Goal: Task Accomplishment & Management: Complete application form

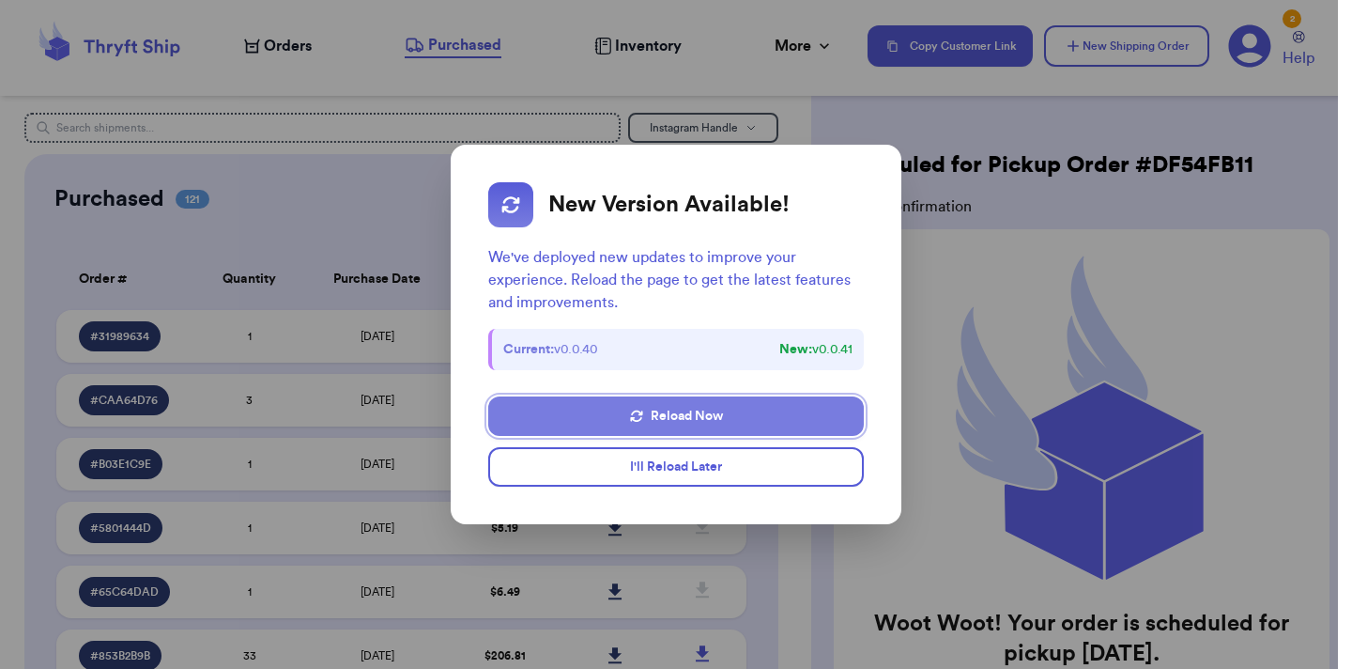
click at [663, 420] on button "Reload Now" at bounding box center [676, 415] width 376 height 39
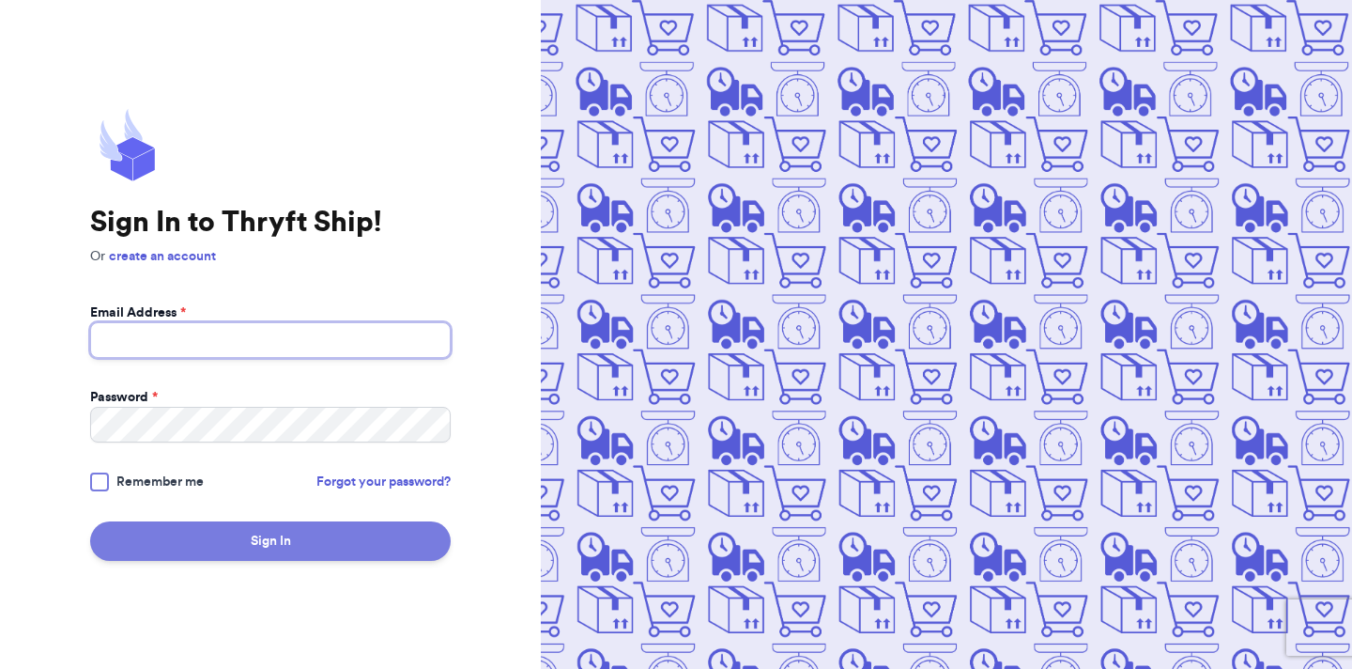
type input "ecmcnall@gmail.com"
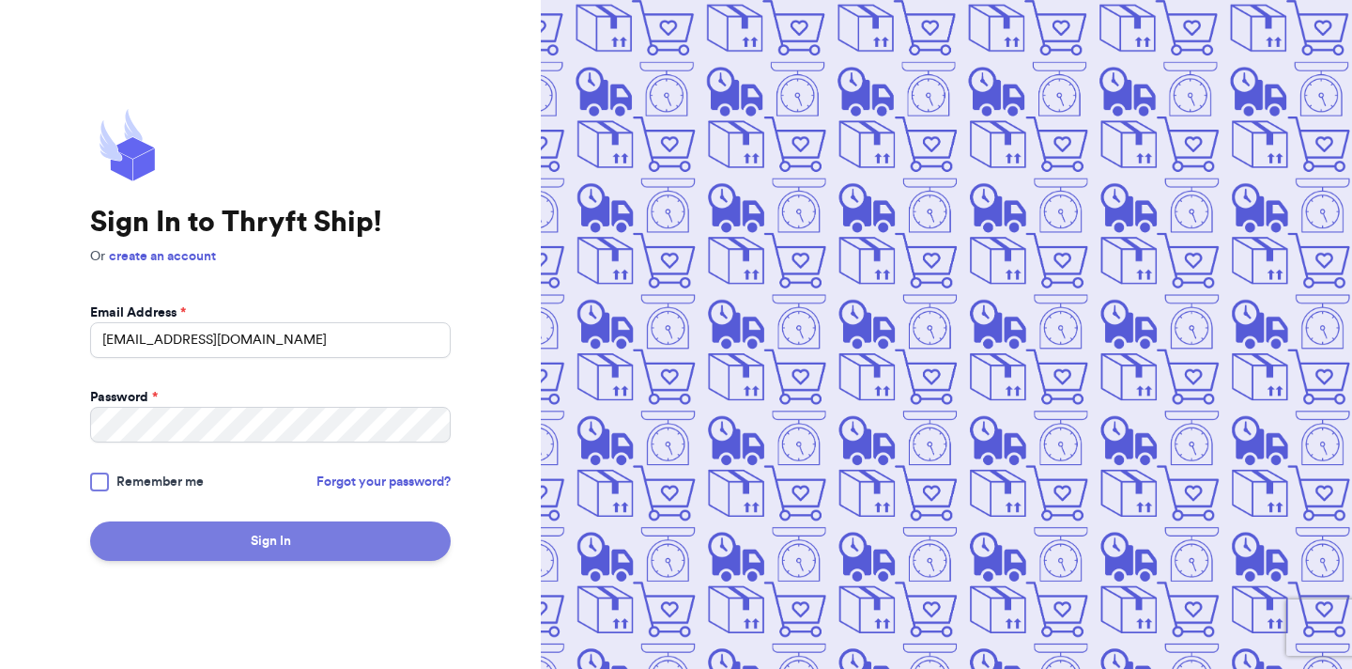
click at [273, 547] on button "Sign In" at bounding box center [270, 540] width 361 height 39
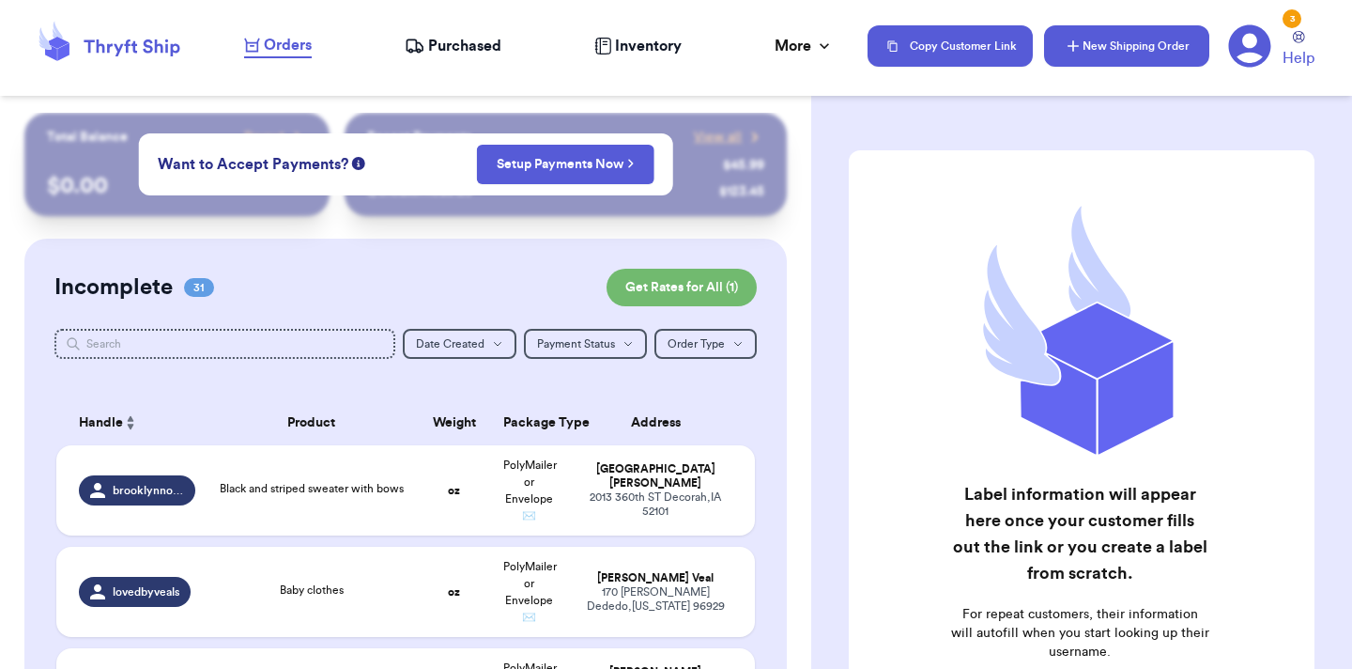
click at [1109, 63] on button "New Shipping Order" at bounding box center [1126, 45] width 165 height 41
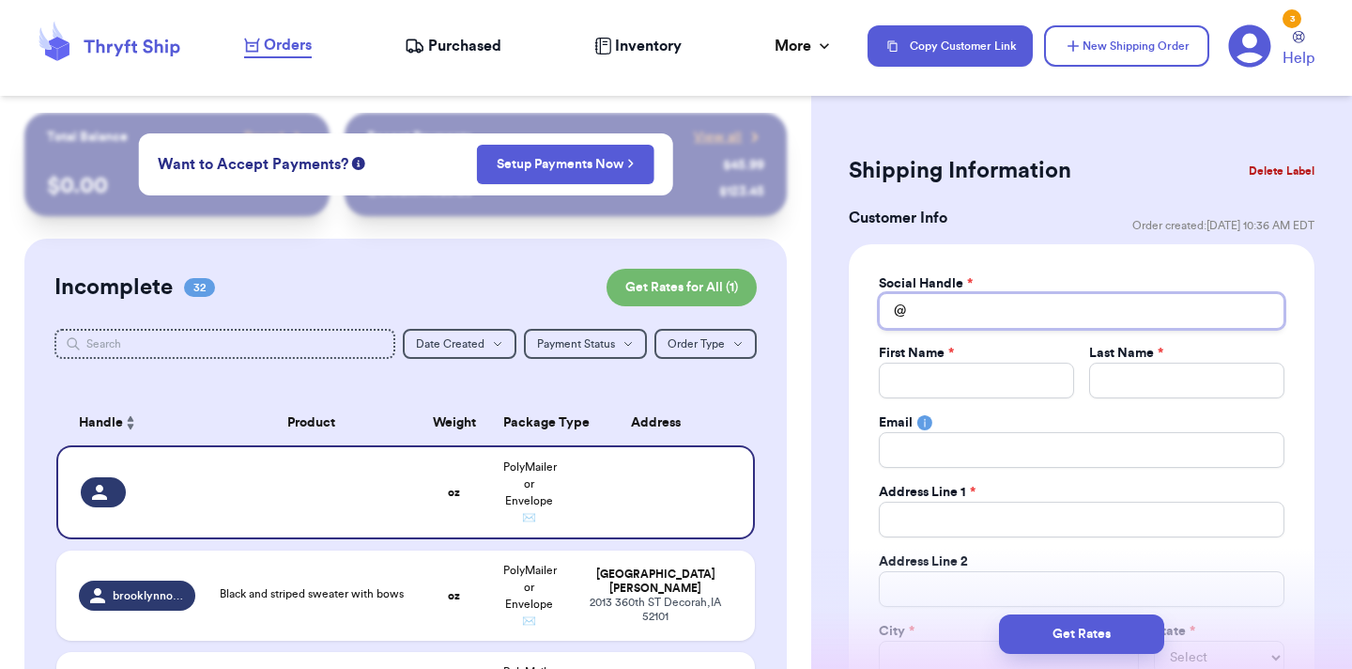
click at [1087, 315] on input "Total Amount Paid" at bounding box center [1082, 311] width 406 height 36
type input "n"
type input "ni"
type input "nic"
type input "nico"
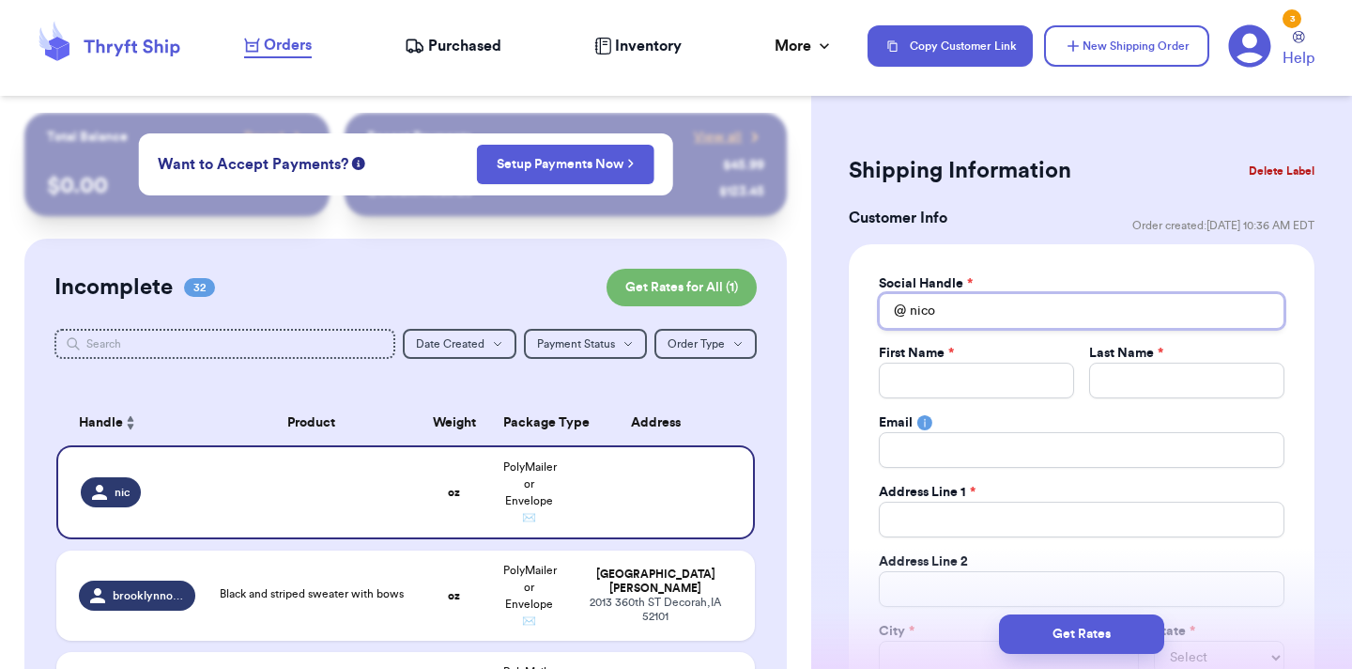
type input "nicol"
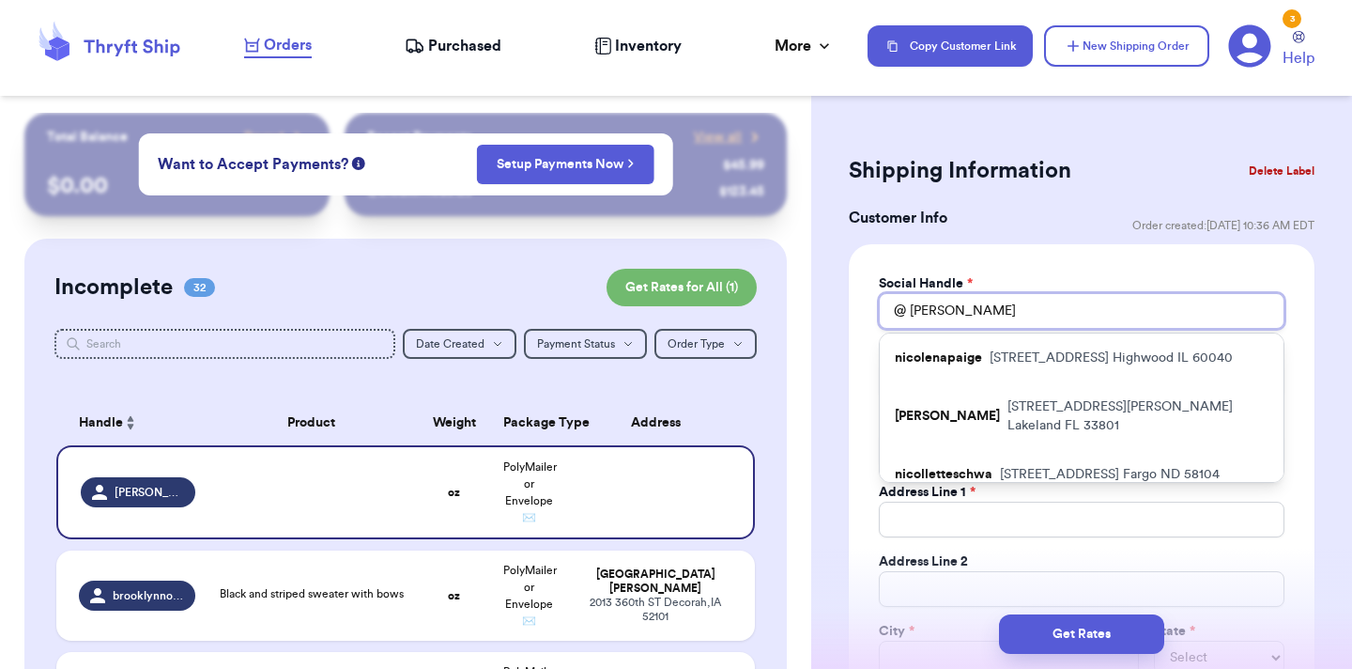
type input "nicoln"
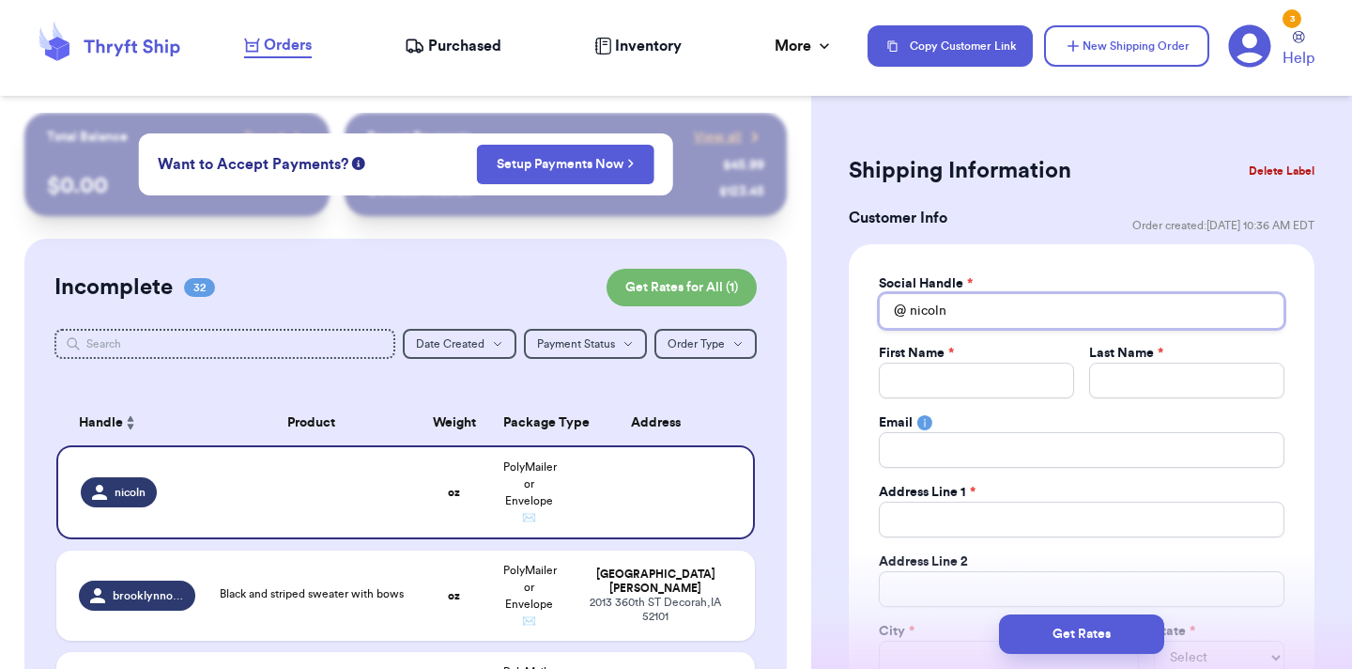
type input "nicol"
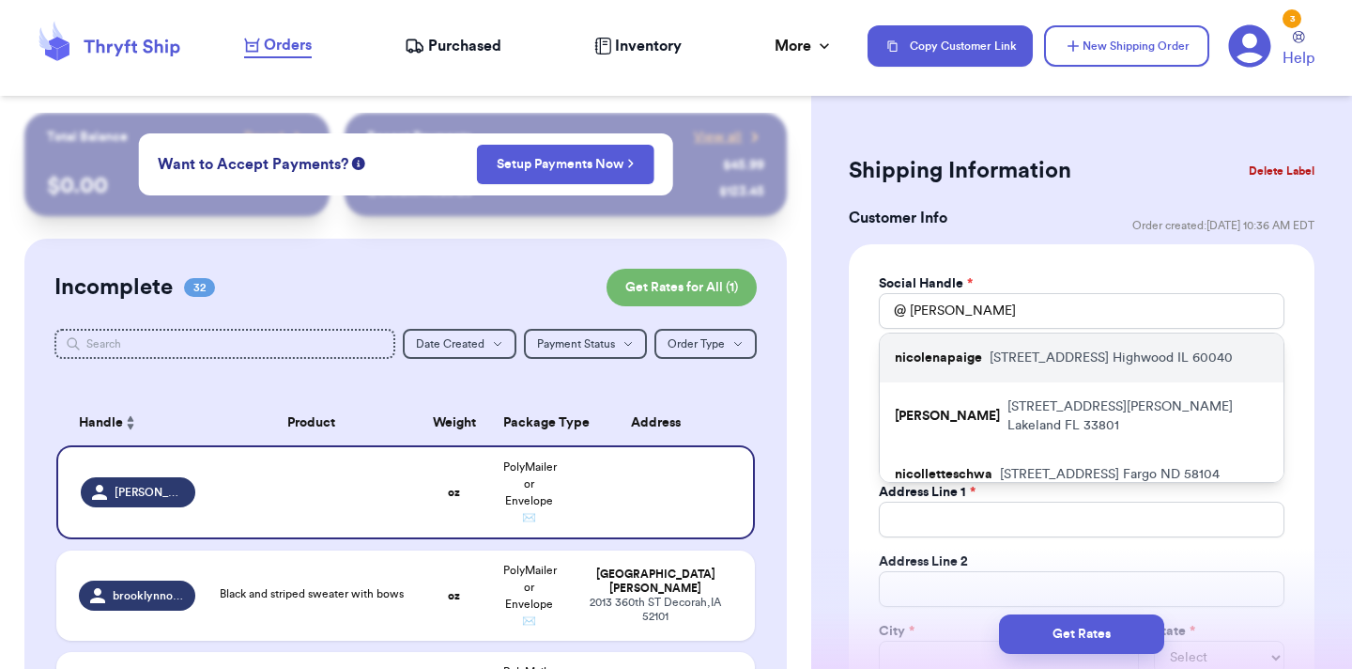
click at [1022, 361] on p "35 CLAY AVE Highwood IL 60040" at bounding box center [1111, 357] width 243 height 19
type input "nicolenapaige"
type input "Nicole"
type input "Burnside"
type input "nicolenaburnside@gmail.com"
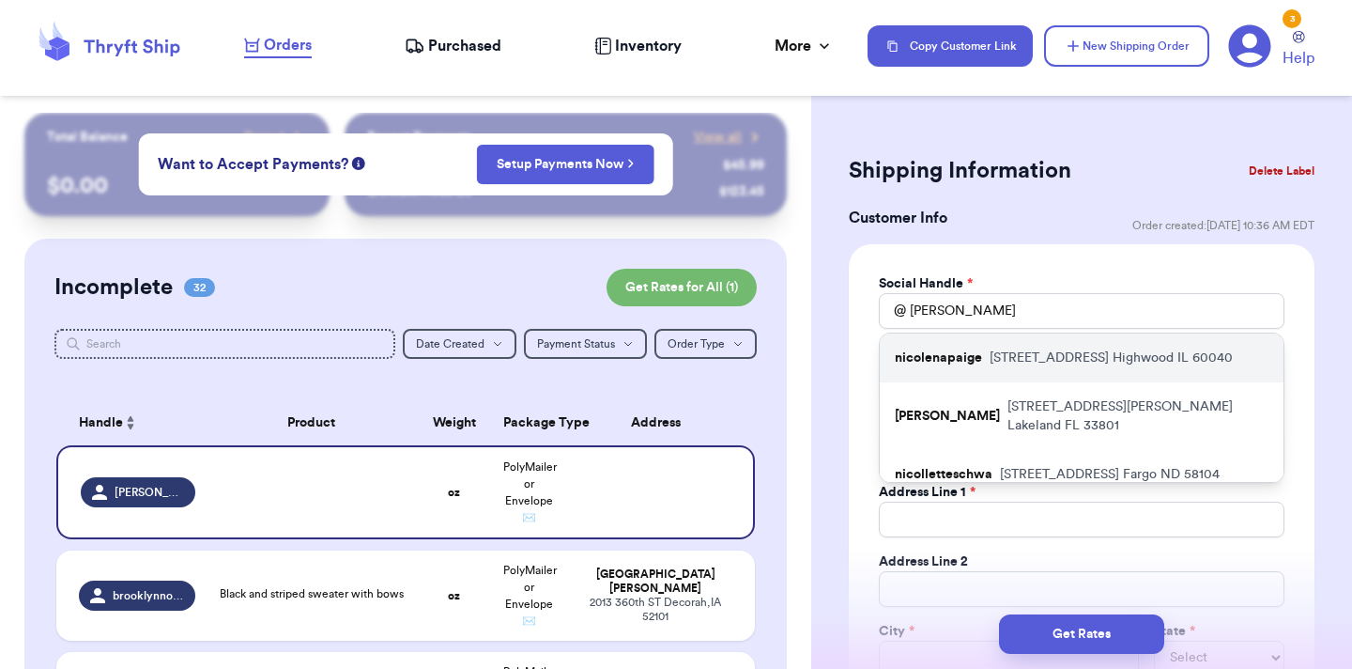
type input "35 CLAY AVE"
type input "Highwood"
select select "IL"
type input "60040"
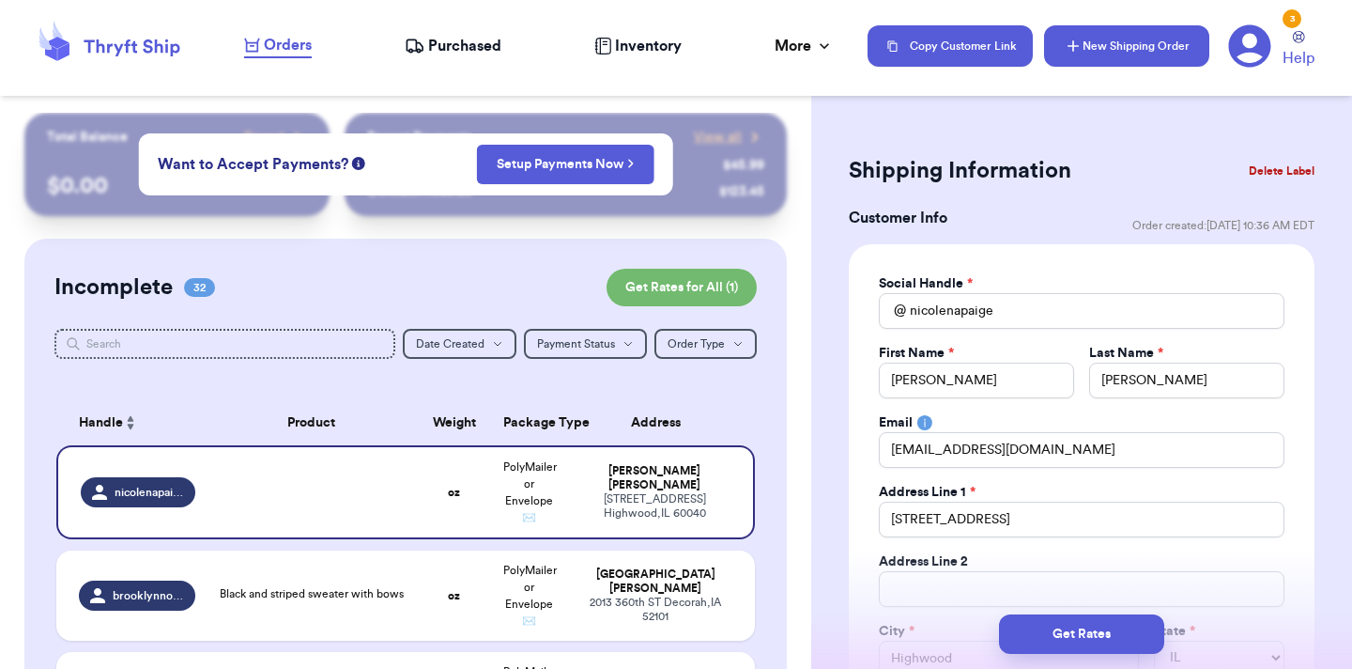
click at [1121, 59] on button "New Shipping Order" at bounding box center [1126, 45] width 165 height 41
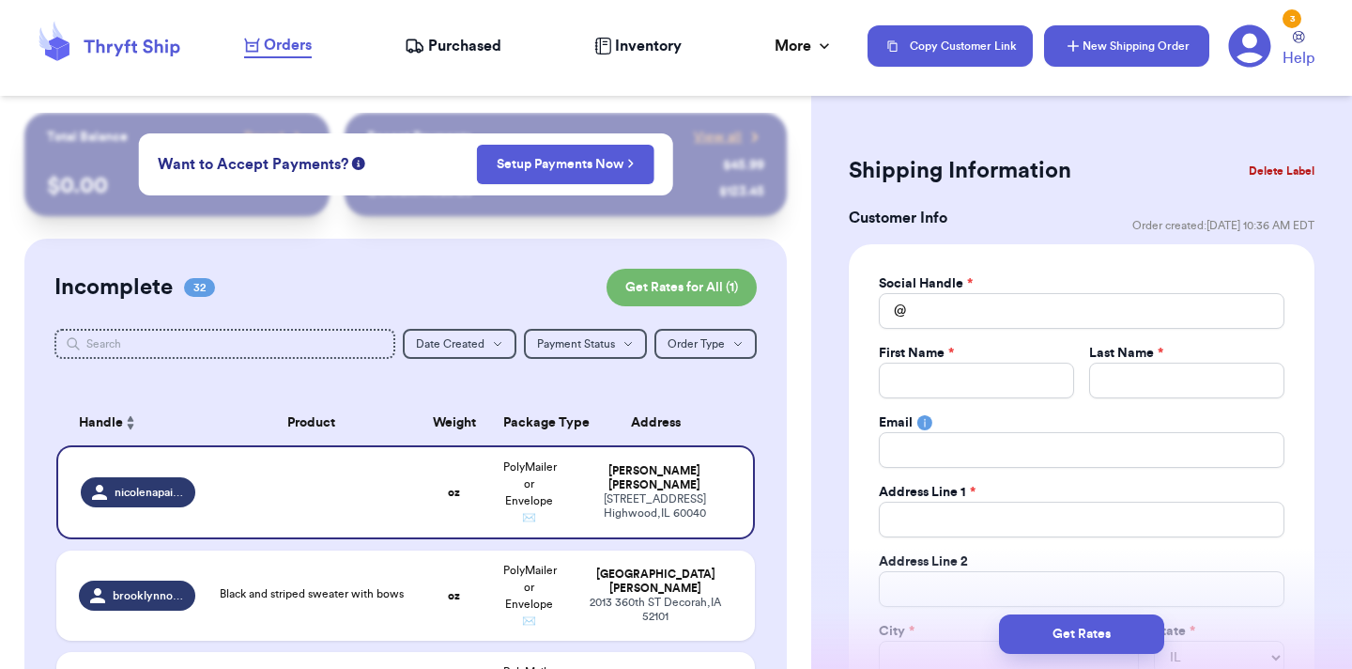
select select
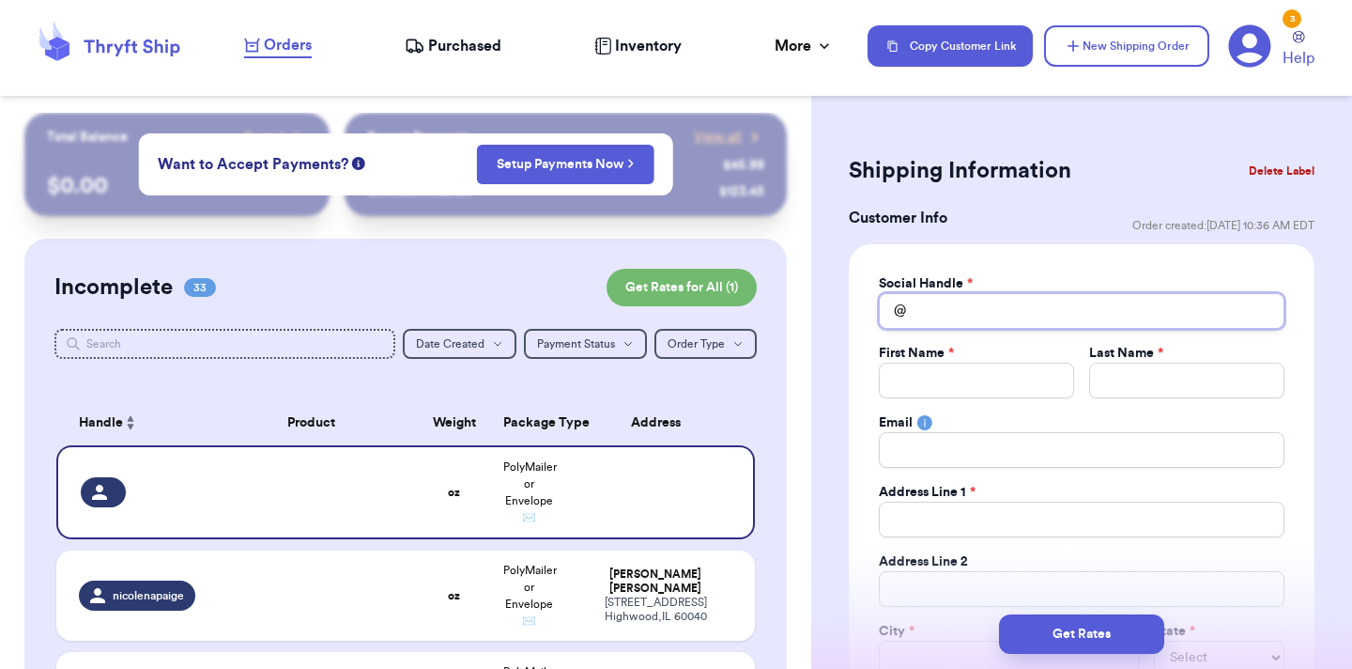
click at [1021, 310] on input "Total Amount Paid" at bounding box center [1082, 311] width 406 height 36
type input "o"
type input "ol"
type input "oli"
type input "oliv"
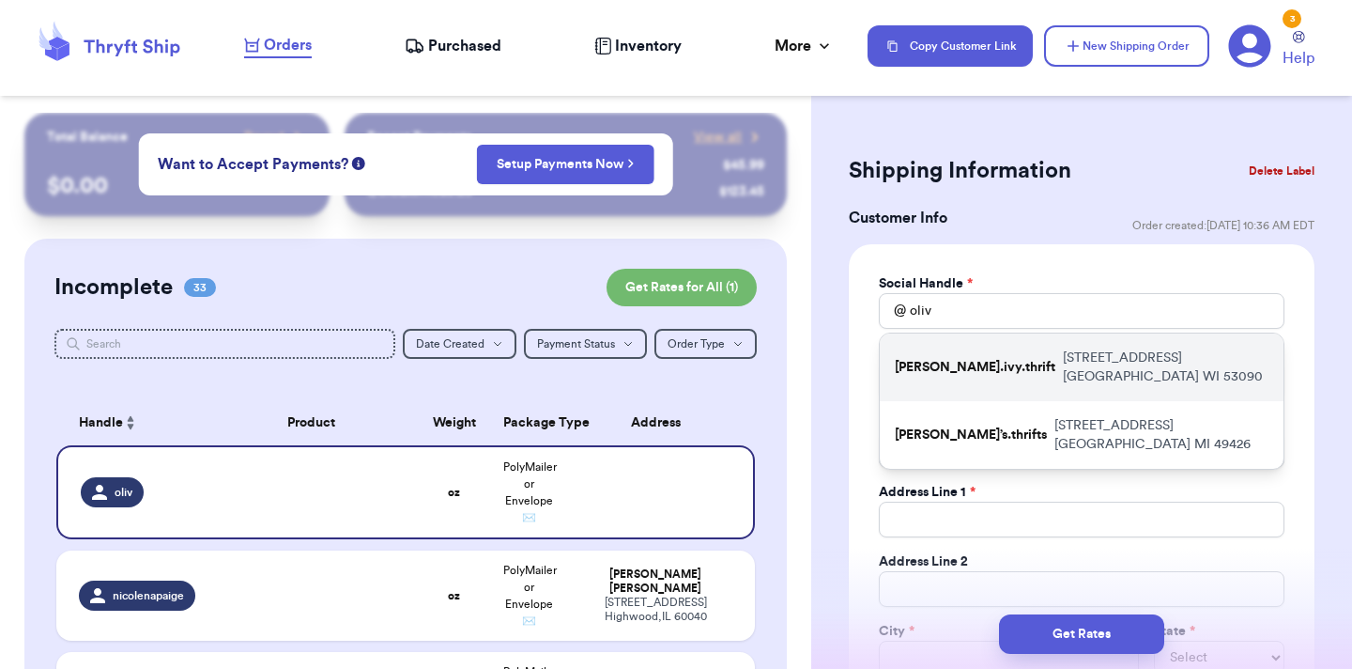
click at [1063, 357] on p "6706 Westwood Trail West Bend WI 53090" at bounding box center [1166, 367] width 206 height 38
type input "oliver.ivy.thrift"
type input "Shaylee"
type input "McGuire"
type input "6706 Westwood Trail"
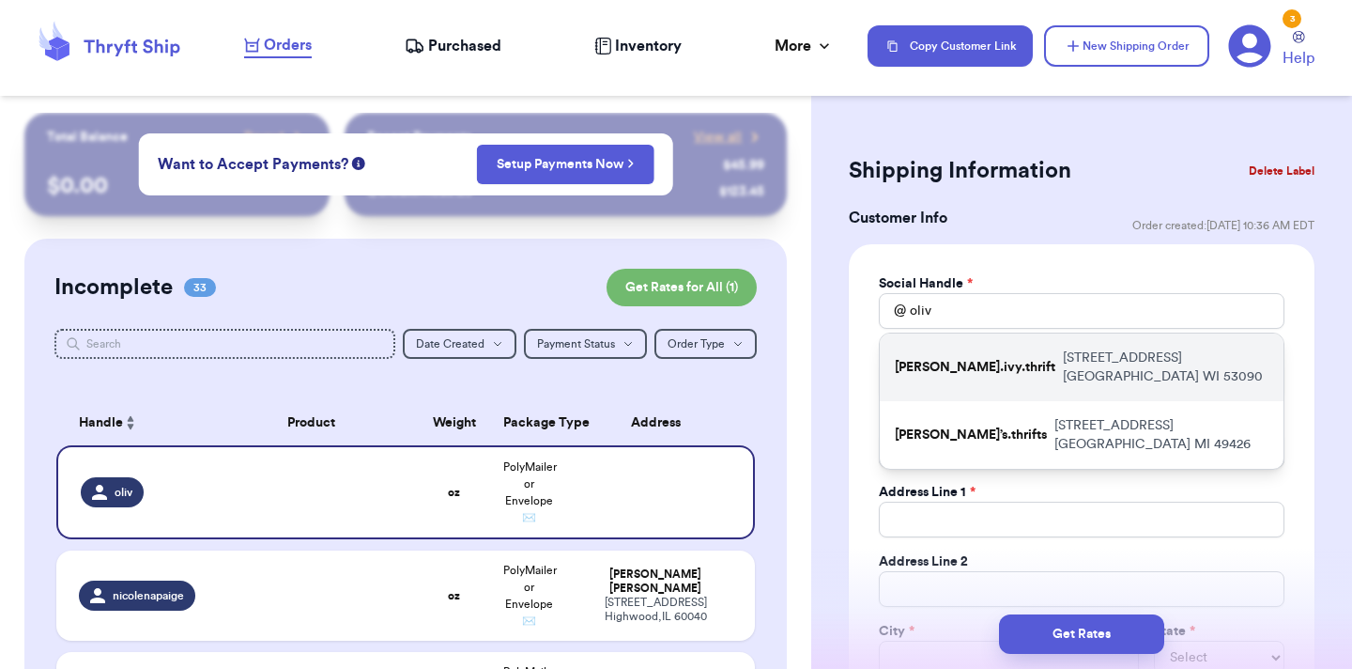
type input "West Bend"
select select "WI"
type input "53090"
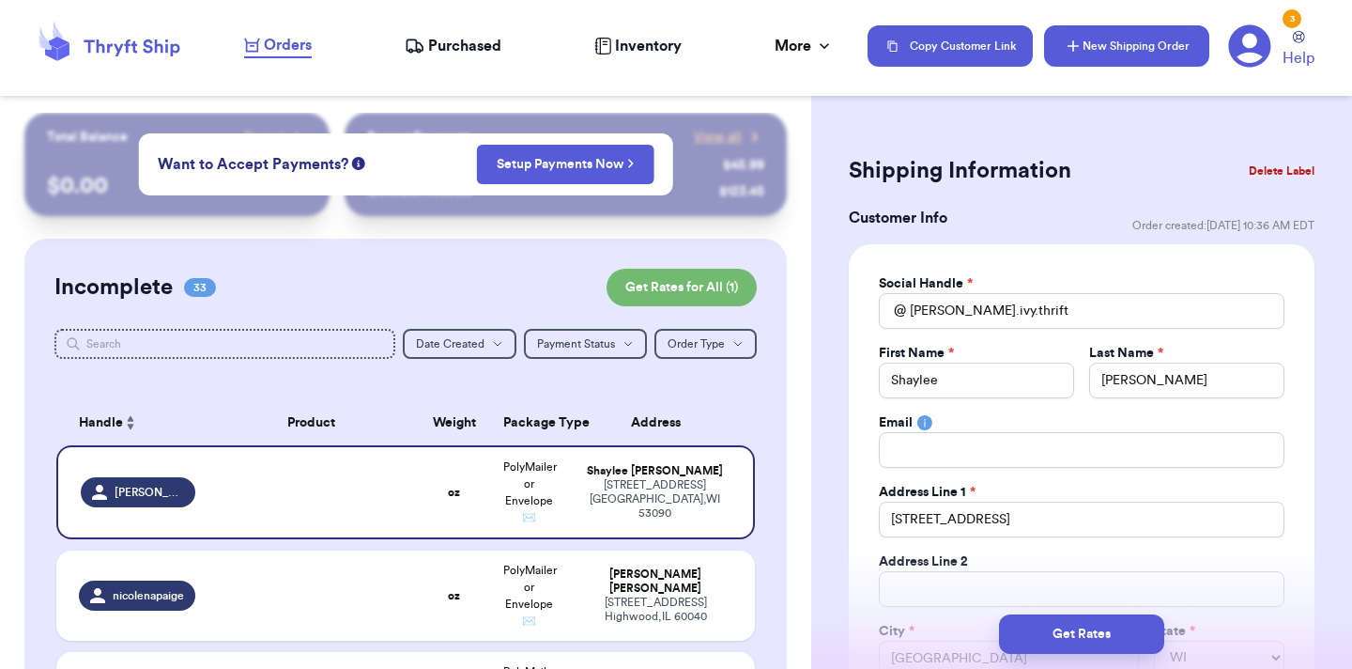
click at [1152, 55] on button "New Shipping Order" at bounding box center [1126, 45] width 165 height 41
select select
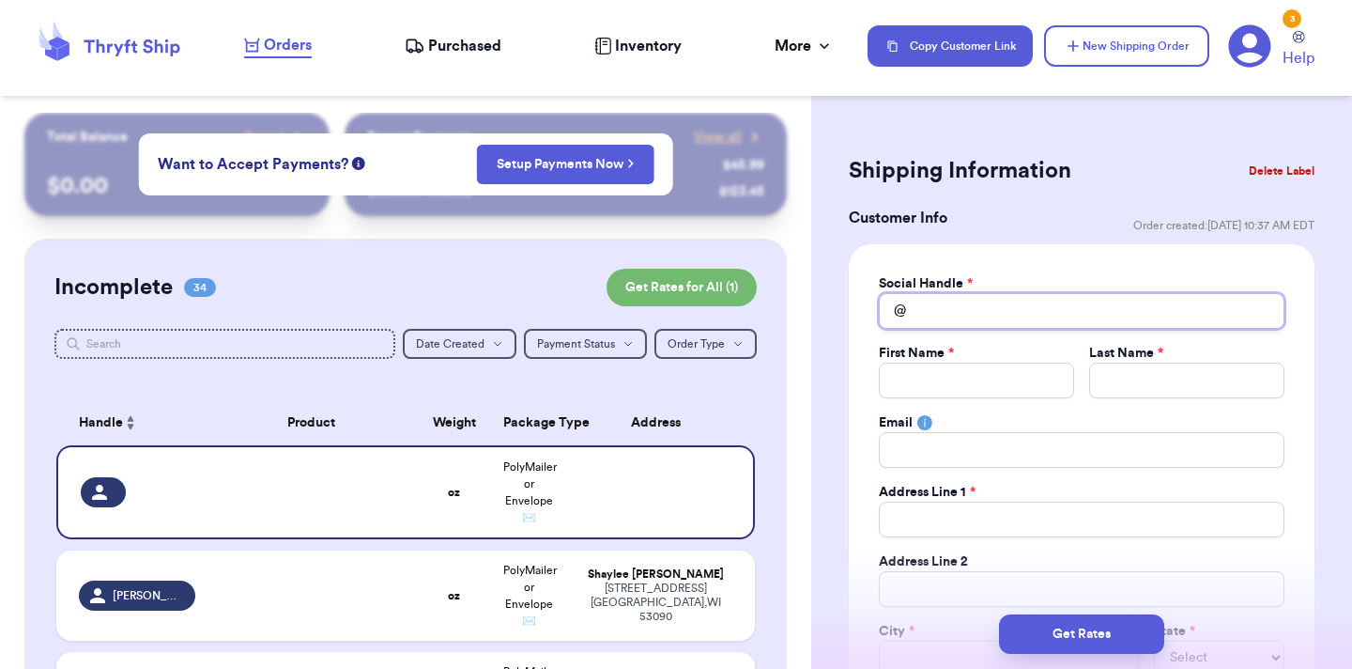
click at [1012, 310] on input "Total Amount Paid" at bounding box center [1082, 311] width 406 height 36
type input "k"
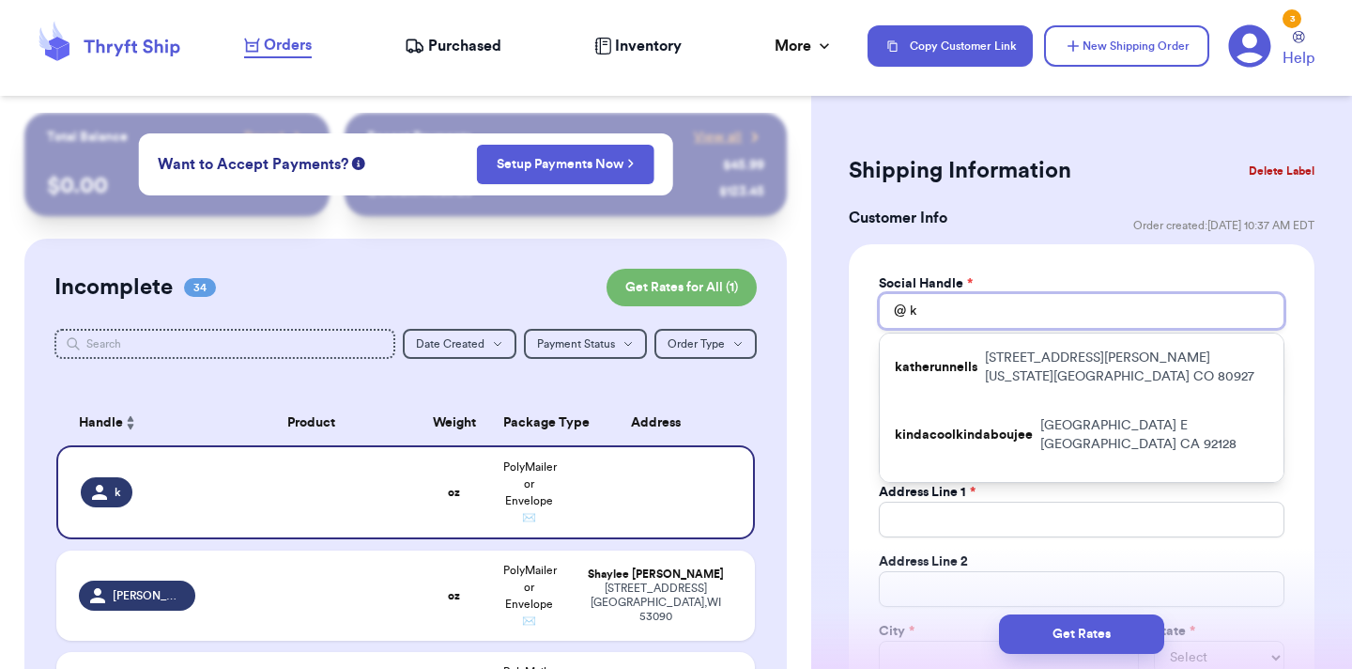
type input "ka"
type input "kah"
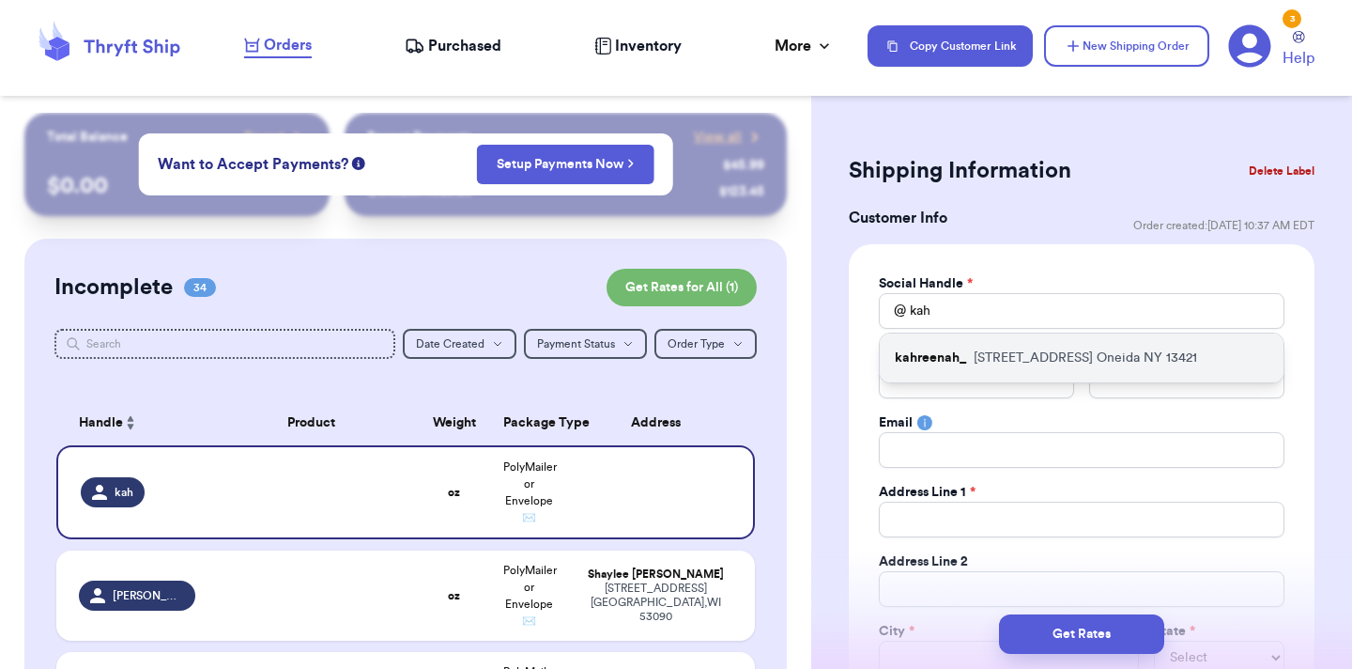
click at [1021, 362] on p "313 NORTH ST Oneida NY 13421" at bounding box center [1085, 357] width 223 height 19
type input "kahreenah_"
type input "Carina"
type input "Pilcher"
type input "carinadee8@gmail.com"
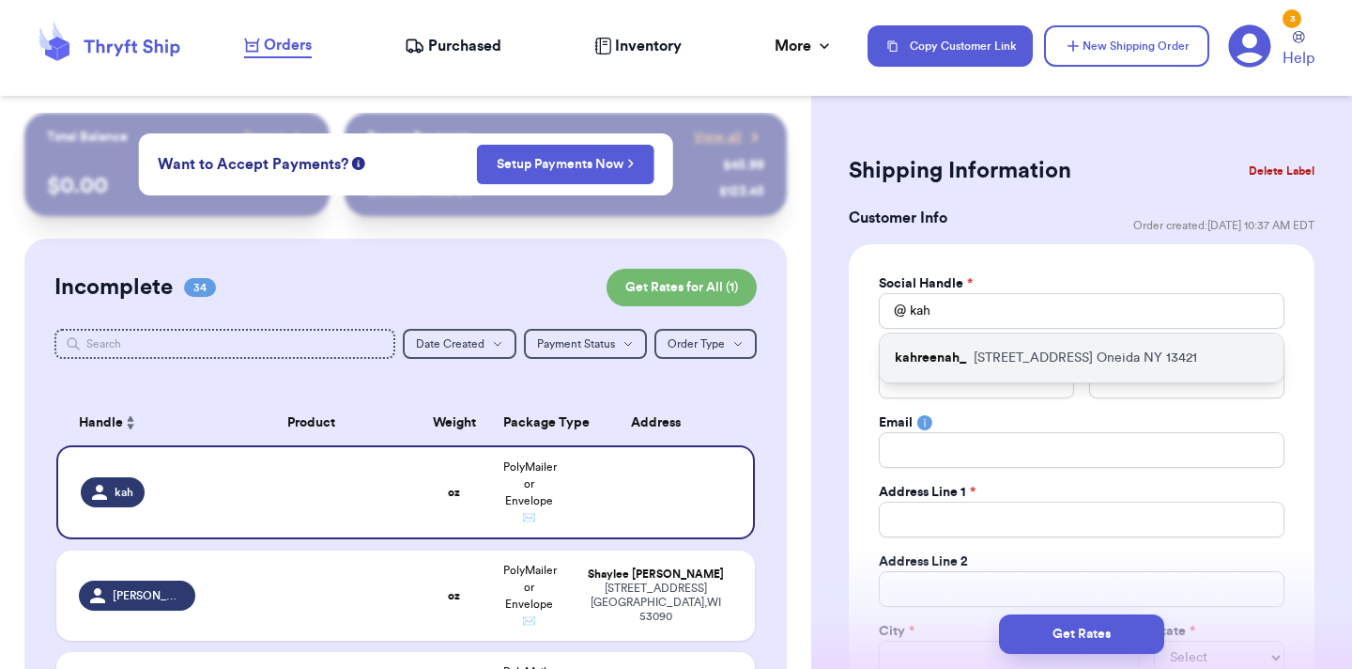
type input "313 NORTH ST"
type input "Oneida"
select select "NY"
type input "13421"
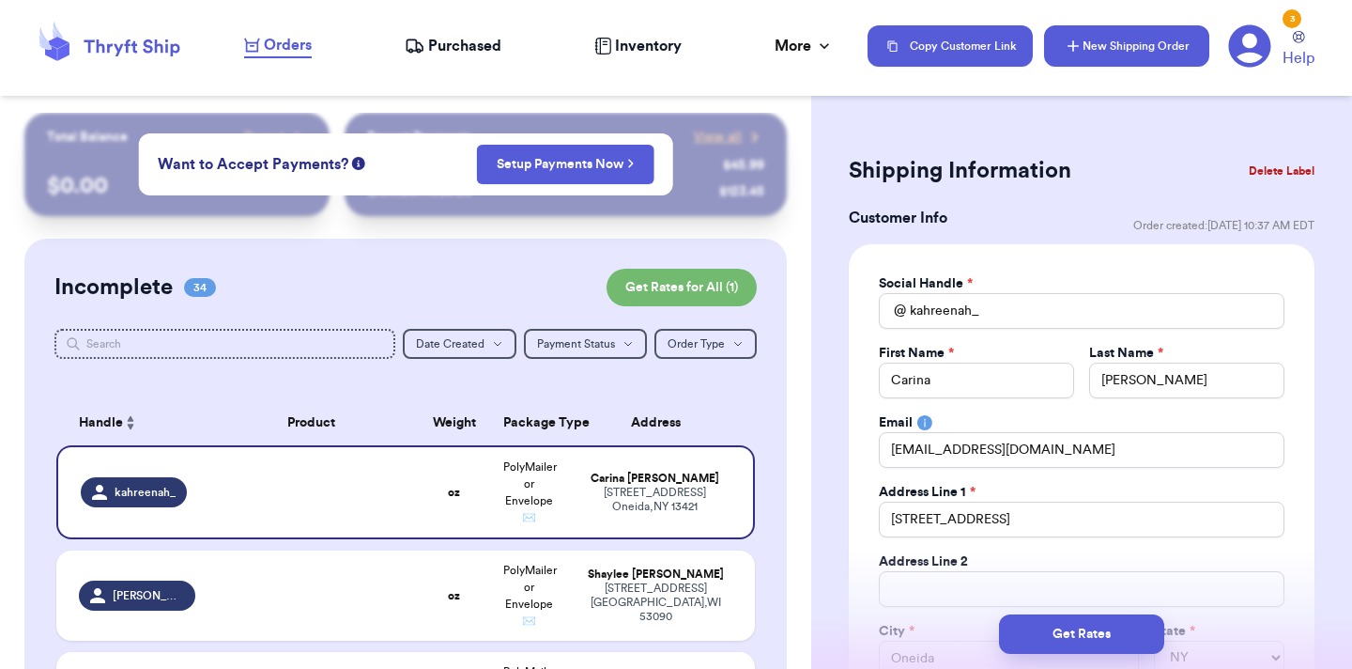
click at [1122, 52] on button "New Shipping Order" at bounding box center [1126, 45] width 165 height 41
select select
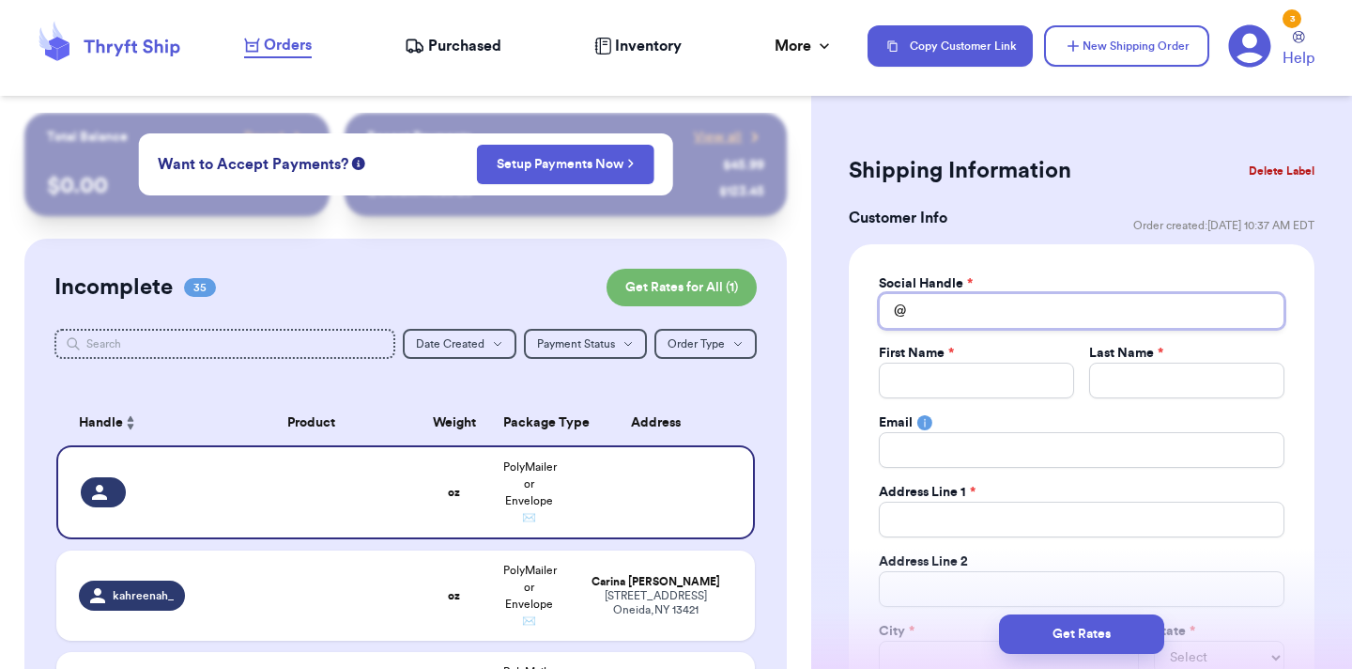
click at [1021, 317] on input "Total Amount Paid" at bounding box center [1082, 311] width 406 height 36
type input "t"
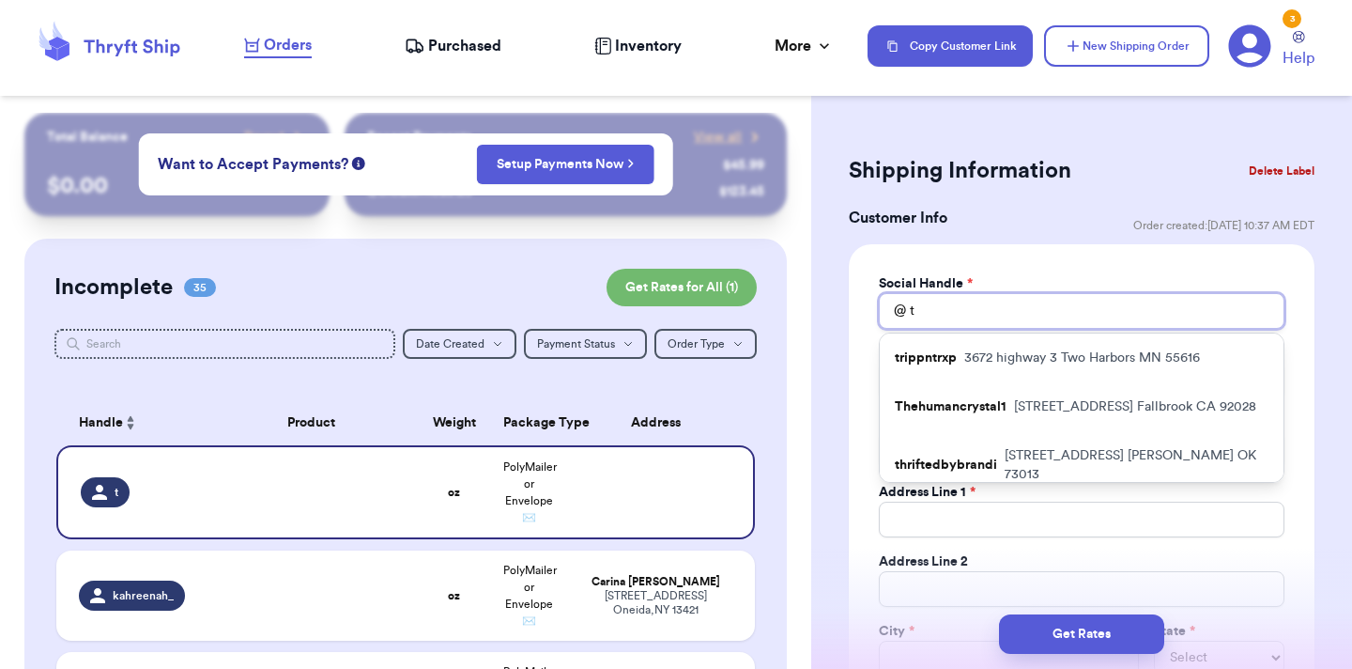
type input "th"
type input "thr"
type input "thri"
type input "thrif"
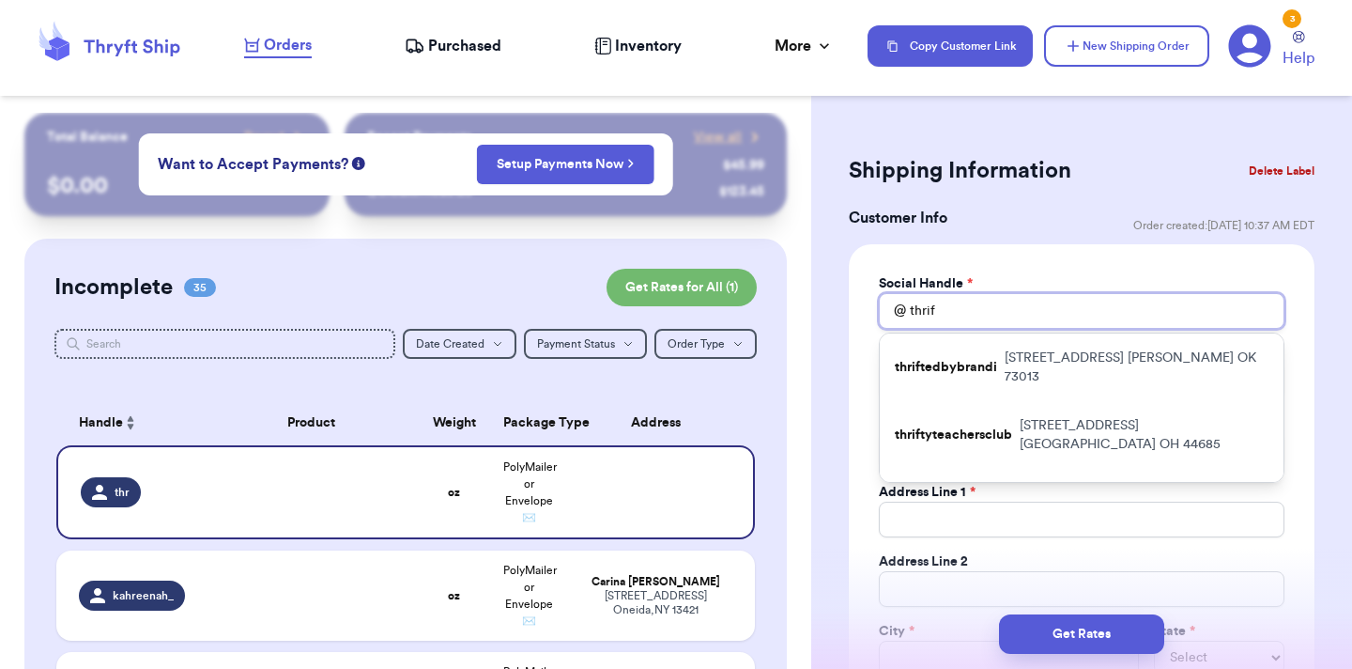
type input "thrift"
type input "thrifte"
type input "thrifted"
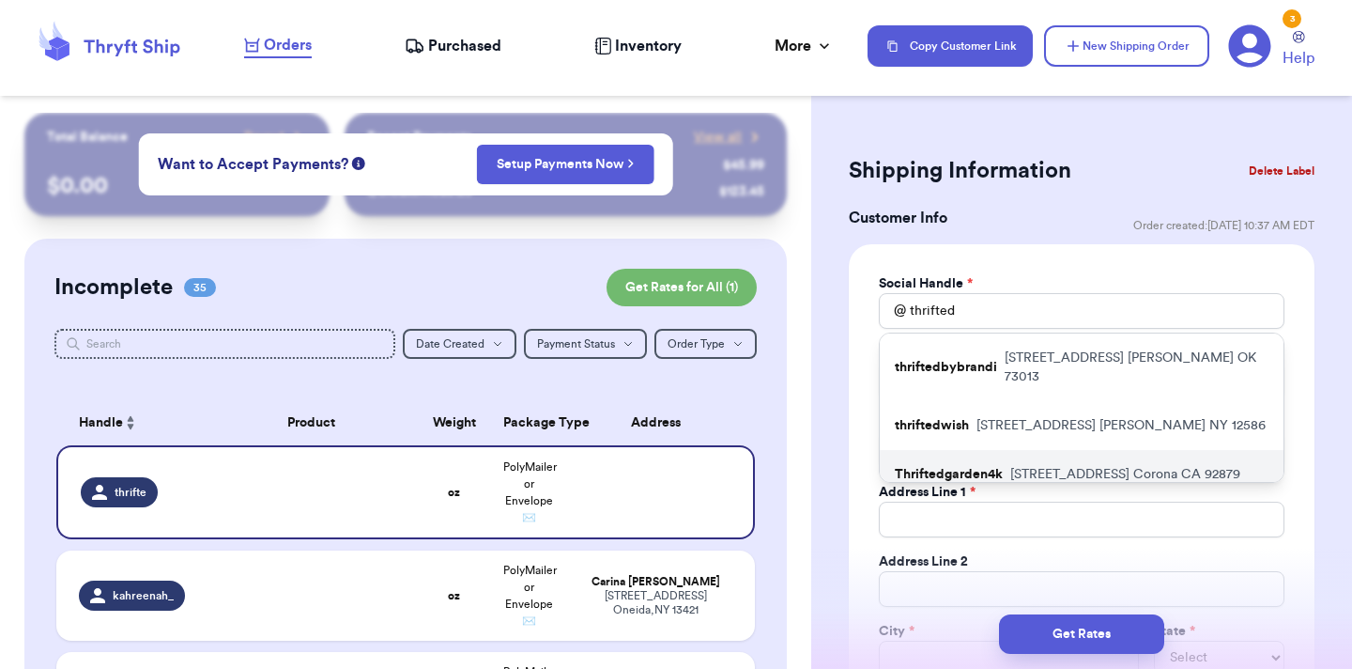
click at [1075, 465] on p "670 La Cumbre circle Corona CA 92879" at bounding box center [1125, 474] width 230 height 19
type input "Thriftedgarden4k"
type input "Lili"
type input "Ureno"
type input "Black.garden@aol.com"
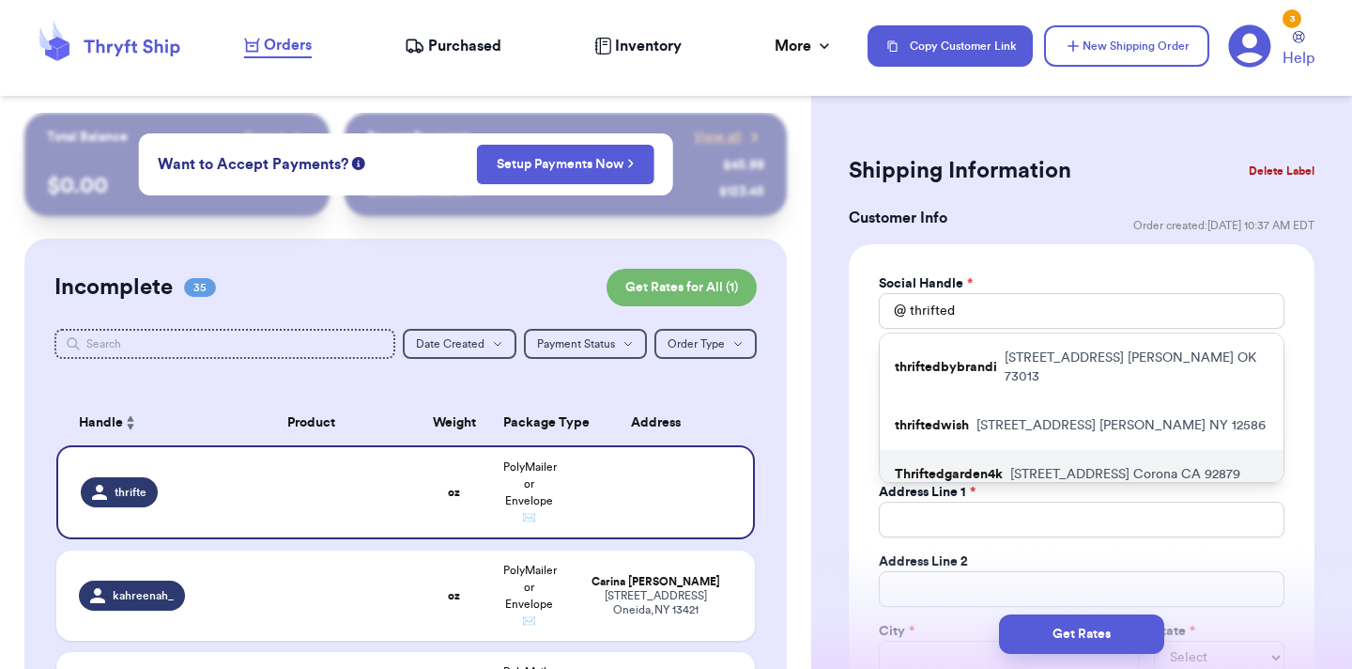
type input "670 La Cumbre circle"
type input "Corona"
select select "CA"
type input "92879"
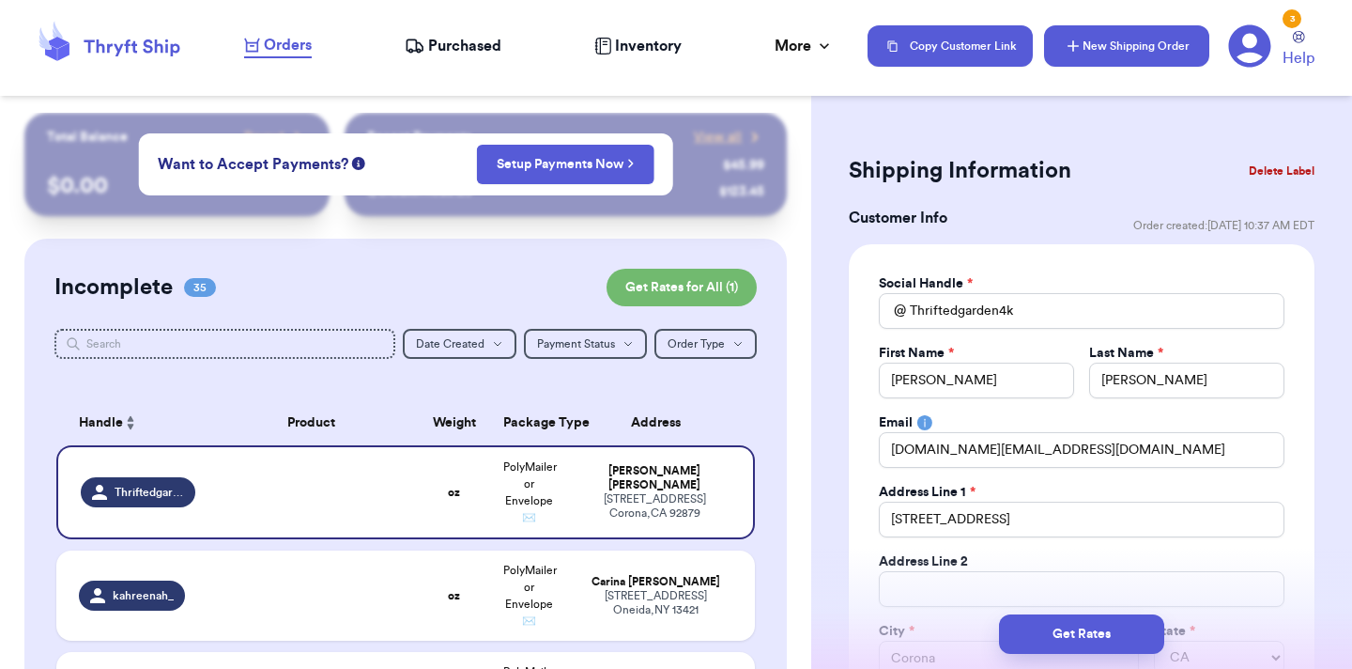
click at [1126, 40] on button "New Shipping Order" at bounding box center [1126, 45] width 165 height 41
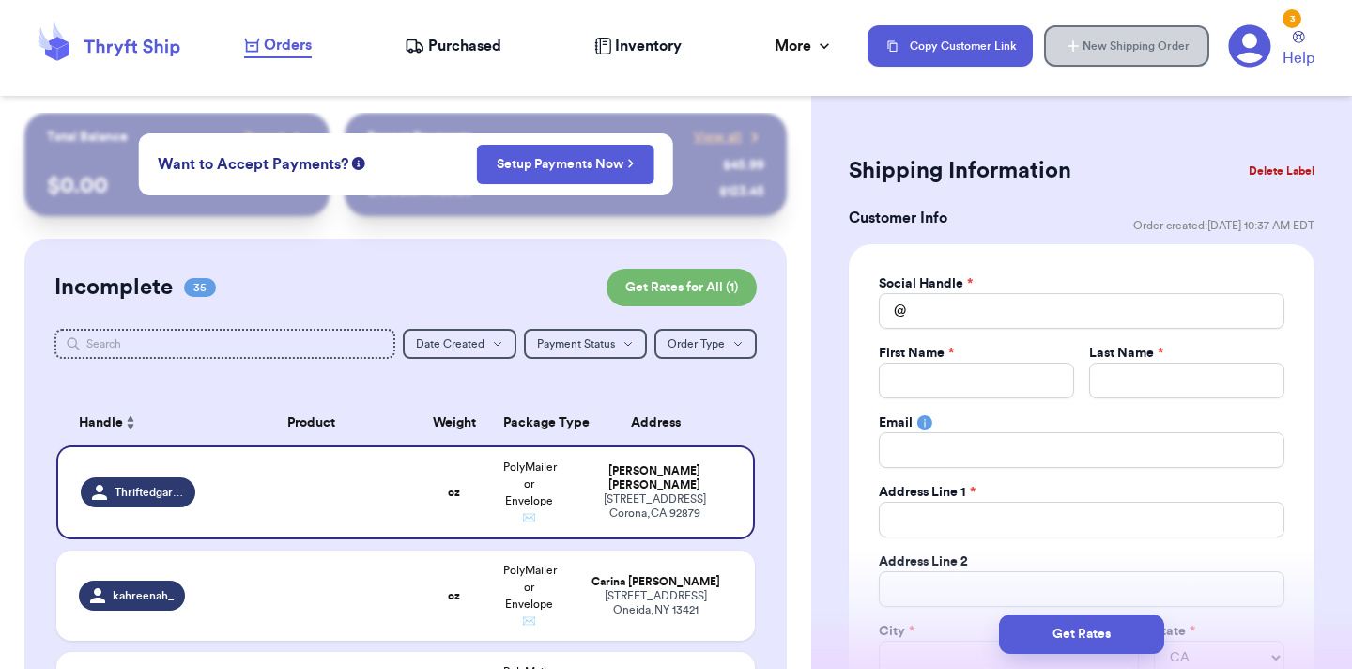
select select
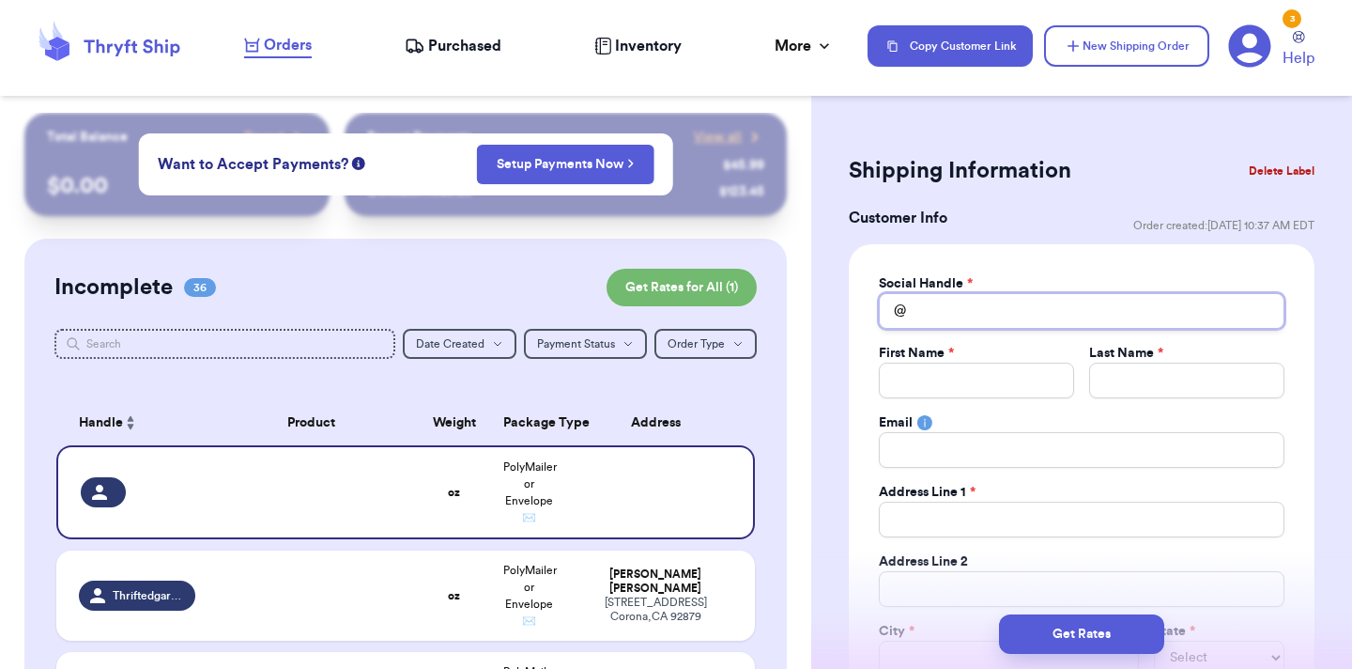
click at [1095, 309] on input "Total Amount Paid" at bounding box center [1082, 311] width 406 height 36
type input "e"
type input "el"
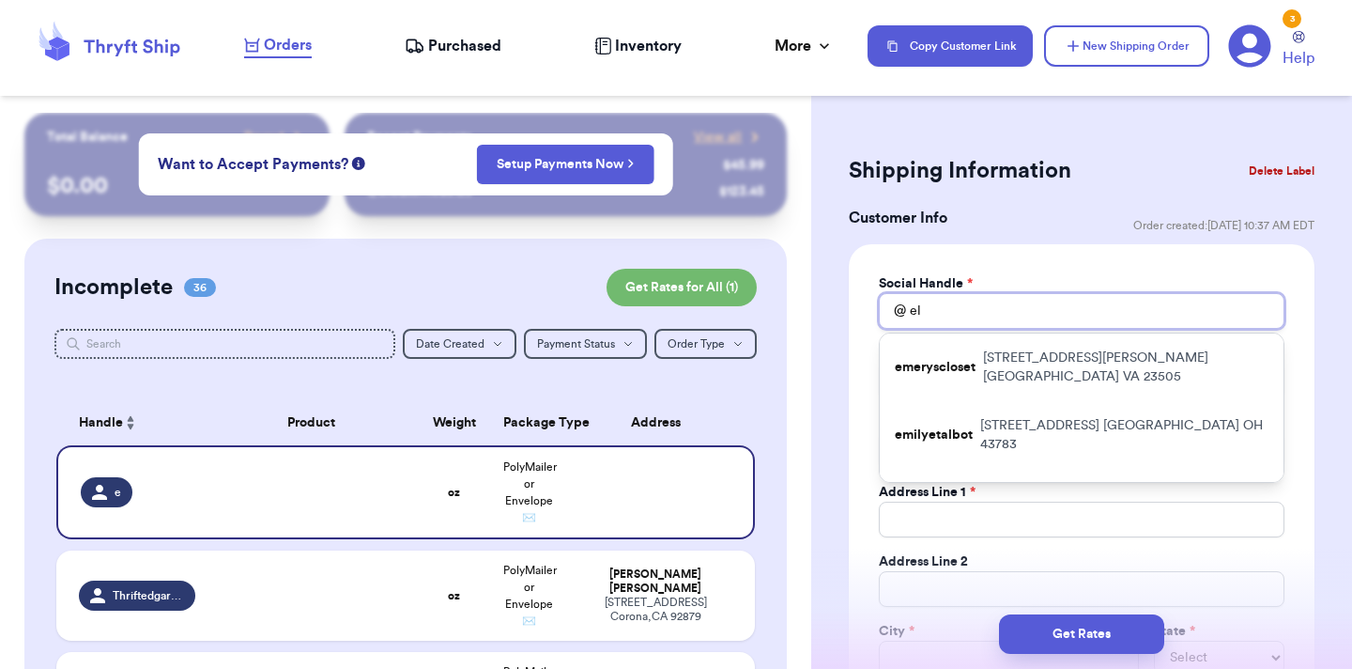
type input "ele"
type input "elea"
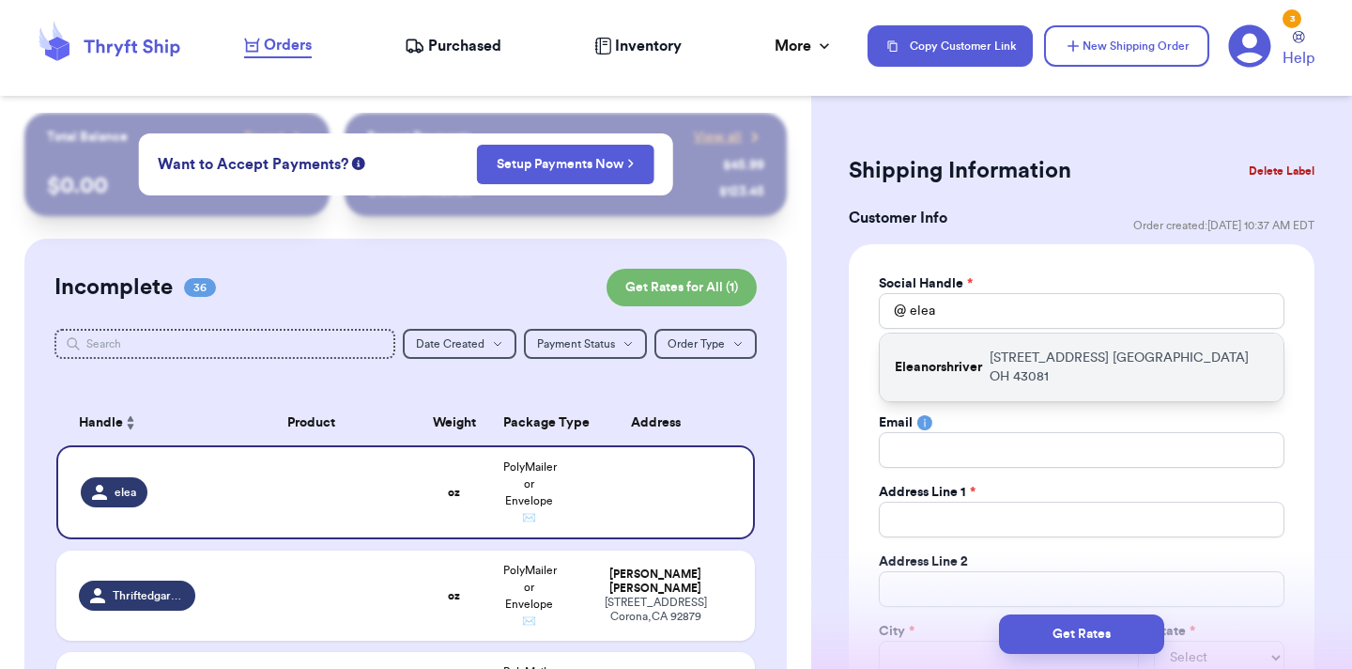
click at [1077, 365] on p "721 Autumn Branch Rd Westerville OH 43081" at bounding box center [1129, 367] width 279 height 38
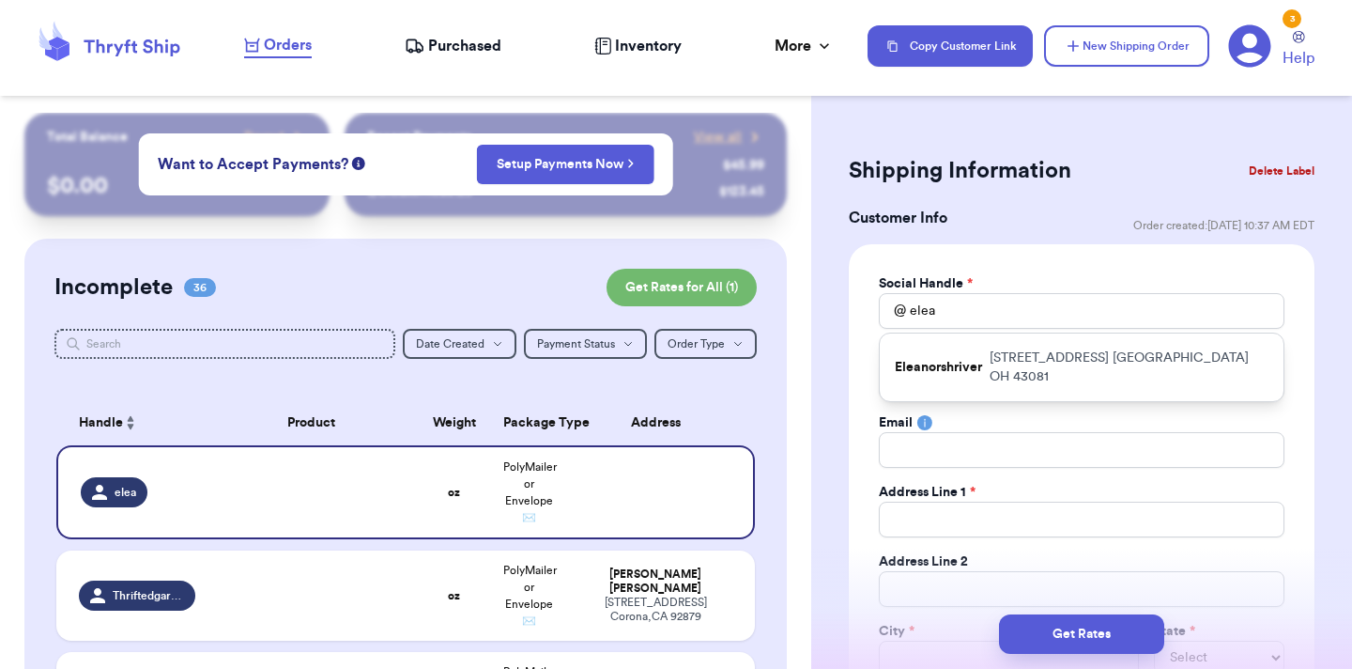
type input "Eleanorshriver"
type input "Eleanor"
type input "Shriver"
type input "Ellieshriver@gmail.com"
type input "721 Autumn Branch Rd"
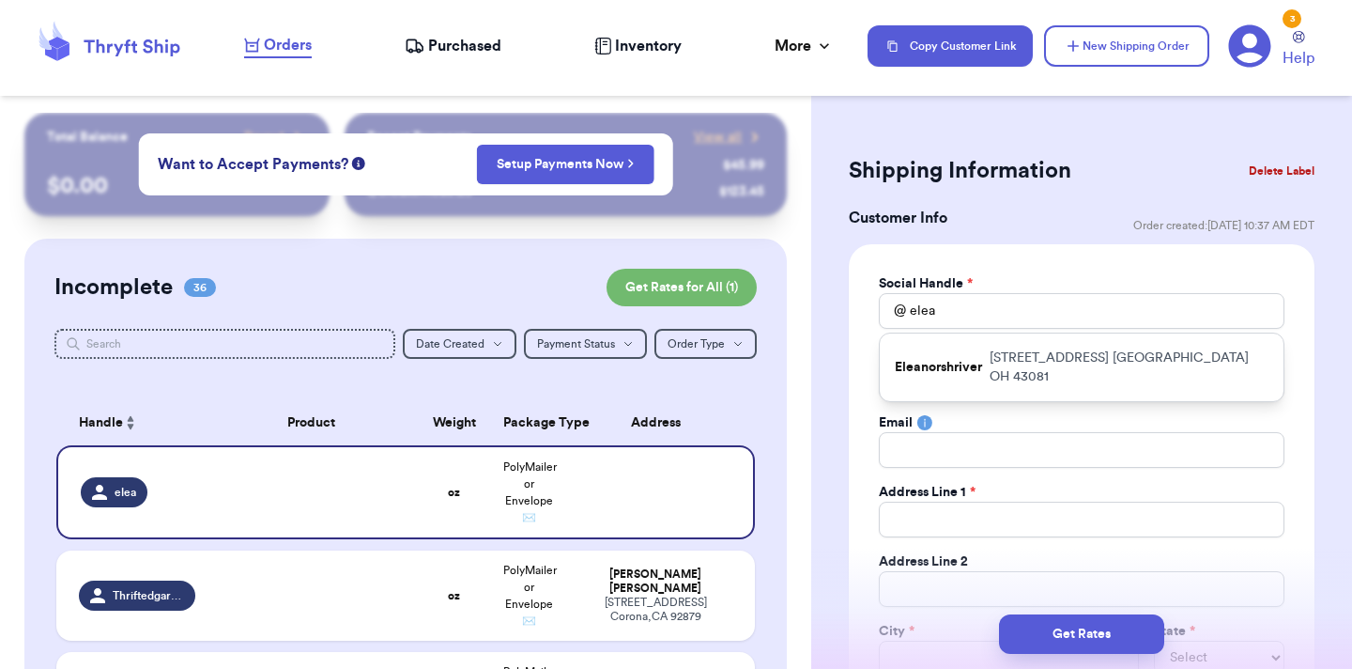
type input "Westerville"
select select "OH"
type input "43081"
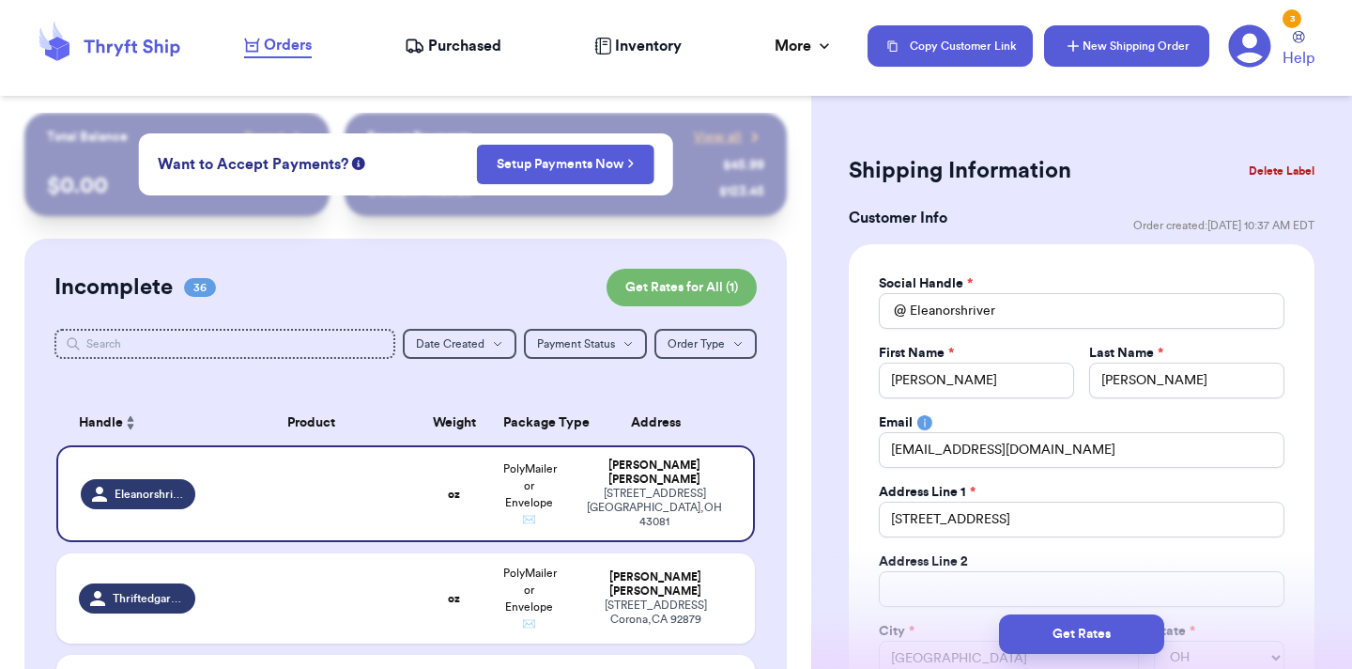
click at [1112, 45] on button "New Shipping Order" at bounding box center [1126, 45] width 165 height 41
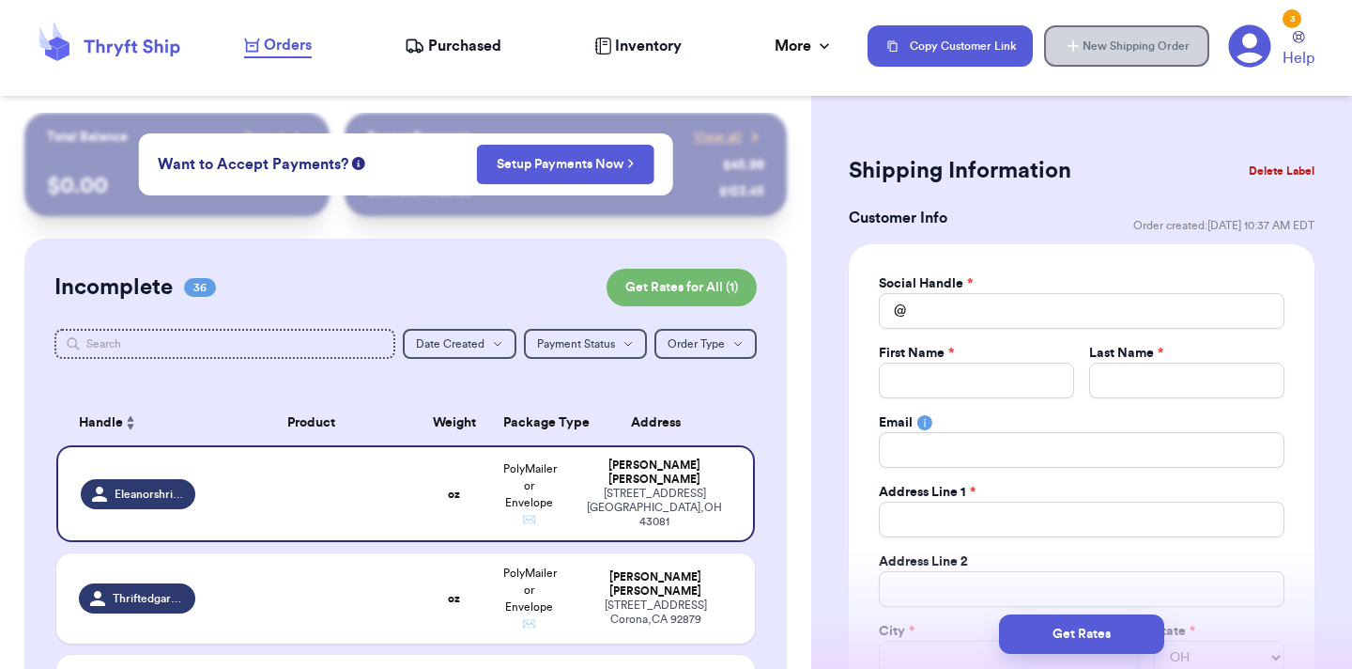
select select
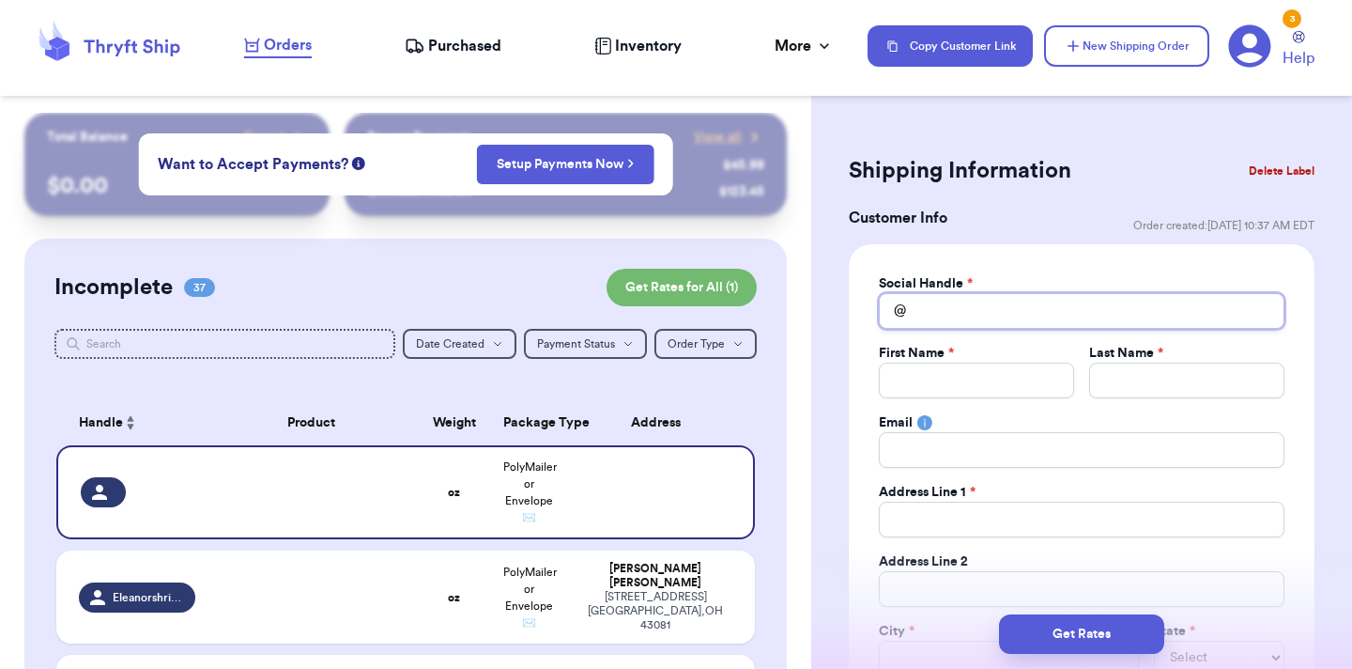
click at [970, 315] on input "Total Amount Paid" at bounding box center [1082, 311] width 406 height 36
type input "m"
type input "my"
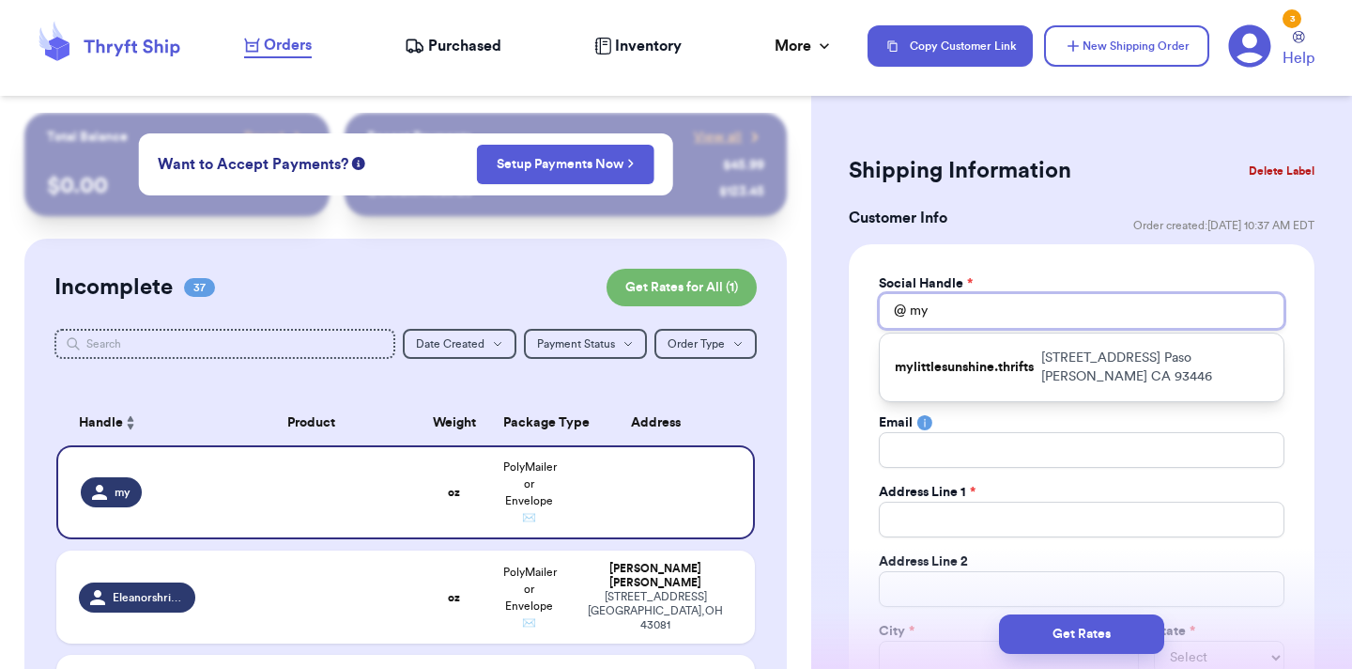
type input "myp"
type input "mypp"
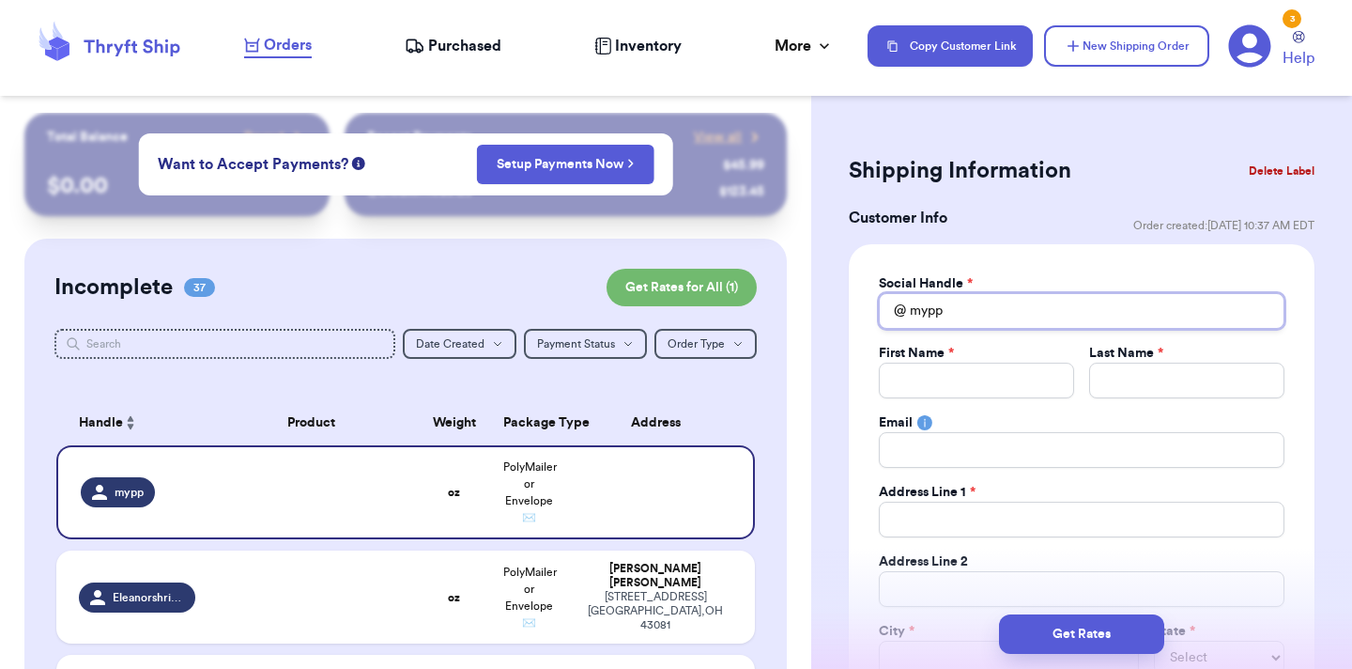
type input "myp"
type input "my"
type input "m"
type input "me"
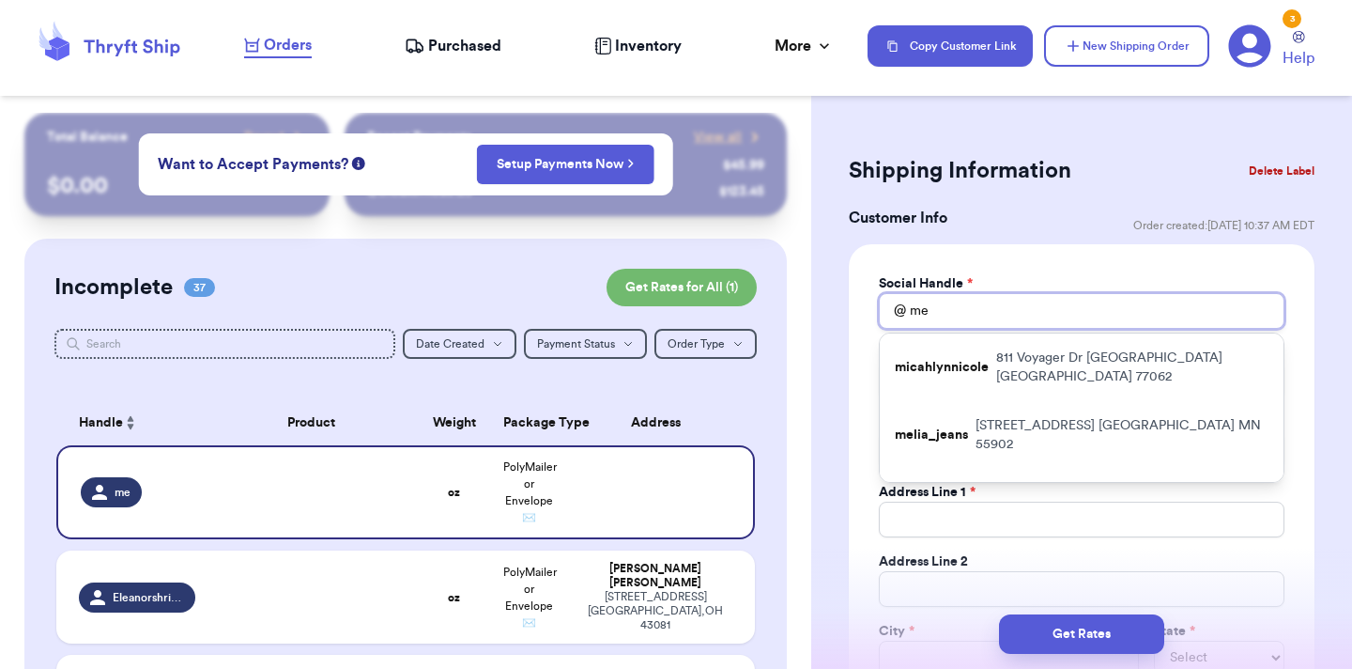
type input "meg"
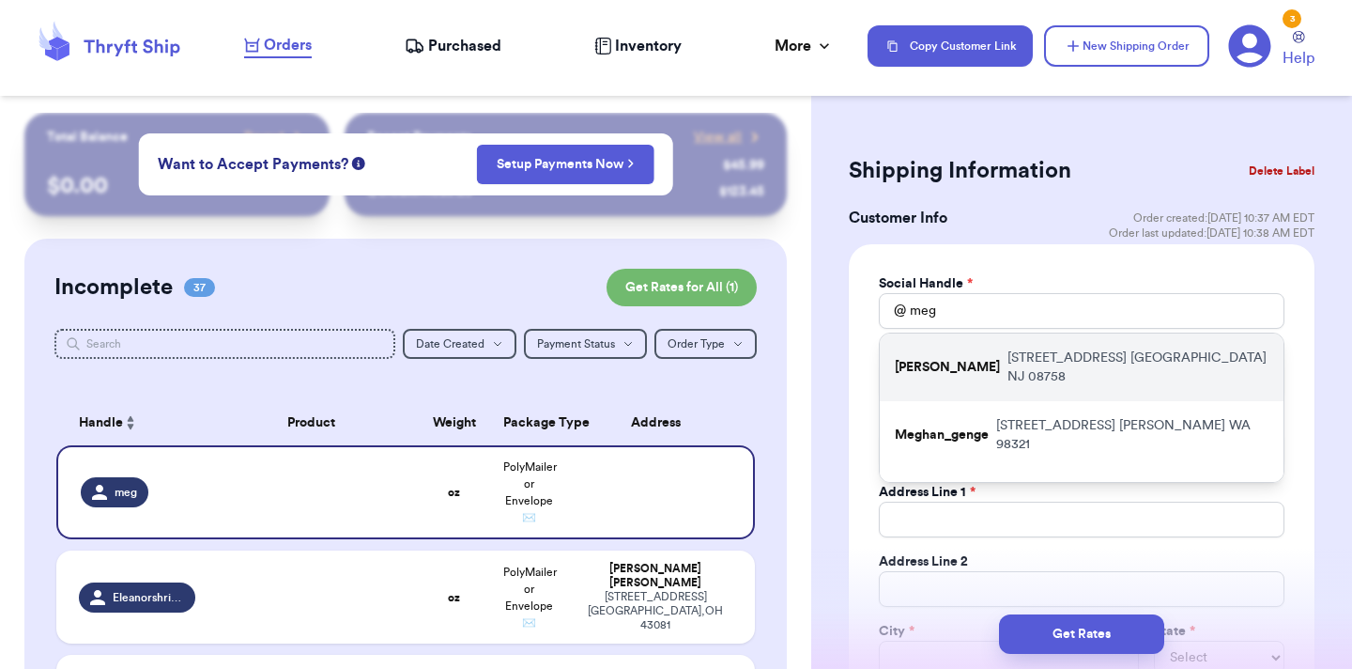
click at [970, 365] on p "megan_annski" at bounding box center [947, 367] width 105 height 19
type input "megan_annski"
type input "Megan"
type input "Rykowski"
type input "meganrykowski@gmail.com"
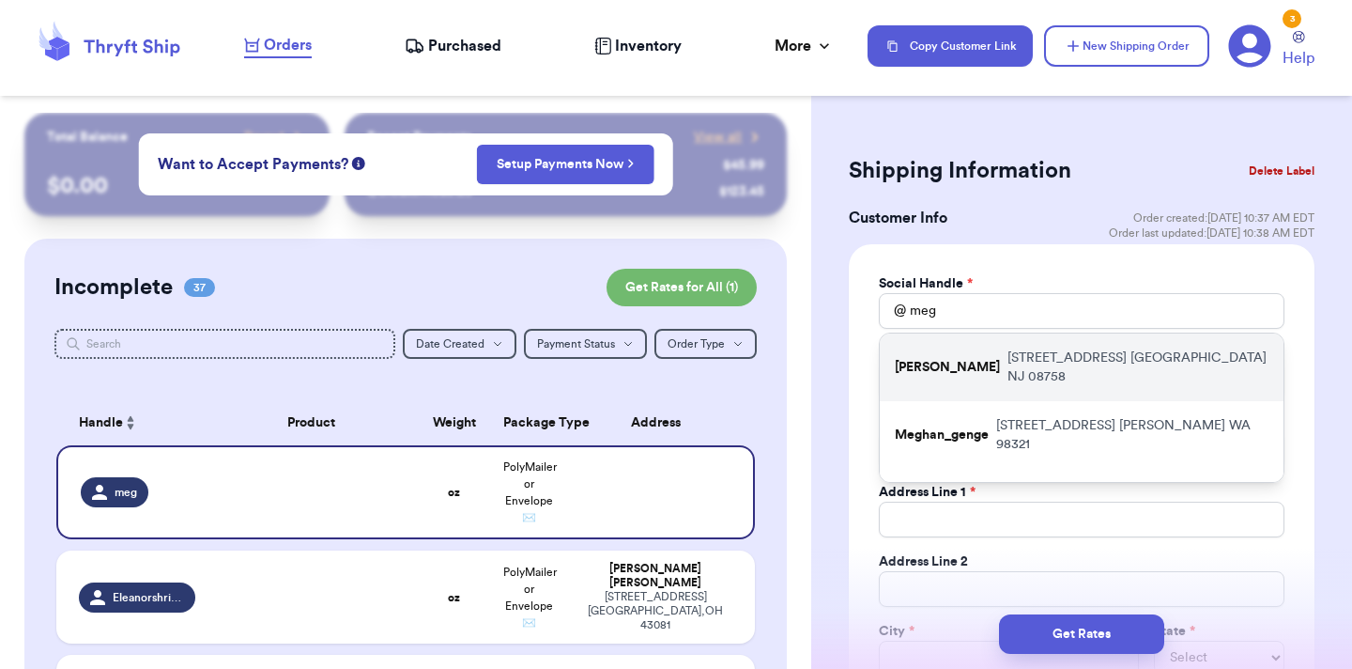
type input "303 3rd street"
type input "Waretown"
select select "NJ"
type input "08758"
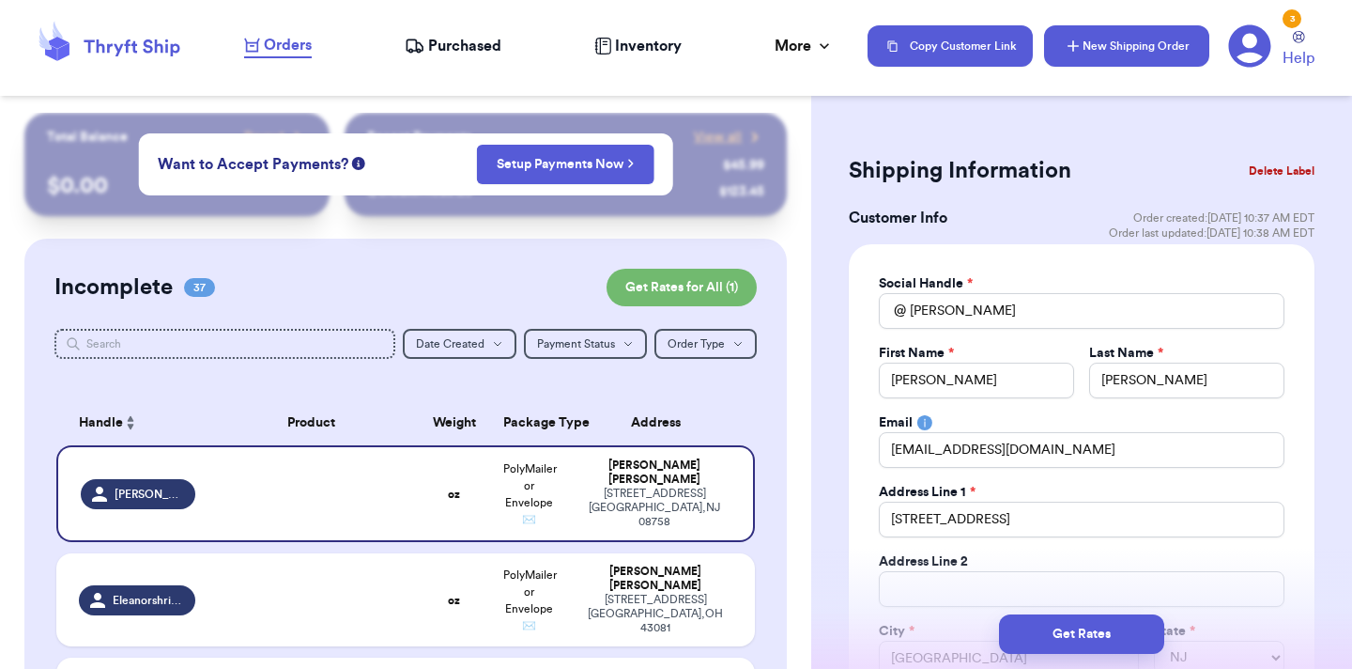
click at [1130, 53] on button "New Shipping Order" at bounding box center [1126, 45] width 165 height 41
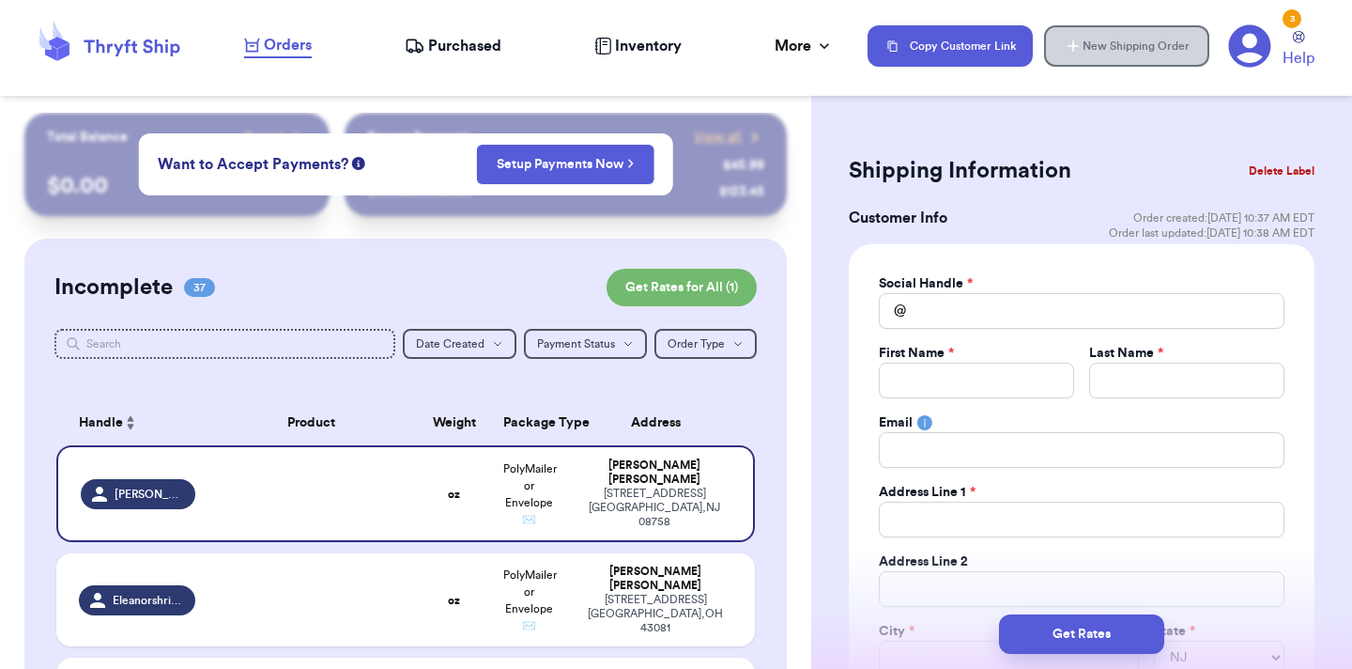
select select
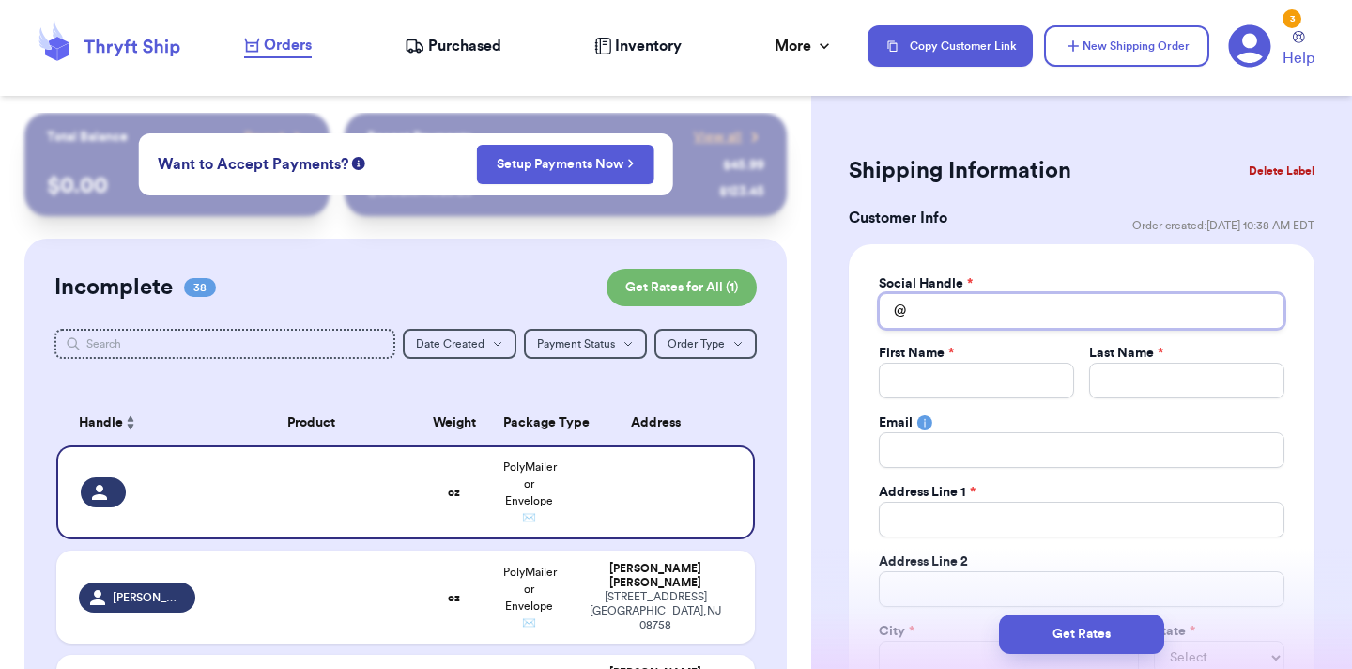
click at [1017, 313] on input "Total Amount Paid" at bounding box center [1082, 311] width 406 height 36
type input "t"
type input "te"
type input "tes"
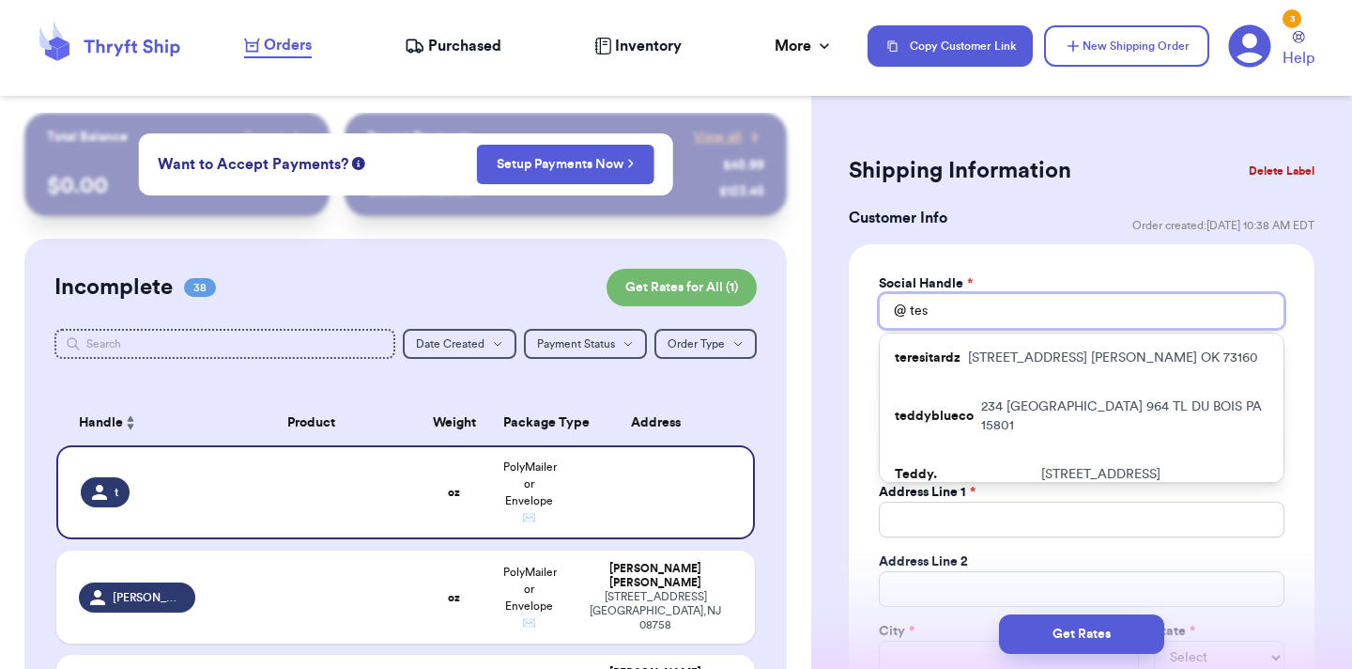
type input "tess"
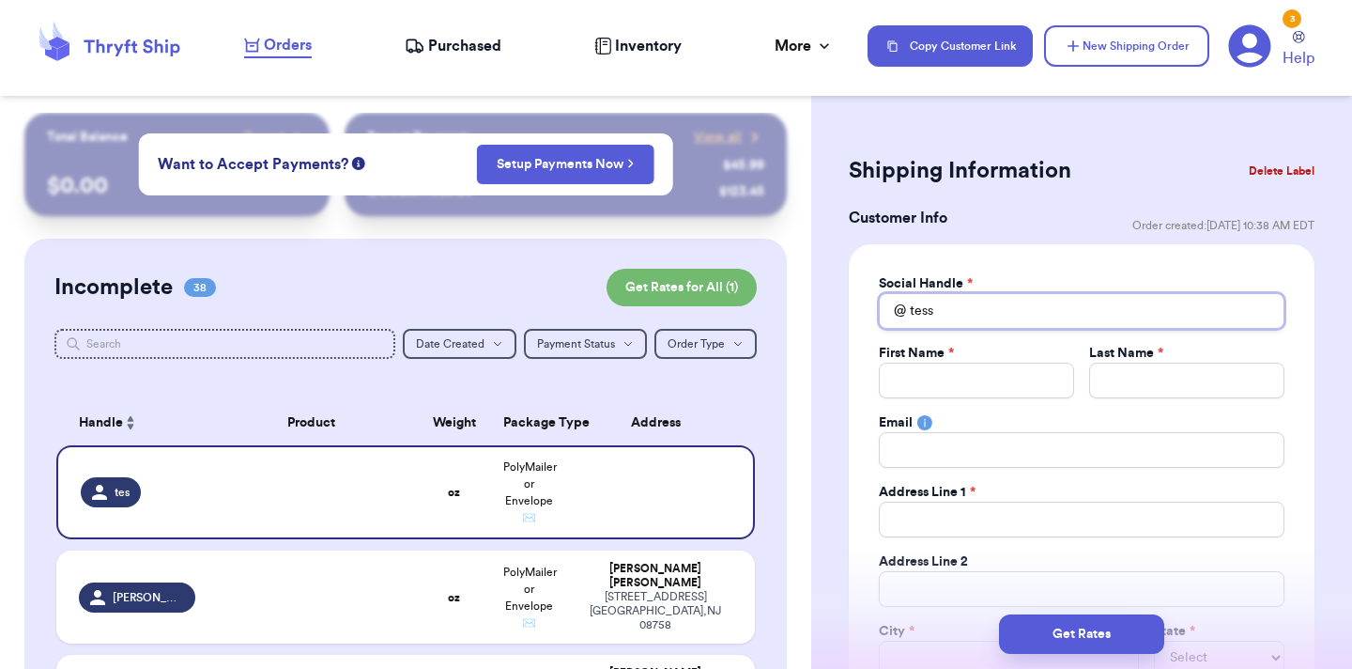
type input "tessa"
click at [1017, 313] on input "tessa" at bounding box center [1082, 311] width 406 height 36
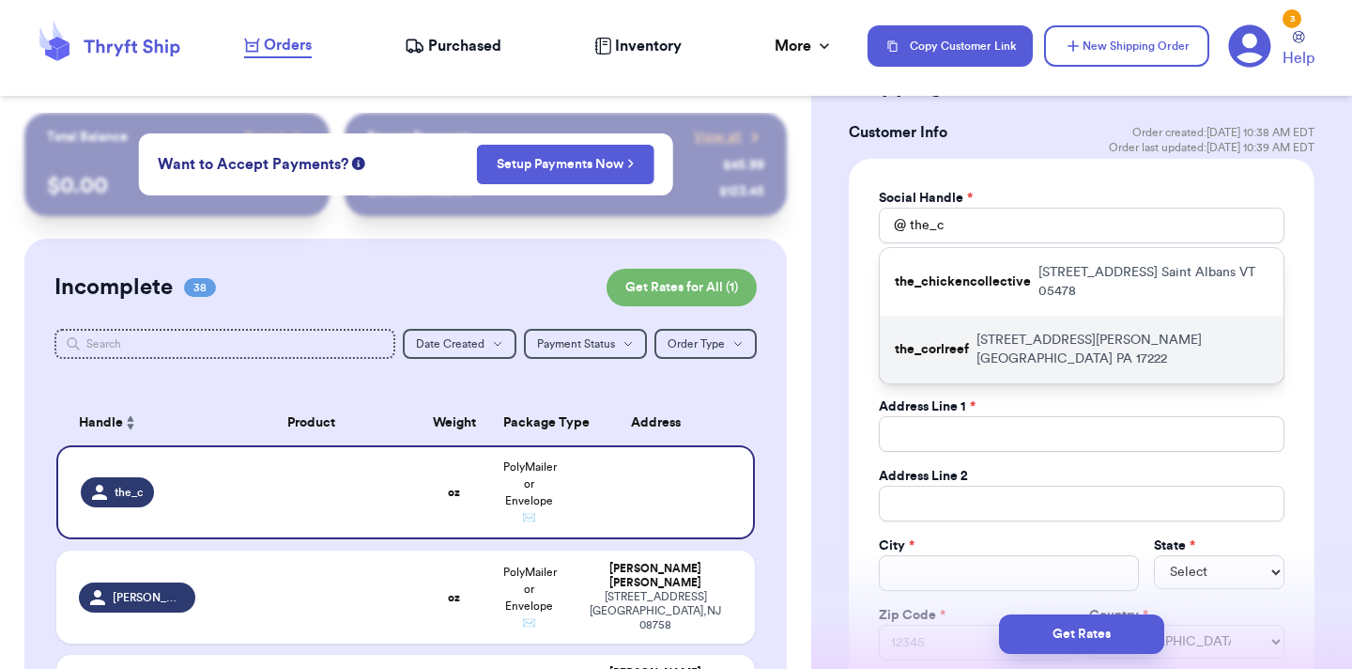
click at [1007, 345] on p "4995 Wright Road Fayetteville PA 17222" at bounding box center [1122, 349] width 292 height 38
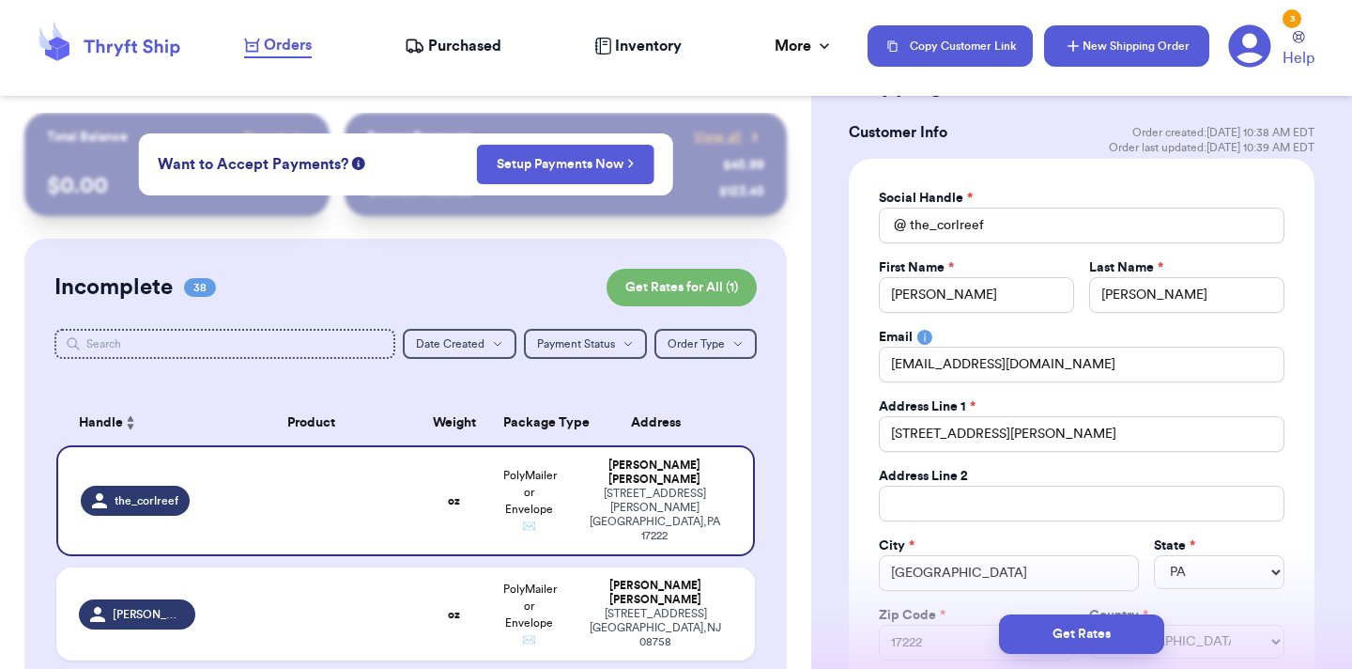
click at [1155, 48] on button "New Shipping Order" at bounding box center [1126, 45] width 165 height 41
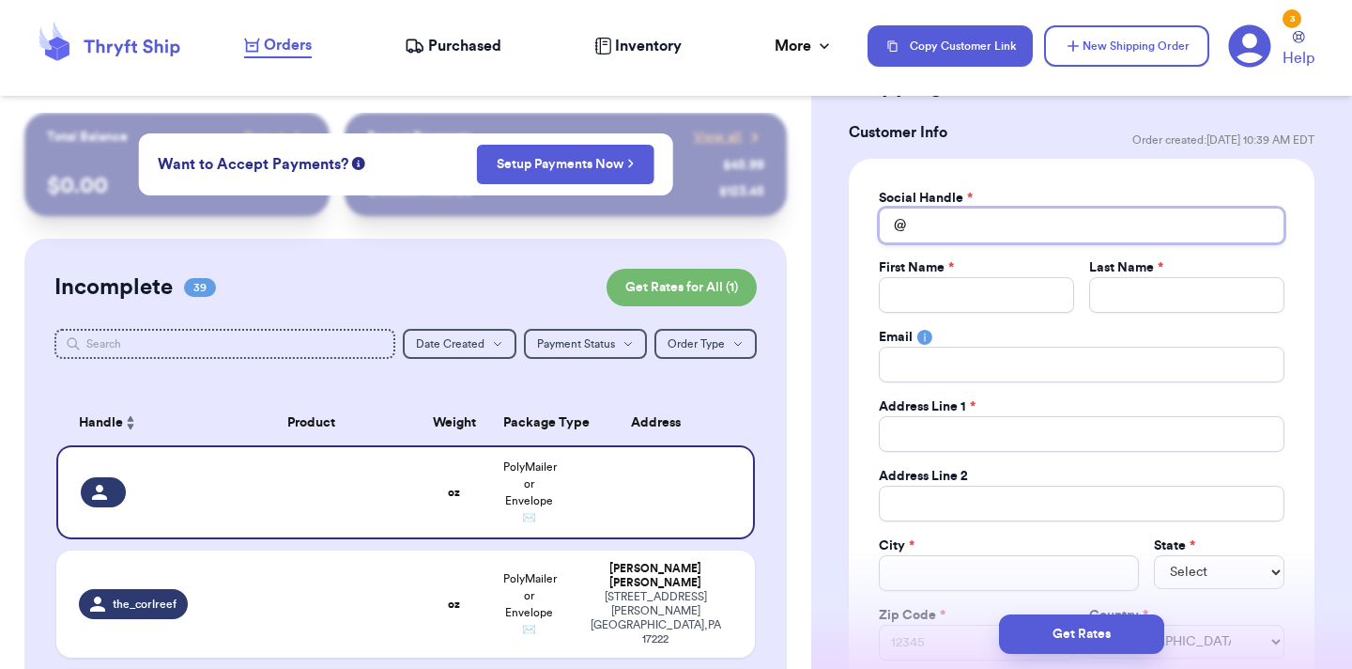
click at [994, 222] on input "Total Amount Paid" at bounding box center [1082, 225] width 406 height 36
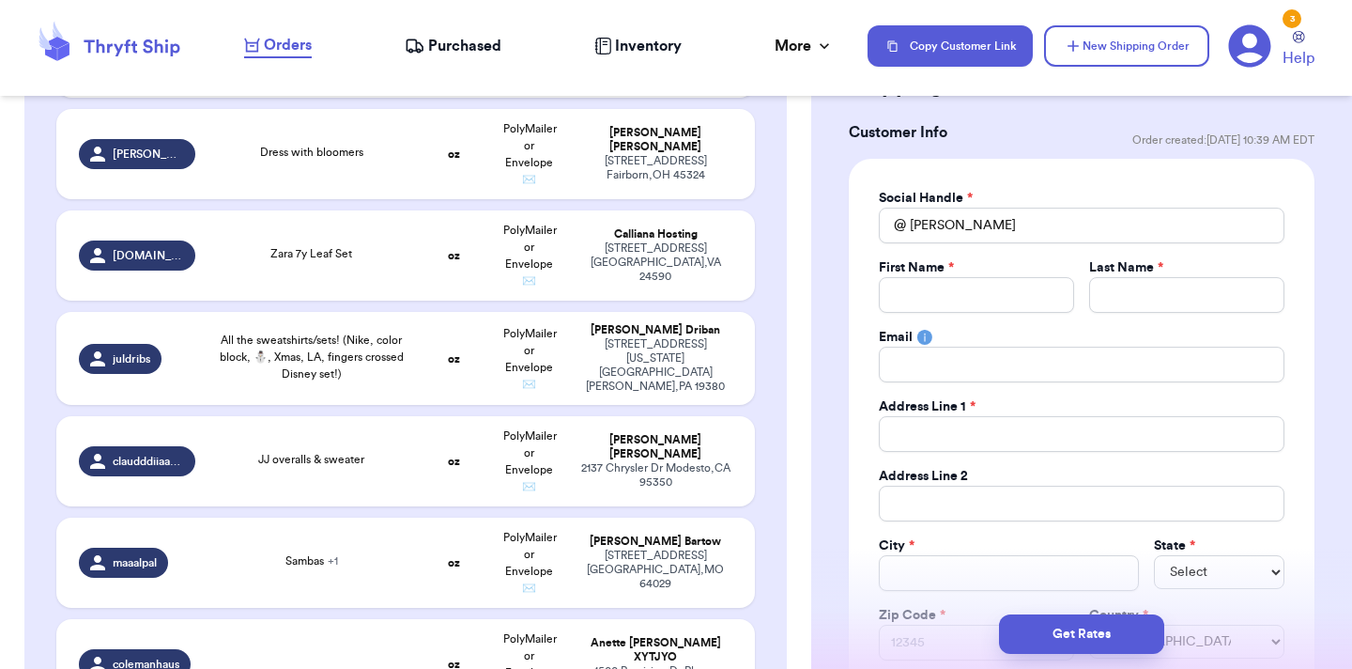
scroll to position [3810, 0]
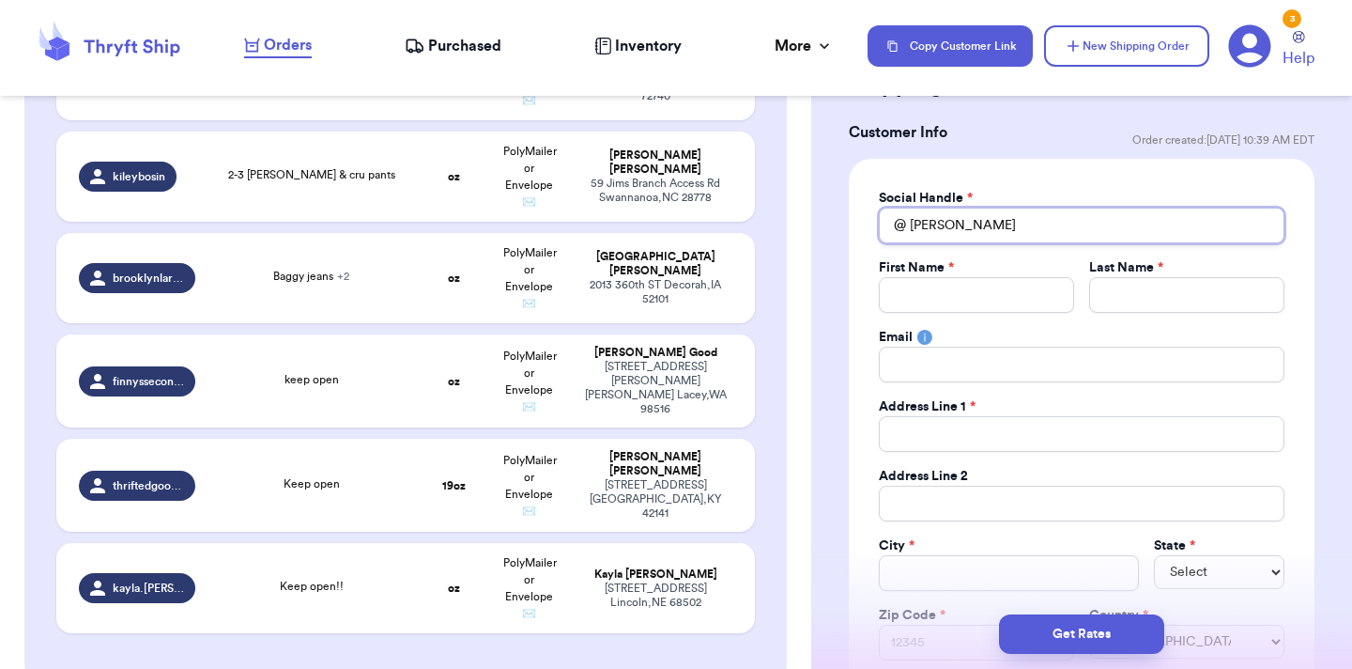
click at [952, 218] on input "anna" at bounding box center [1082, 225] width 406 height 36
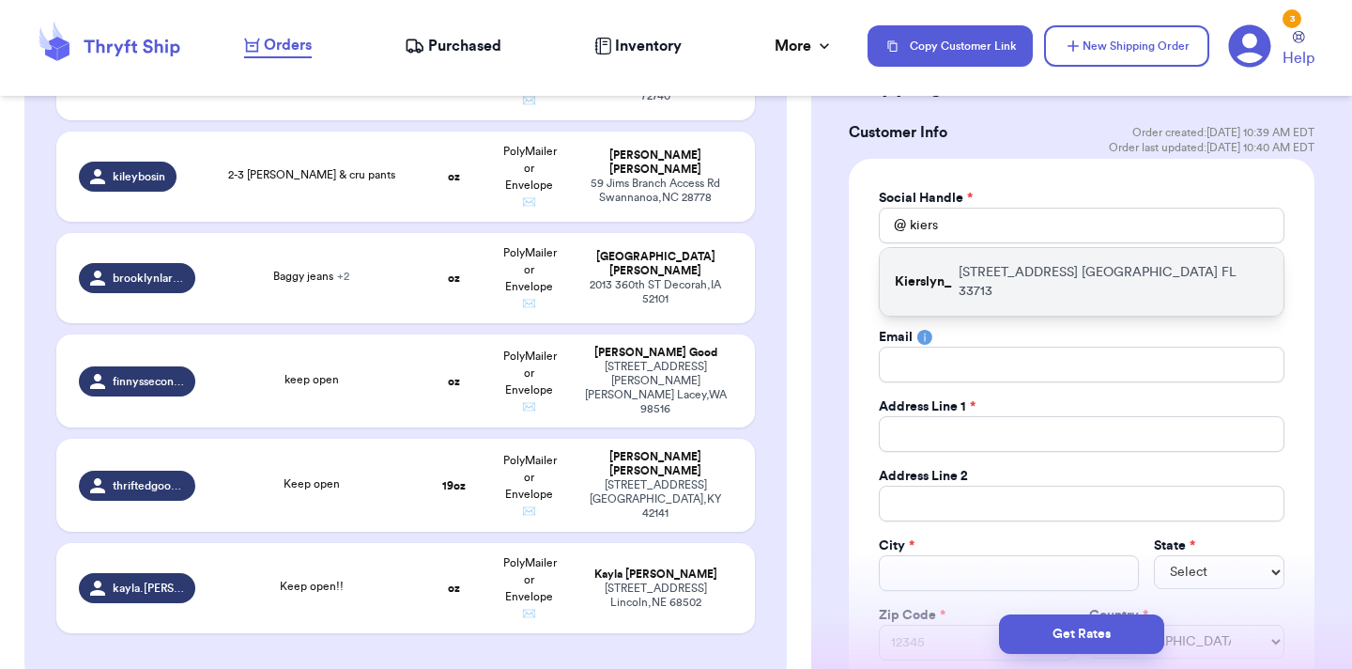
click at [958, 269] on div "Kierslyn_ 2890 14TH AVE N St Petersburg FL 33713" at bounding box center [1082, 282] width 404 height 68
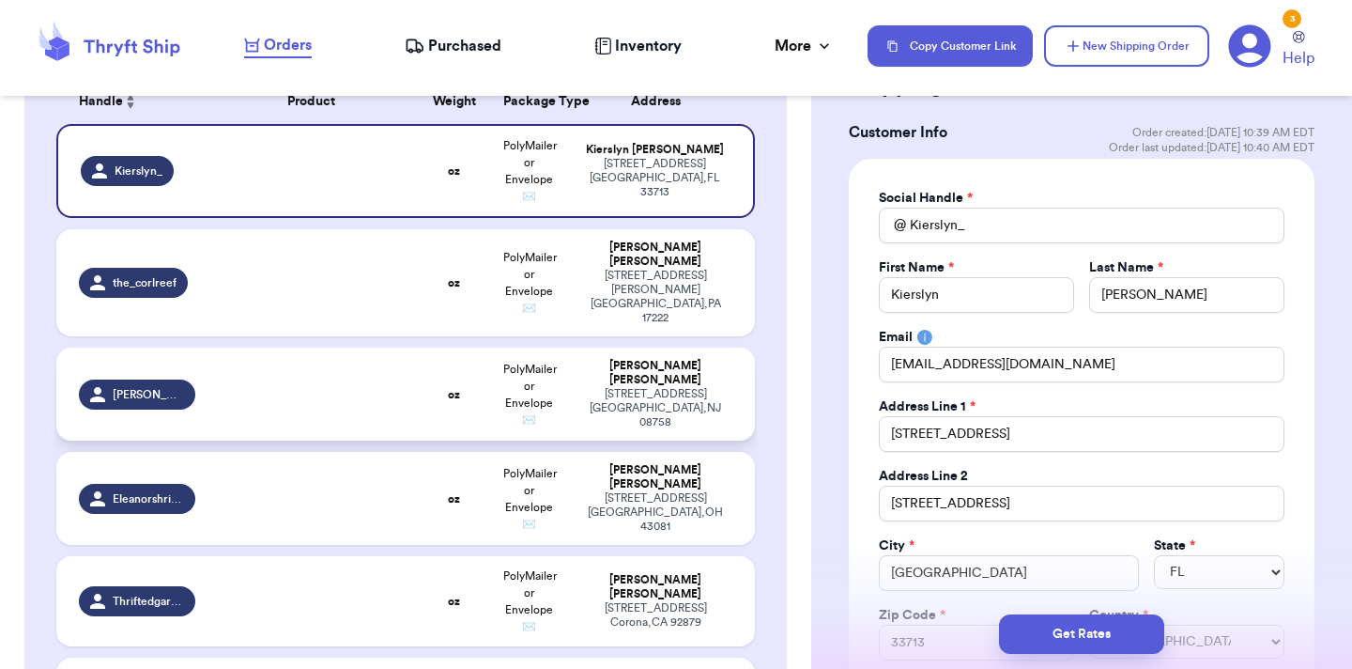
scroll to position [0, 0]
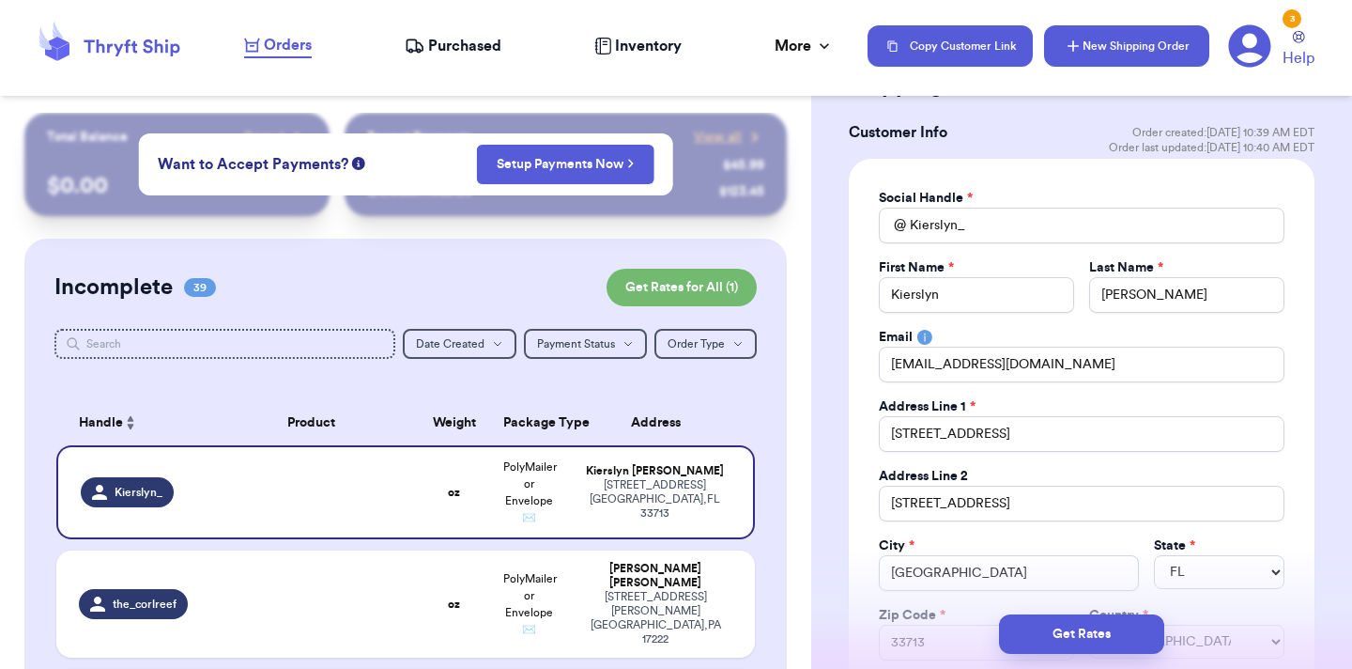
click at [1126, 50] on button "New Shipping Order" at bounding box center [1126, 45] width 165 height 41
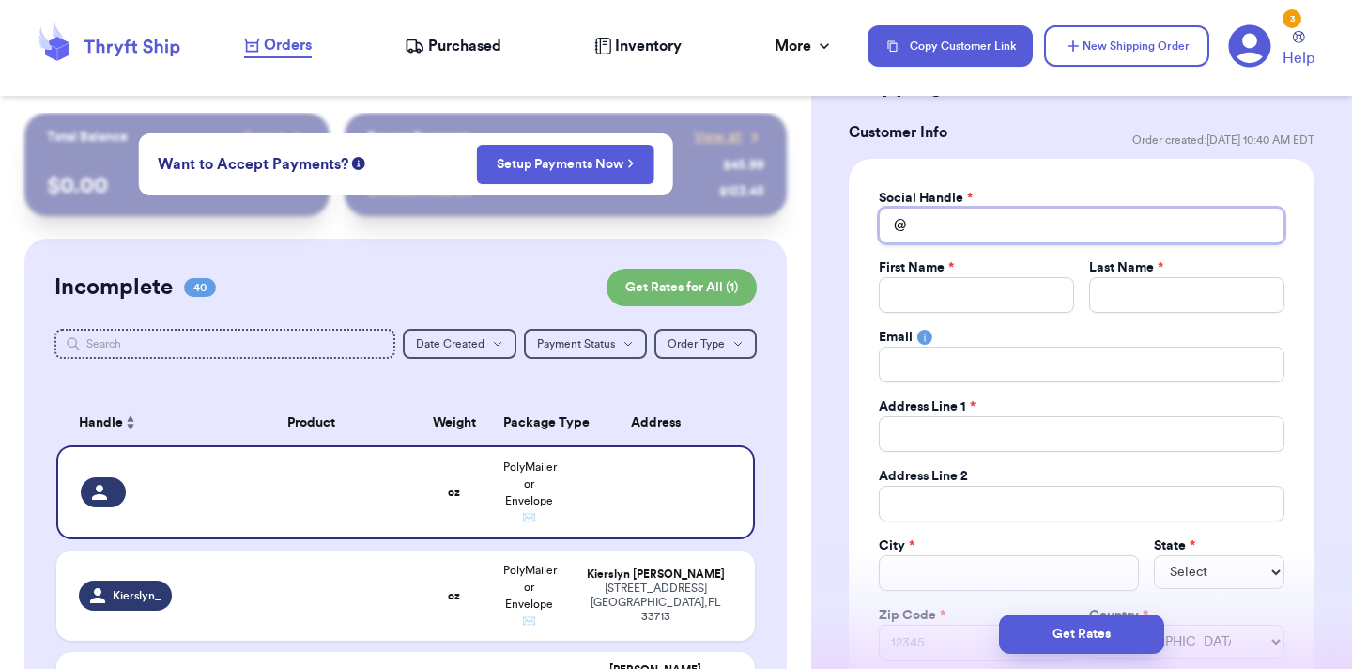
click at [1055, 223] on input "Total Amount Paid" at bounding box center [1082, 225] width 406 height 36
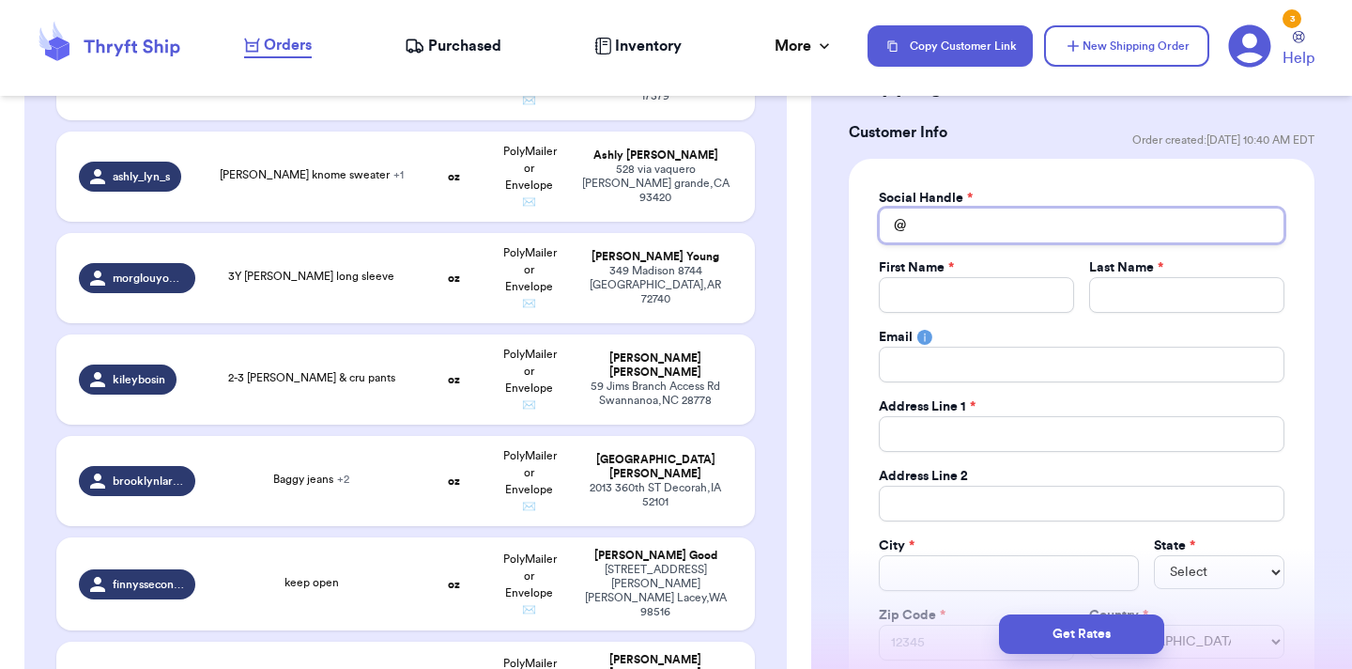
click at [1055, 223] on input "Total Amount Paid" at bounding box center [1082, 225] width 406 height 36
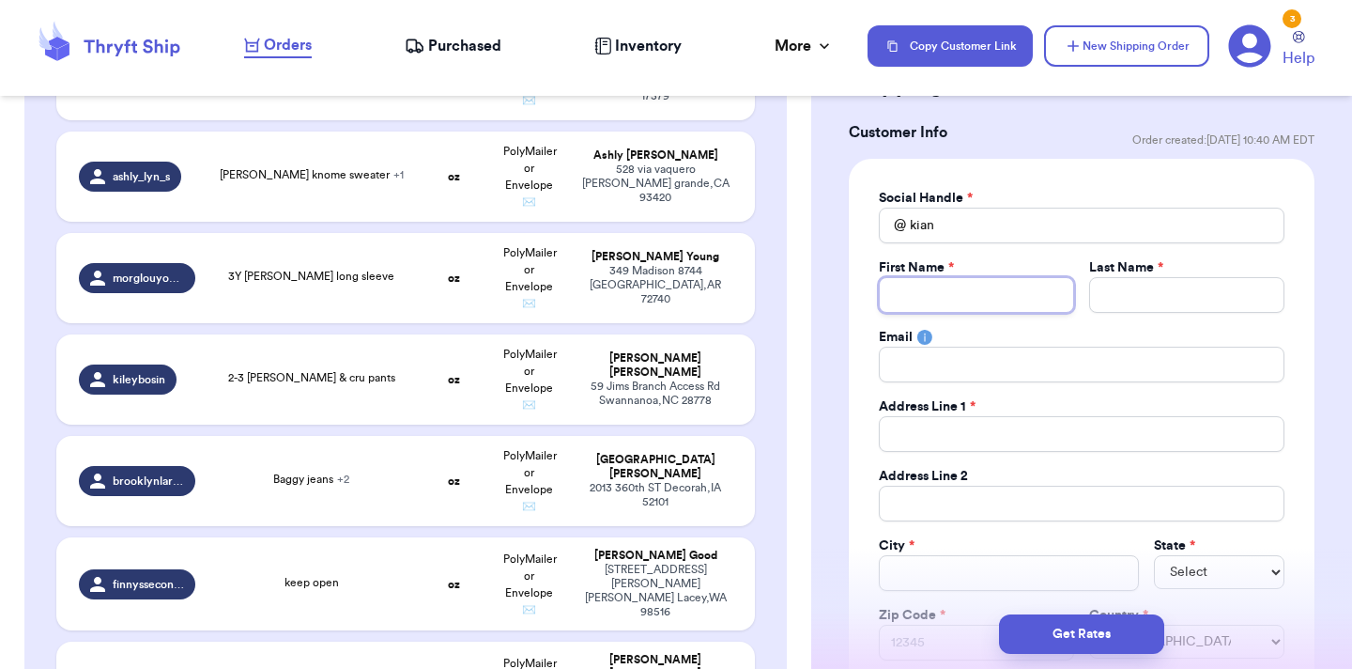
click at [1052, 299] on input "Total Amount Paid" at bounding box center [976, 295] width 195 height 36
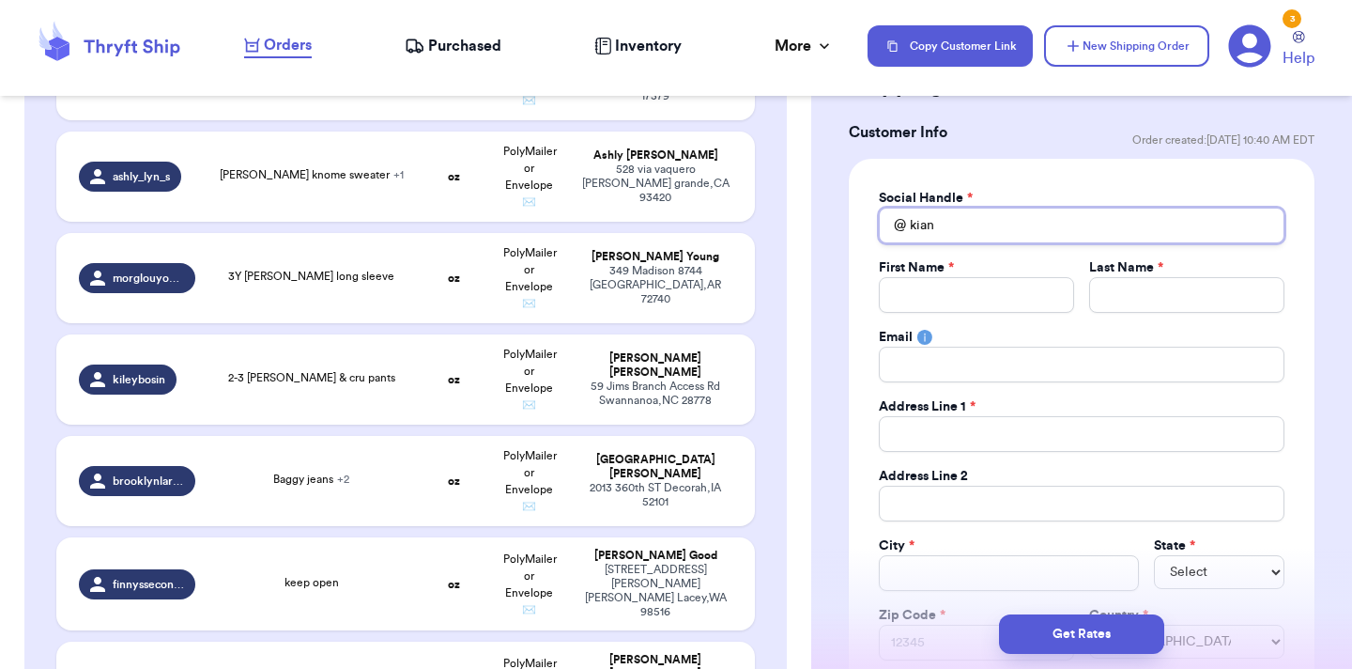
click at [1052, 213] on input "kian" at bounding box center [1082, 225] width 406 height 36
click at [1020, 220] on input "kian" at bounding box center [1082, 225] width 406 height 36
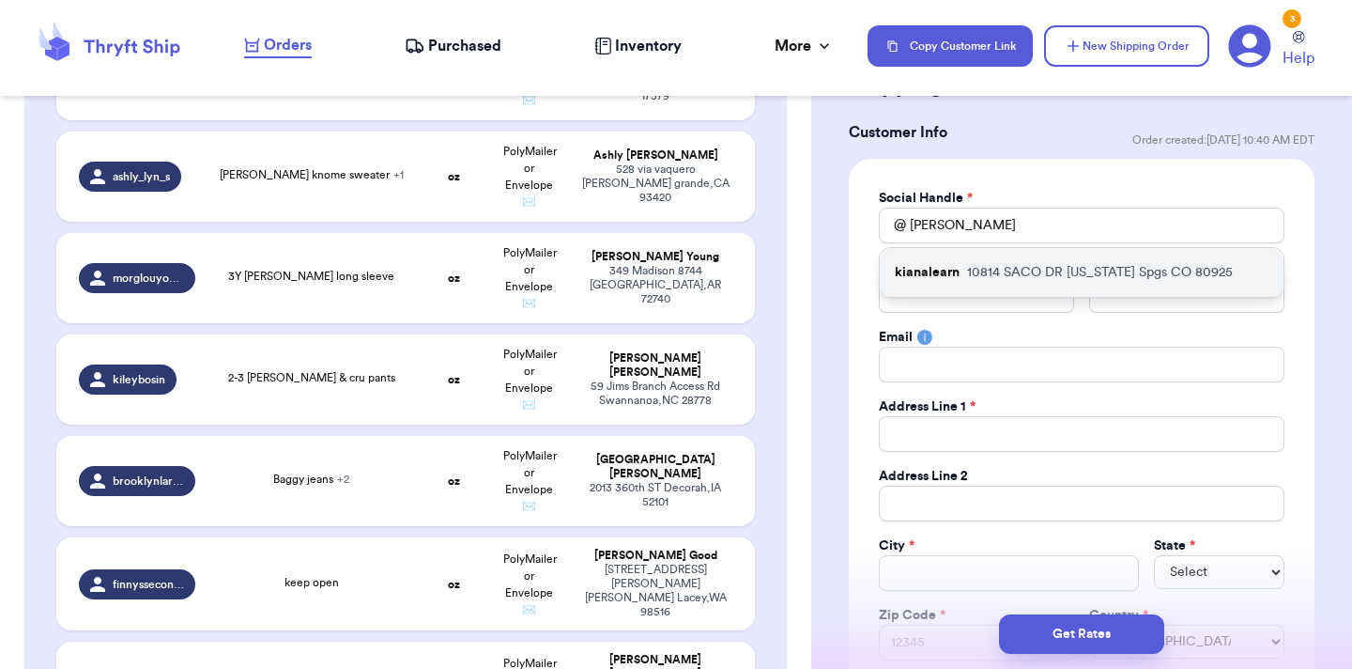
click at [989, 274] on p "10814 SACO DR Colorado Spgs CO 80925" at bounding box center [1100, 272] width 266 height 19
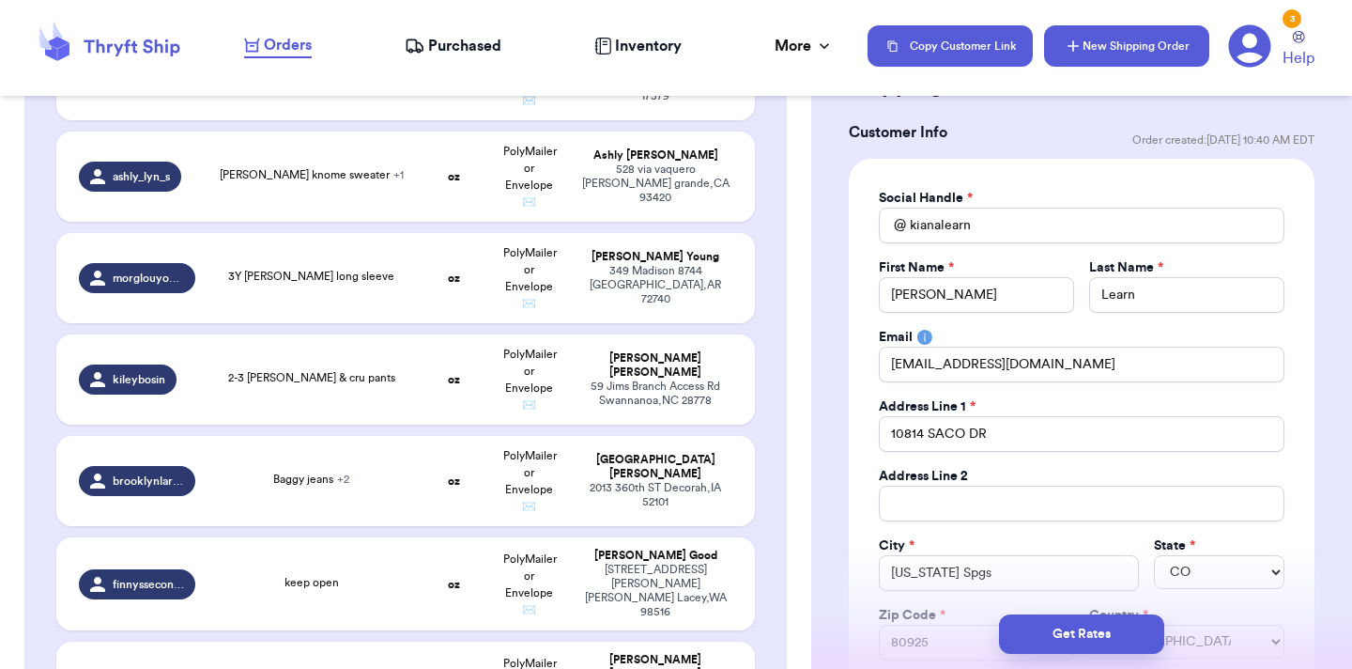
click at [1112, 41] on button "New Shipping Order" at bounding box center [1126, 45] width 165 height 41
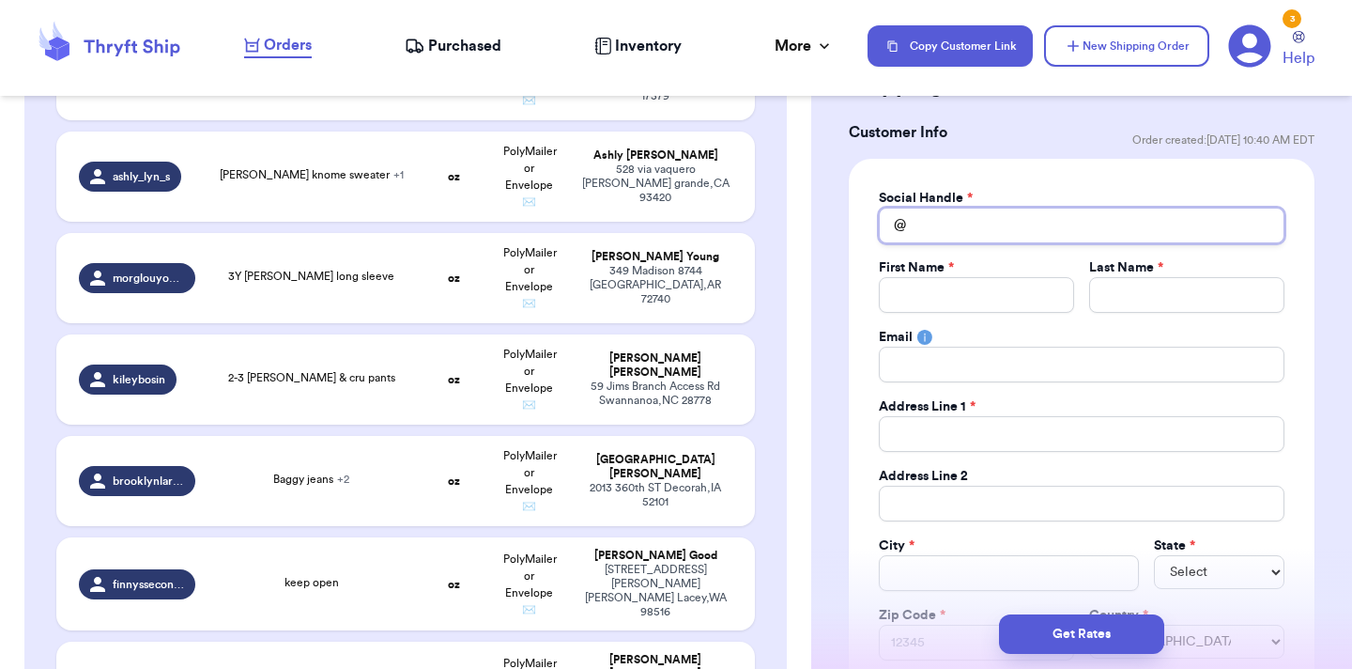
click at [1012, 215] on input "Total Amount Paid" at bounding box center [1082, 225] width 406 height 36
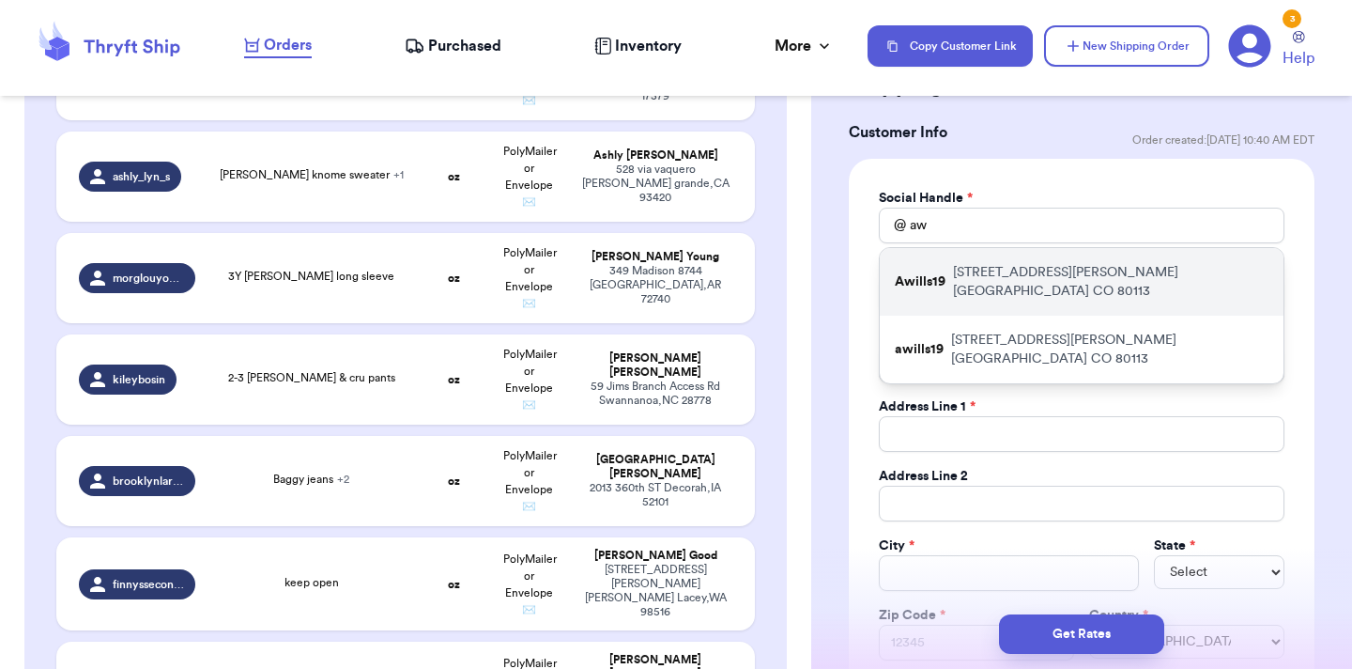
click at [1007, 272] on p "2946 S SHERMAN ST Englewood CO 80113" at bounding box center [1110, 282] width 315 height 38
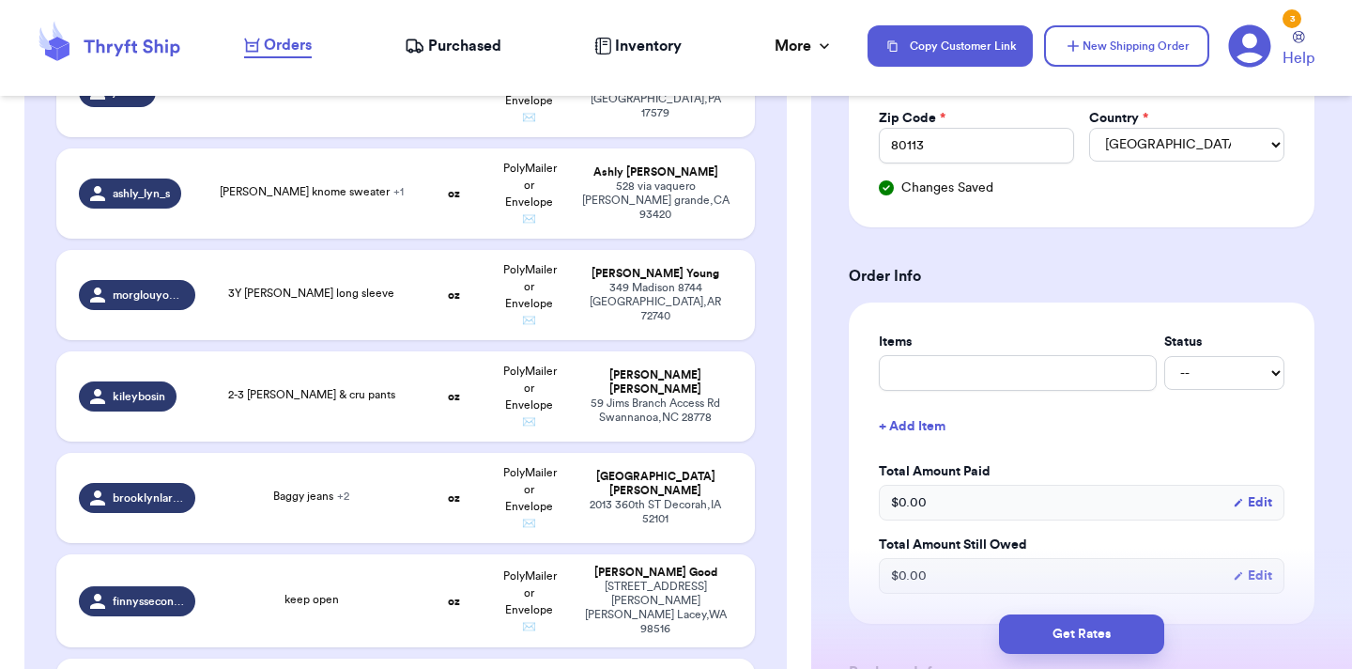
scroll to position [626, 0]
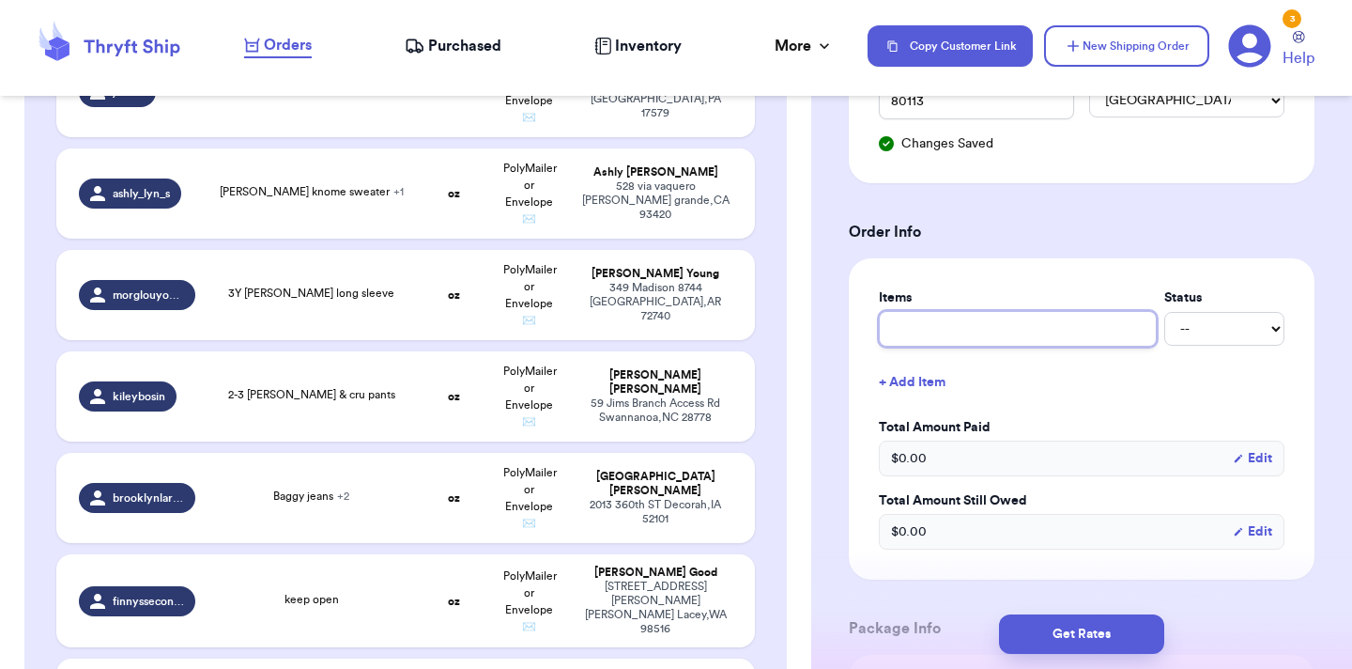
click at [991, 319] on input "text" at bounding box center [1018, 329] width 278 height 36
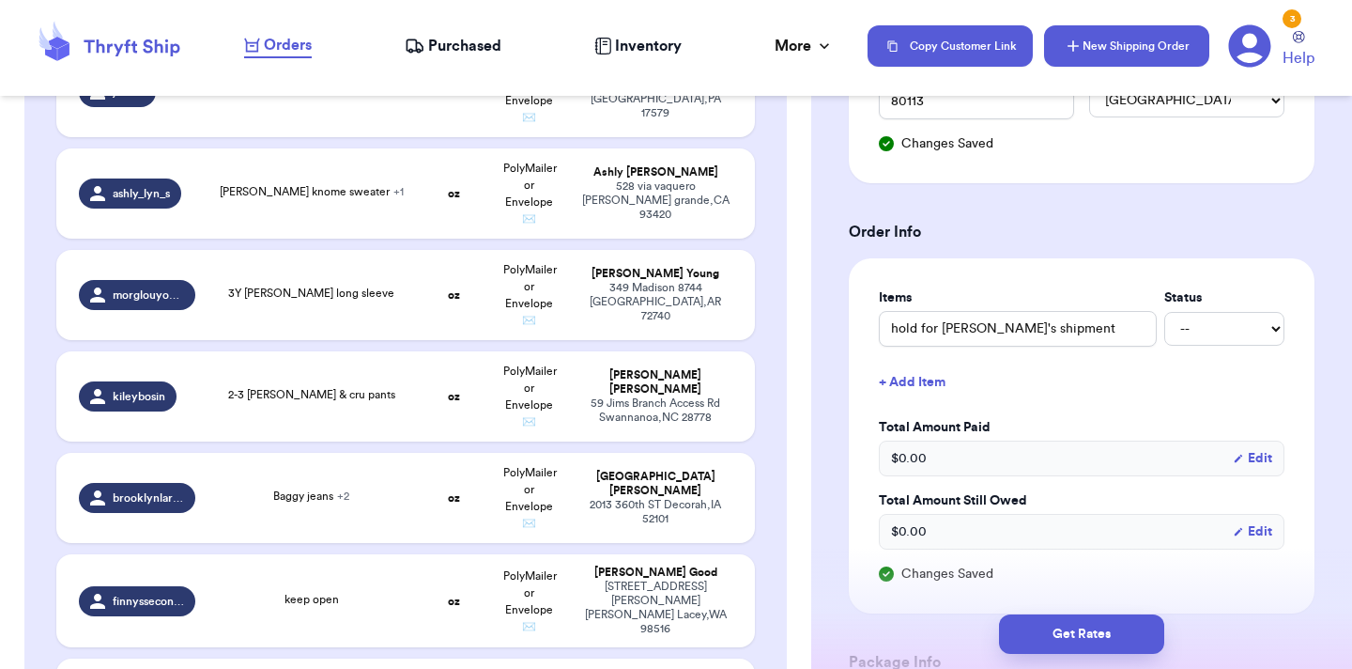
click at [1141, 47] on button "New Shipping Order" at bounding box center [1126, 45] width 165 height 41
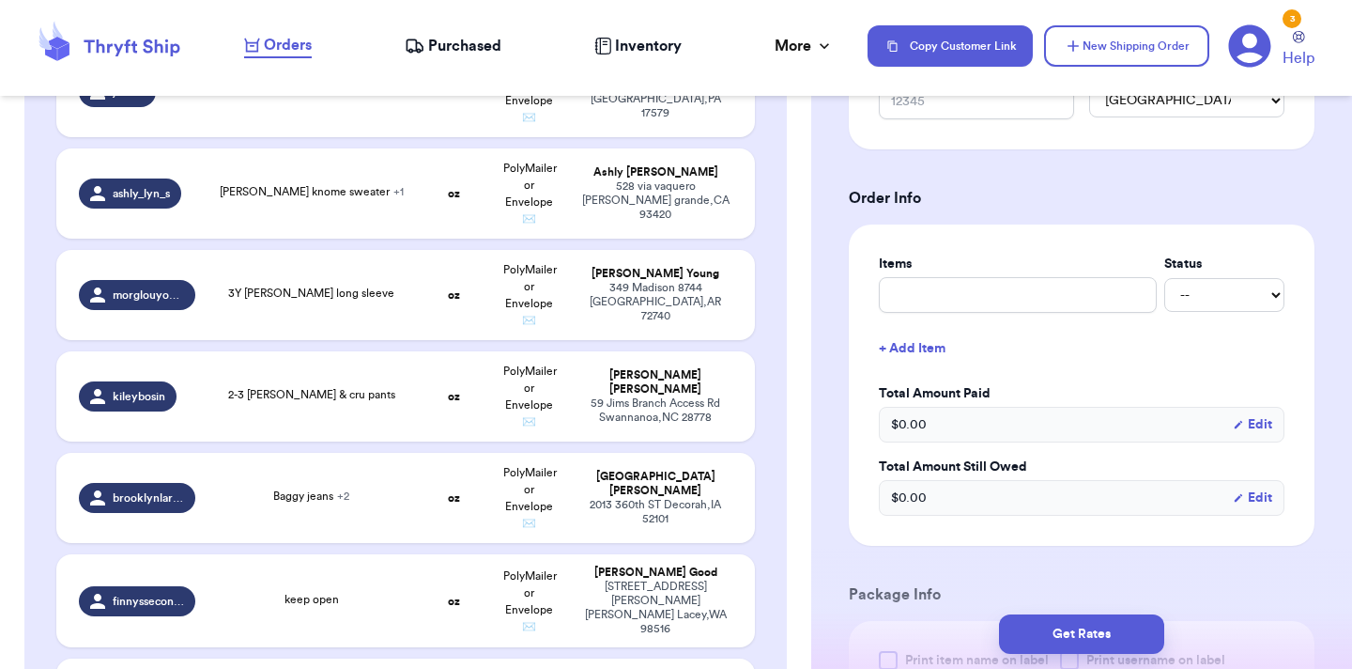
scroll to position [0, 0]
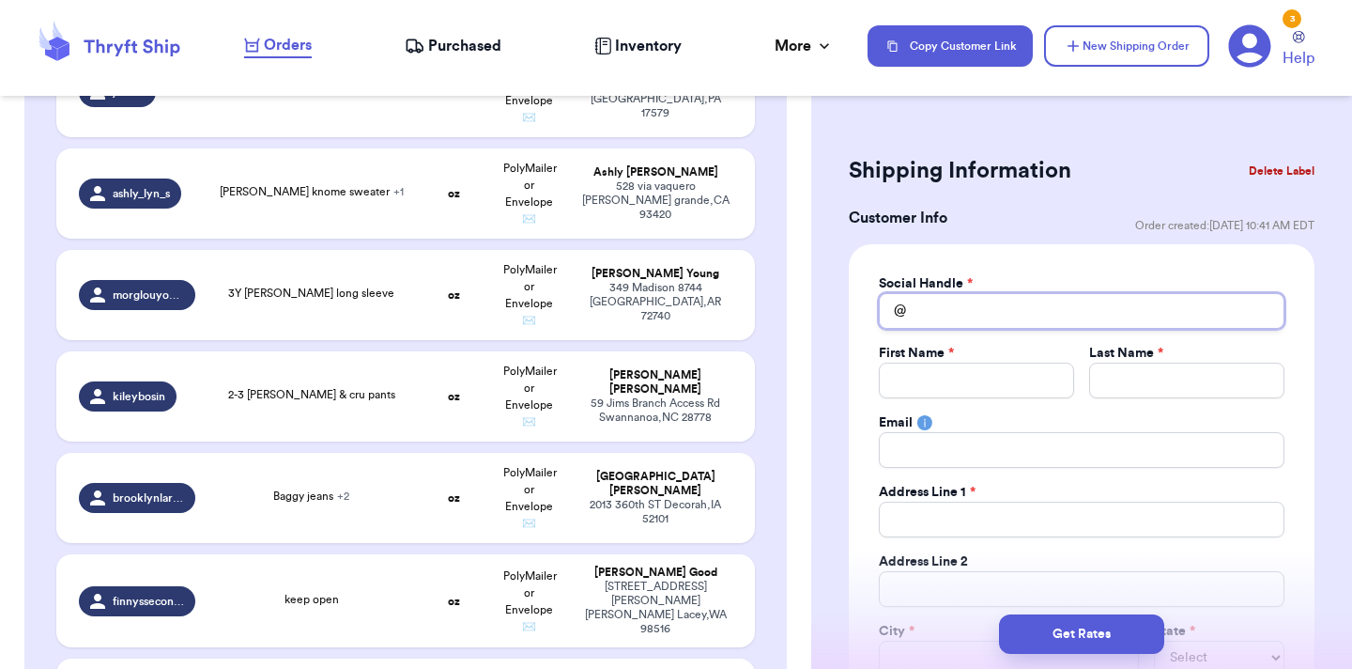
click at [1010, 328] on input "Total Amount Paid" at bounding box center [1082, 311] width 406 height 36
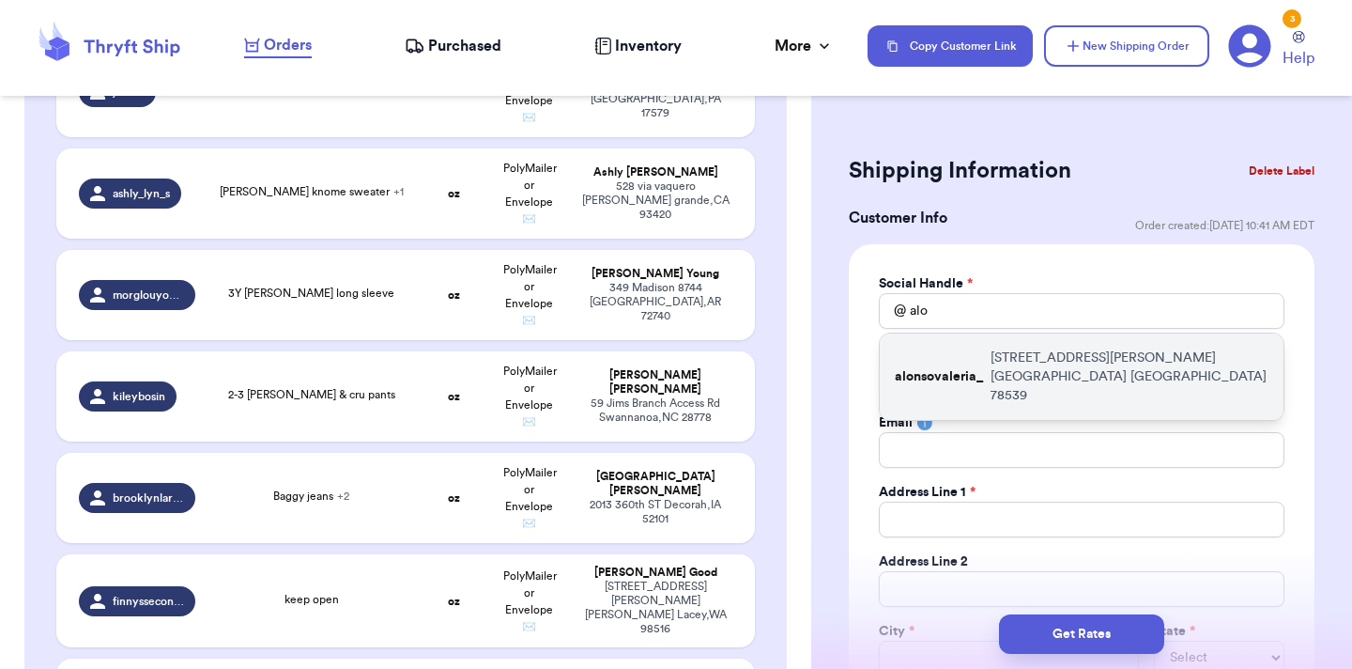
click at [1024, 366] on p "531 S Mon Mack Rd Edinburg TX 78539" at bounding box center [1130, 376] width 278 height 56
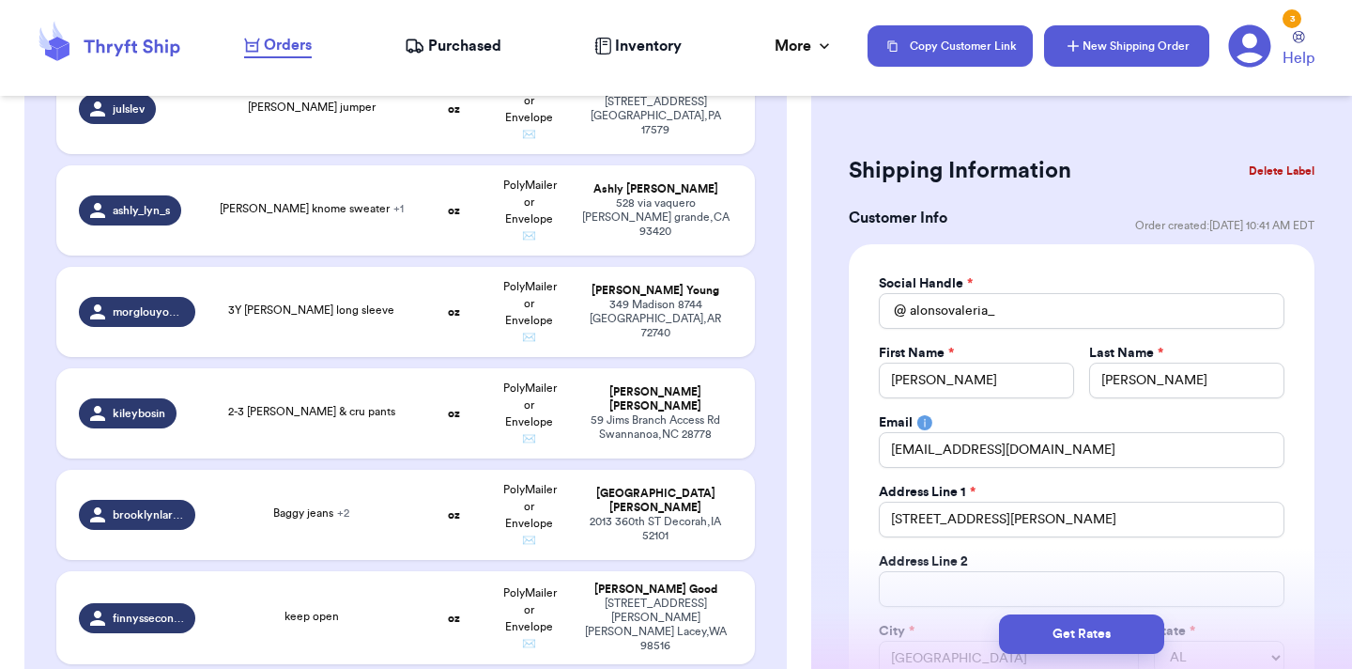
click at [1087, 57] on button "New Shipping Order" at bounding box center [1126, 45] width 165 height 41
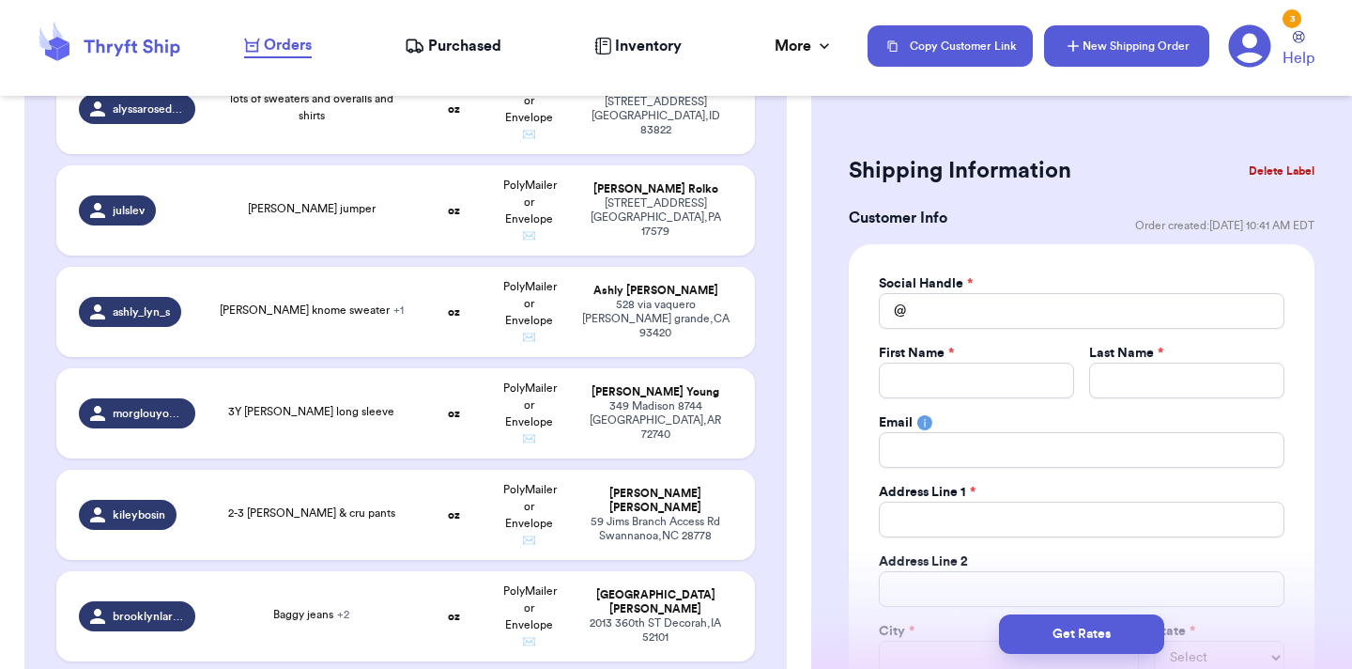
scroll to position [4013, 0]
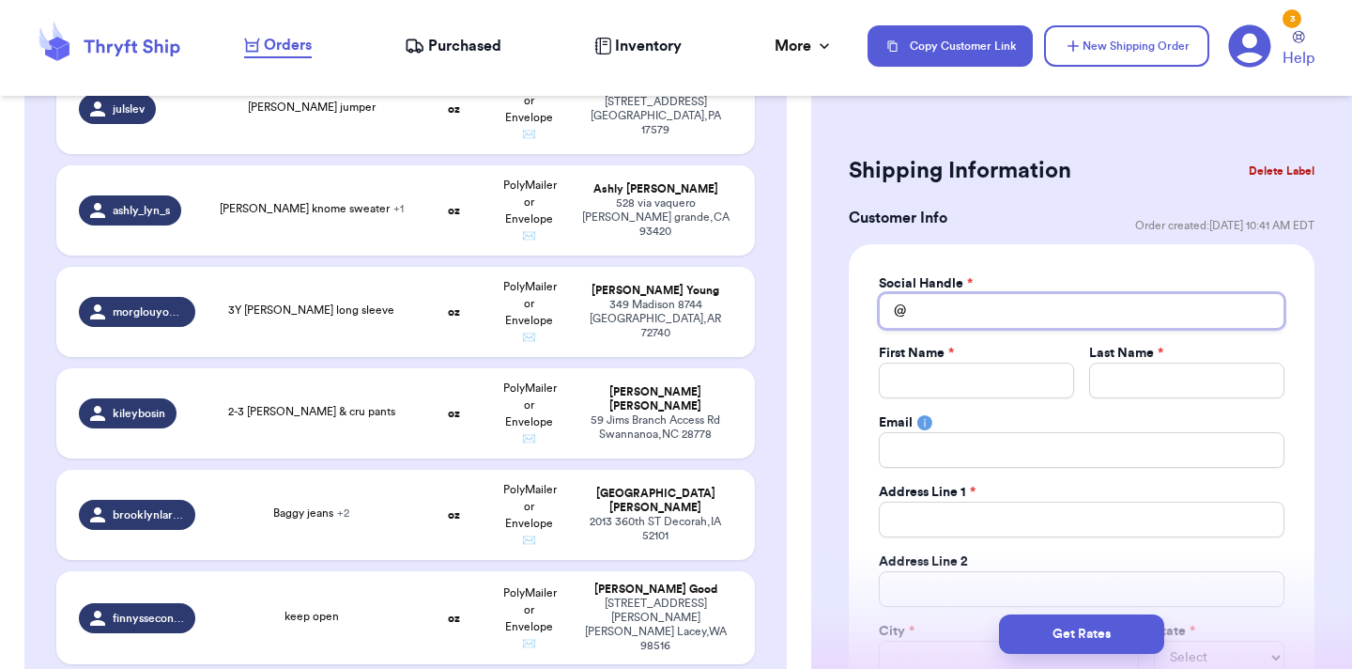
click at [1004, 314] on input "Total Amount Paid" at bounding box center [1082, 311] width 406 height 36
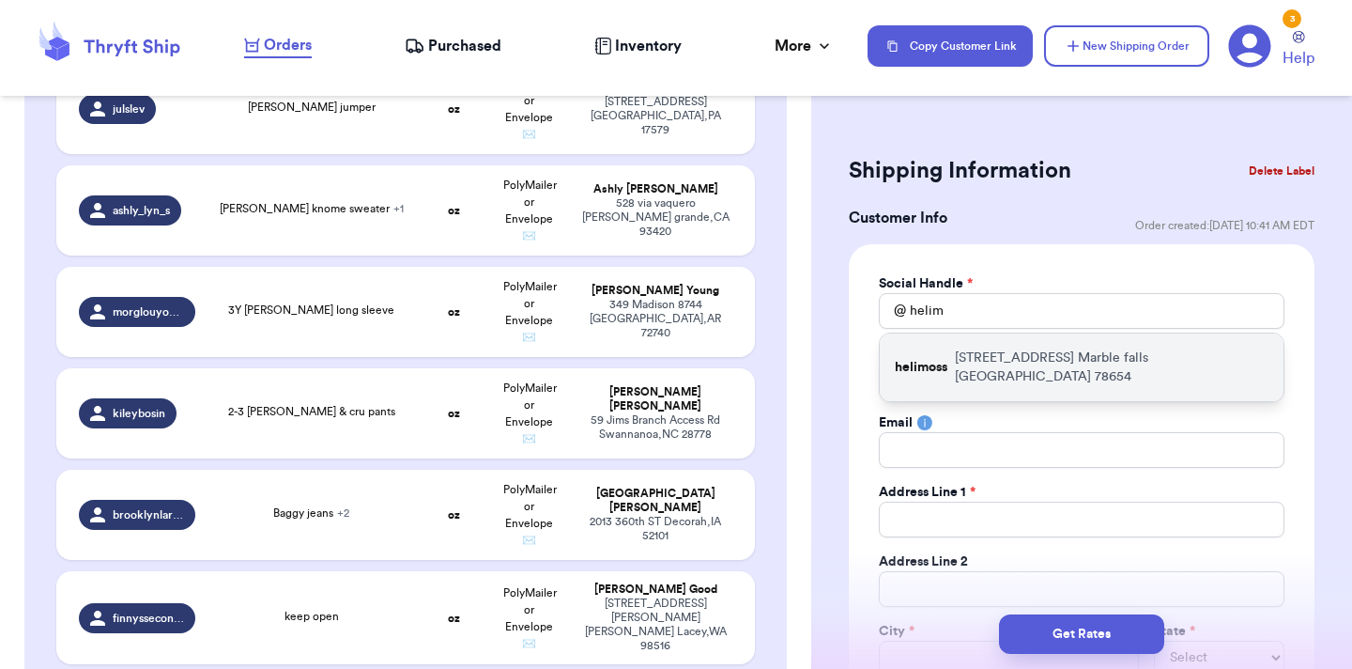
click at [1014, 354] on p "117 plumbago lane Marble falls TX 78654" at bounding box center [1112, 367] width 314 height 38
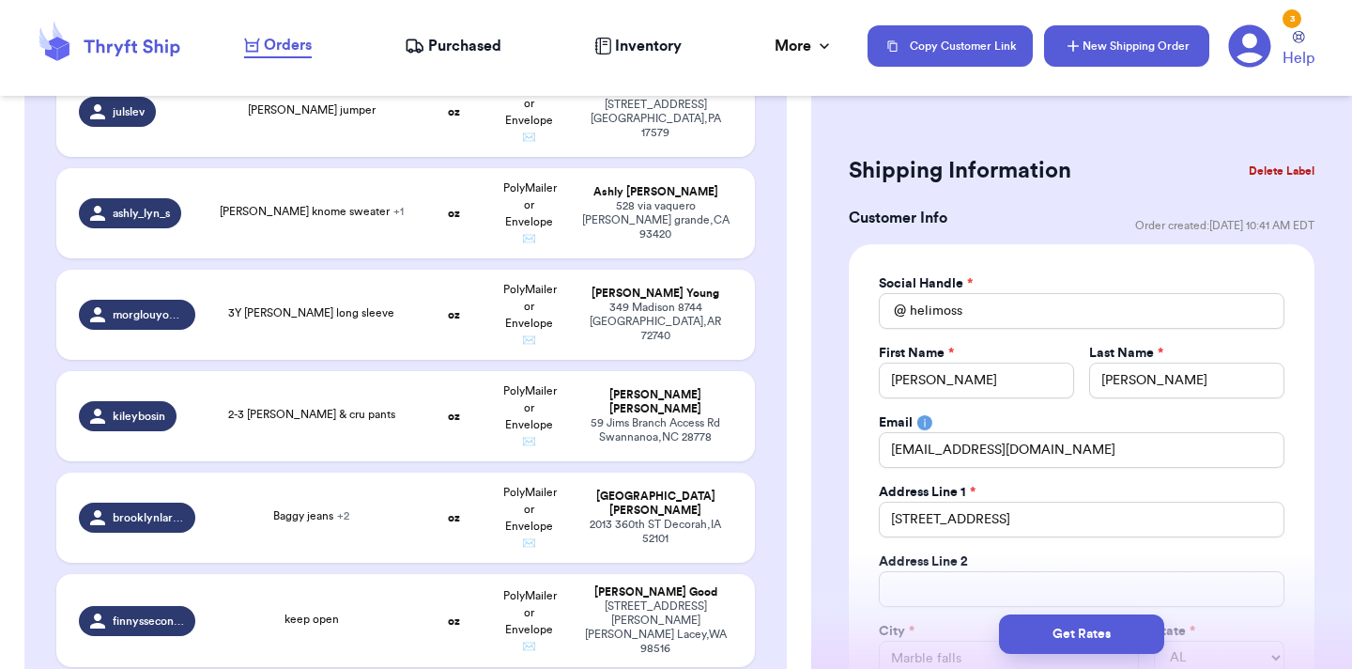
click at [1105, 58] on button "New Shipping Order" at bounding box center [1126, 45] width 165 height 41
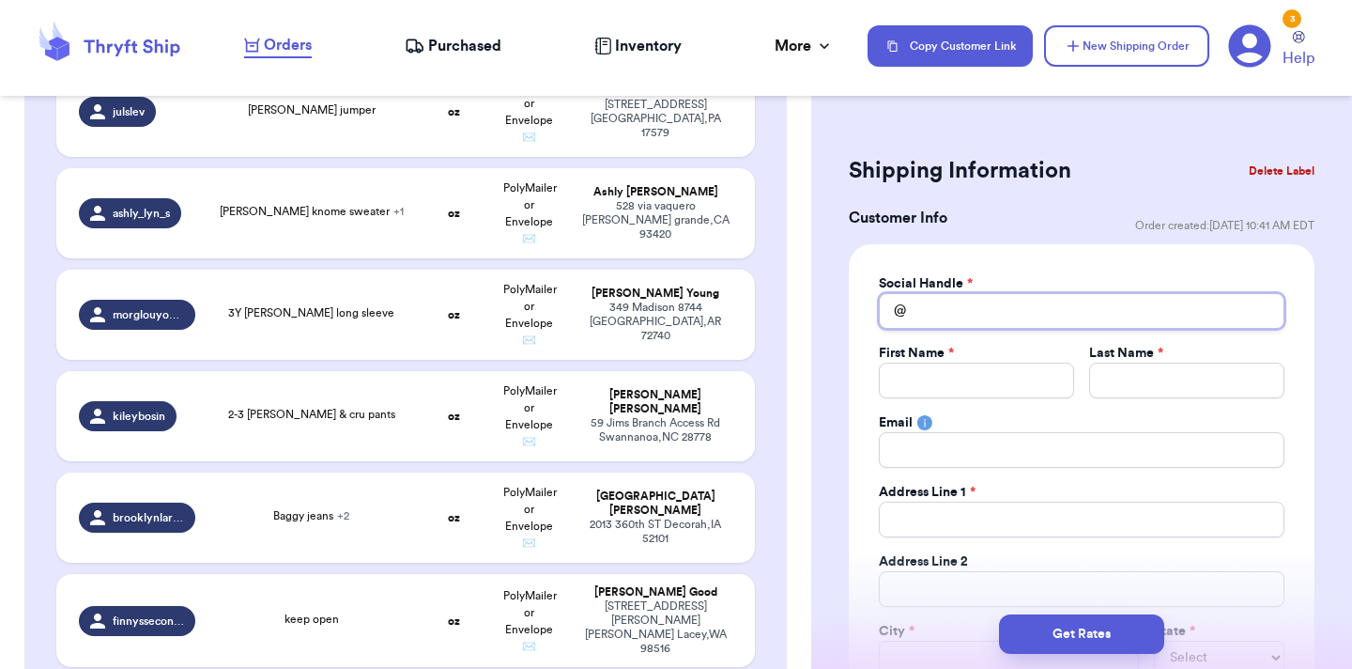
click at [1060, 304] on input "Total Amount Paid" at bounding box center [1082, 311] width 406 height 36
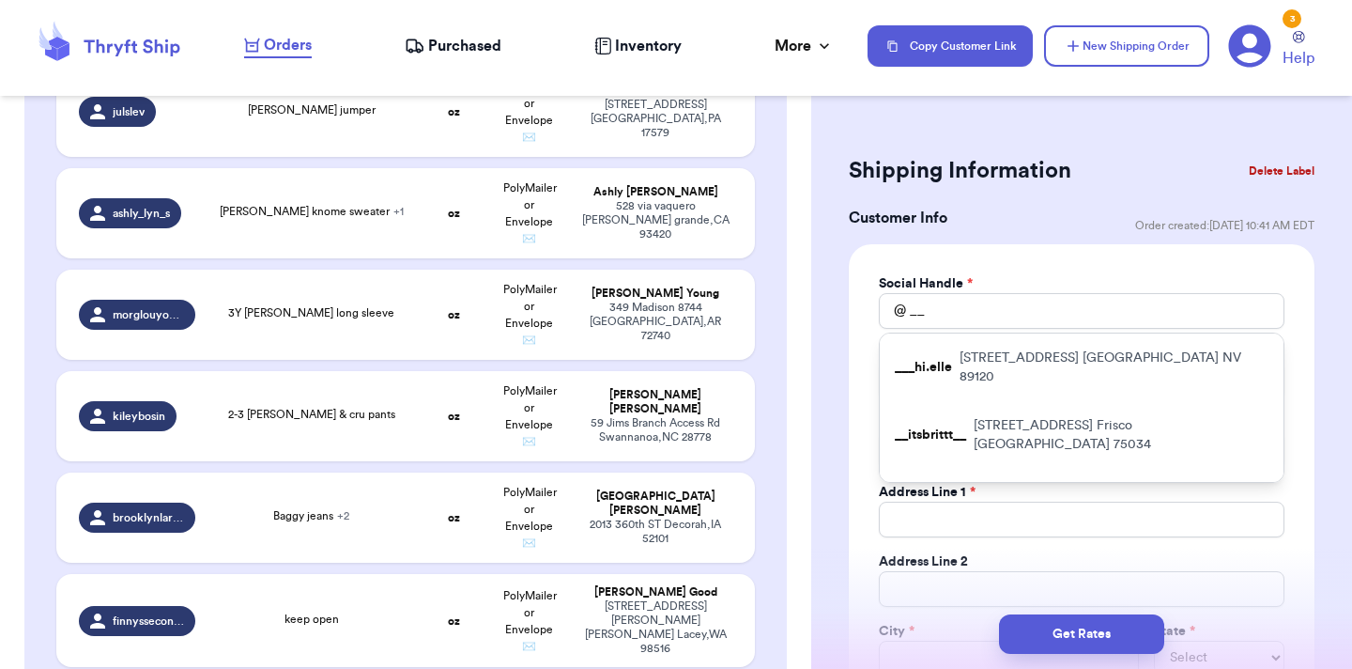
click at [1054, 360] on p "3900 E Sunset Rd Las Vegas NV 89120" at bounding box center [1114, 367] width 309 height 38
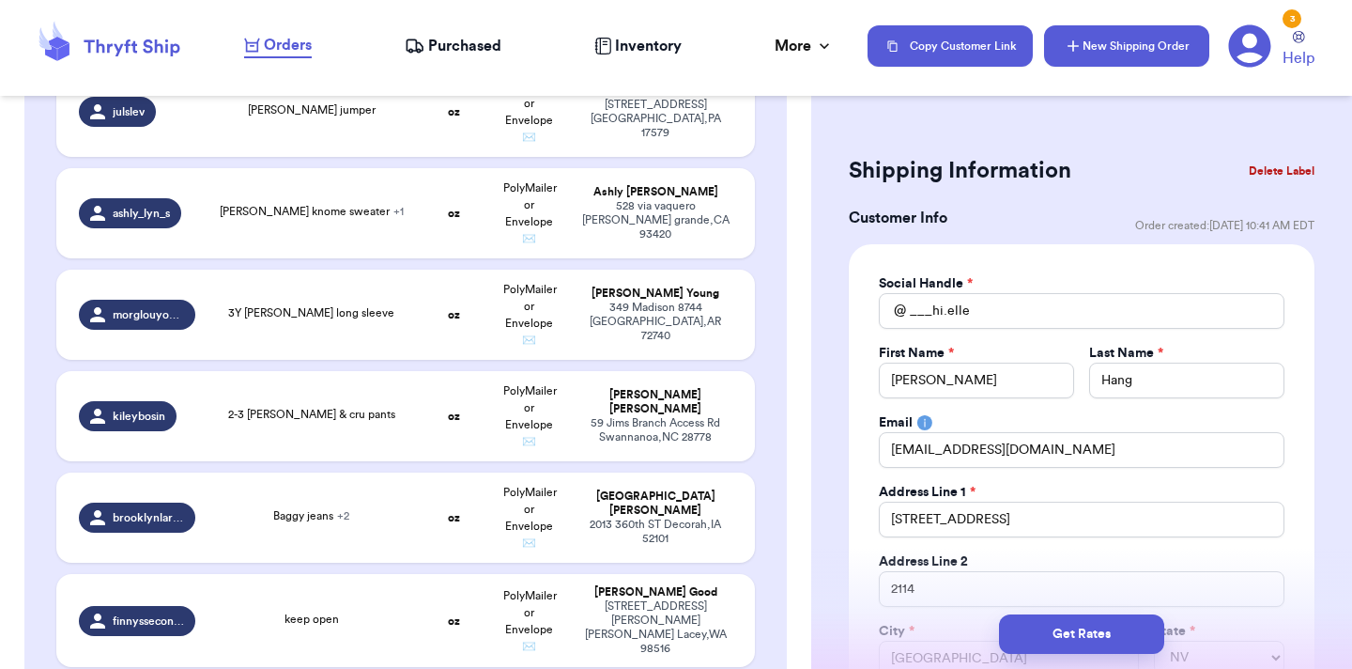
click at [1159, 51] on button "New Shipping Order" at bounding box center [1126, 45] width 165 height 41
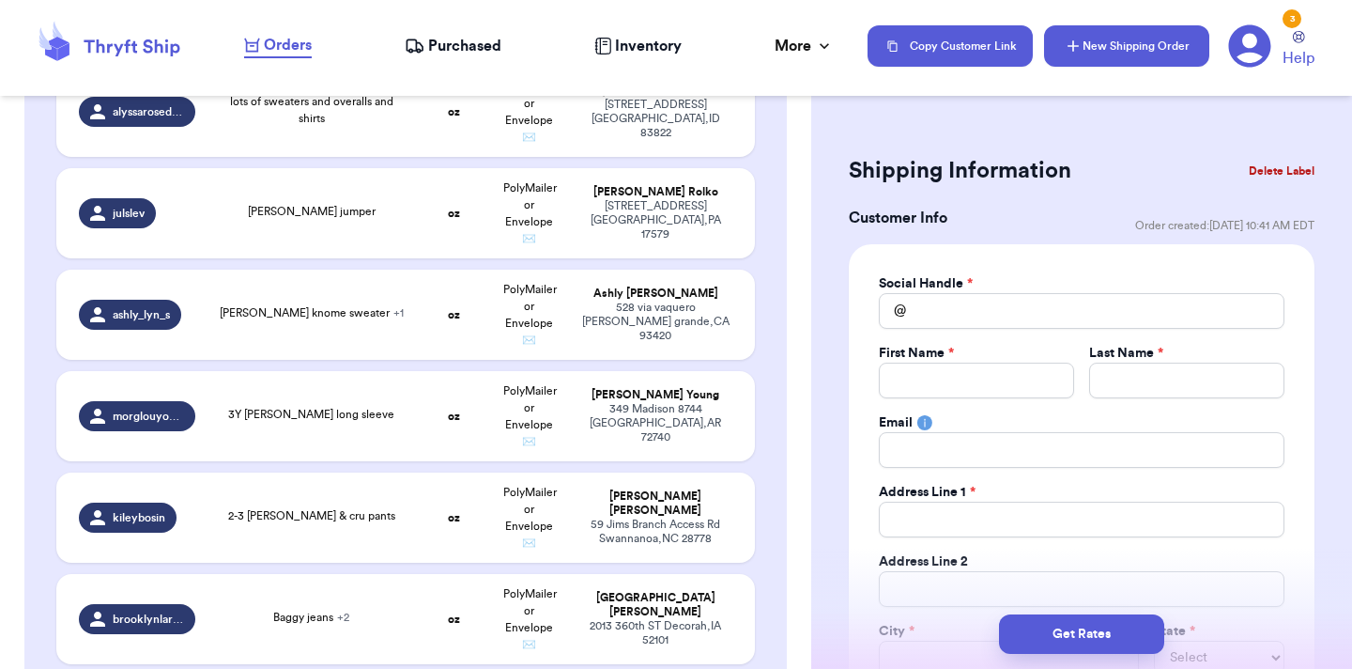
scroll to position [4216, 0]
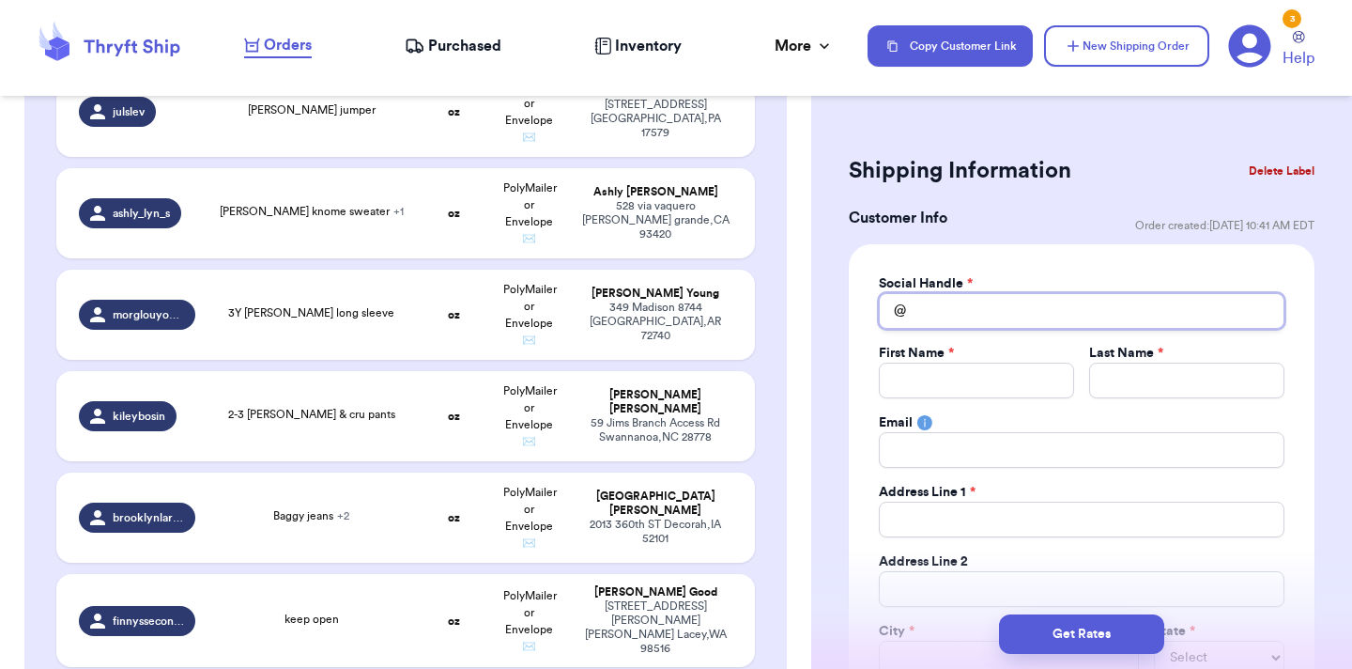
click at [1047, 323] on input "Total Amount Paid" at bounding box center [1082, 311] width 406 height 36
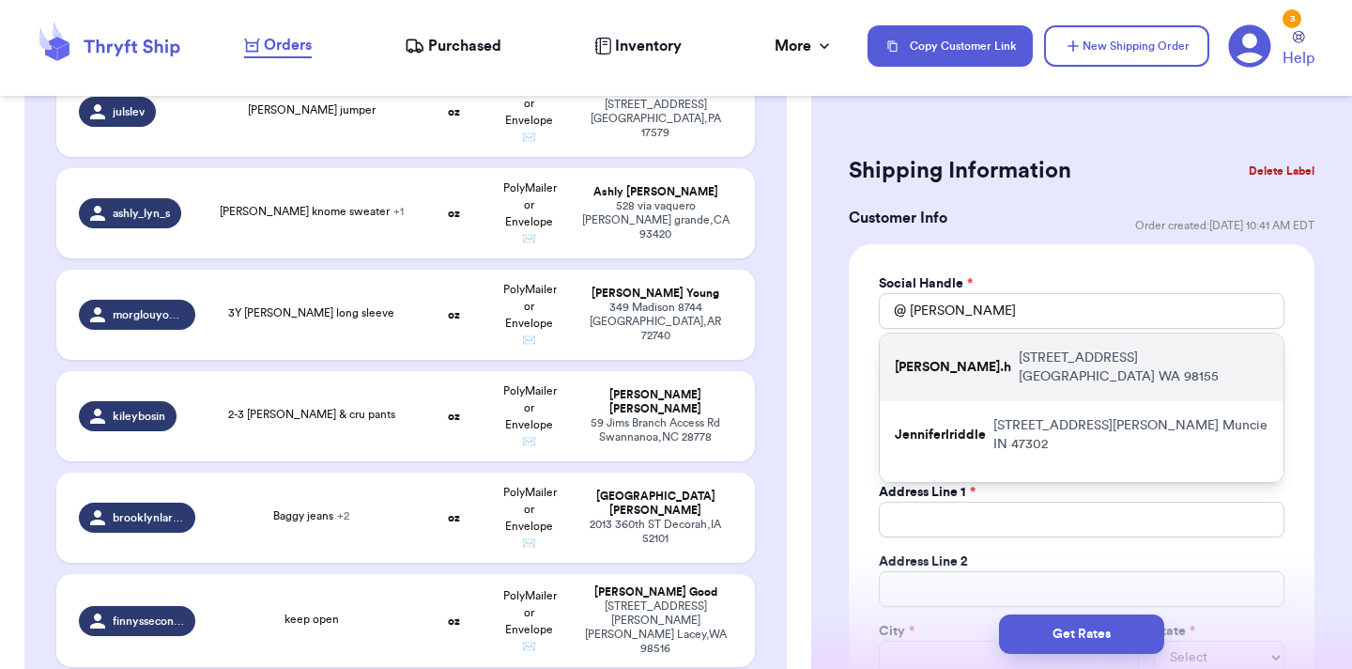
click at [1023, 374] on div "jennifern.h 19311 47th Ave NE Lake Forest Park WA 98155" at bounding box center [1082, 367] width 404 height 68
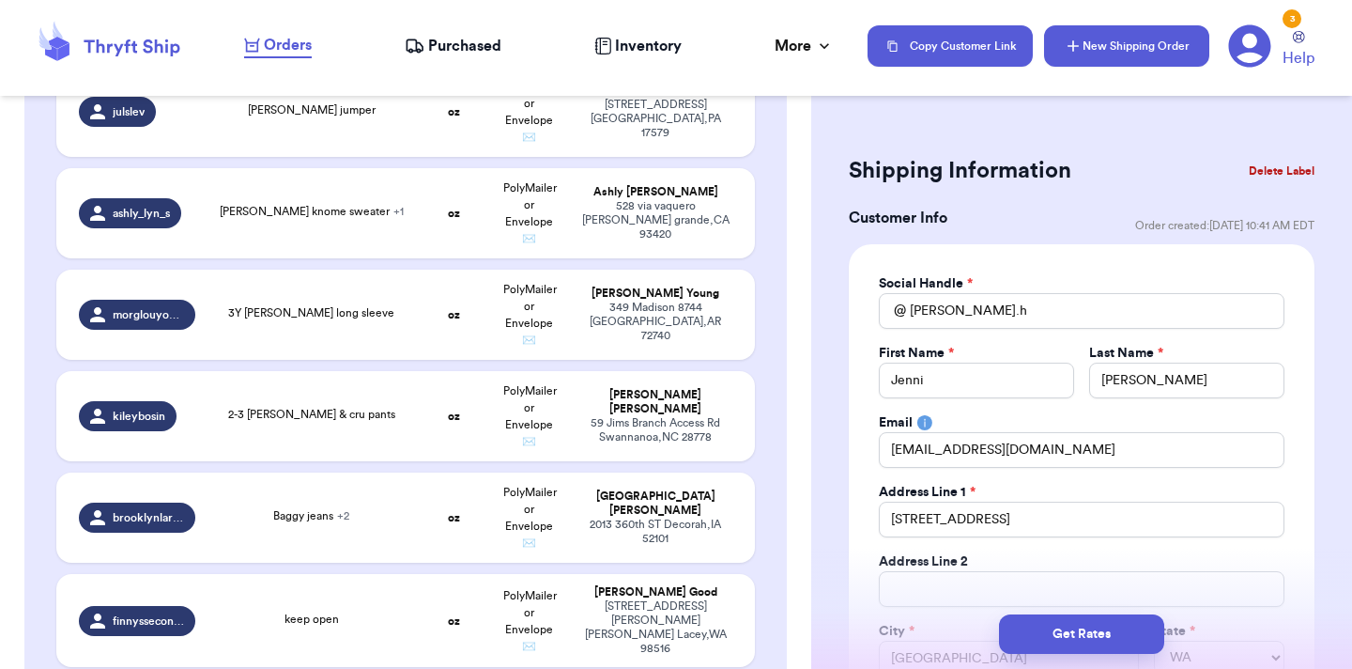
click at [1174, 43] on button "New Shipping Order" at bounding box center [1126, 45] width 165 height 41
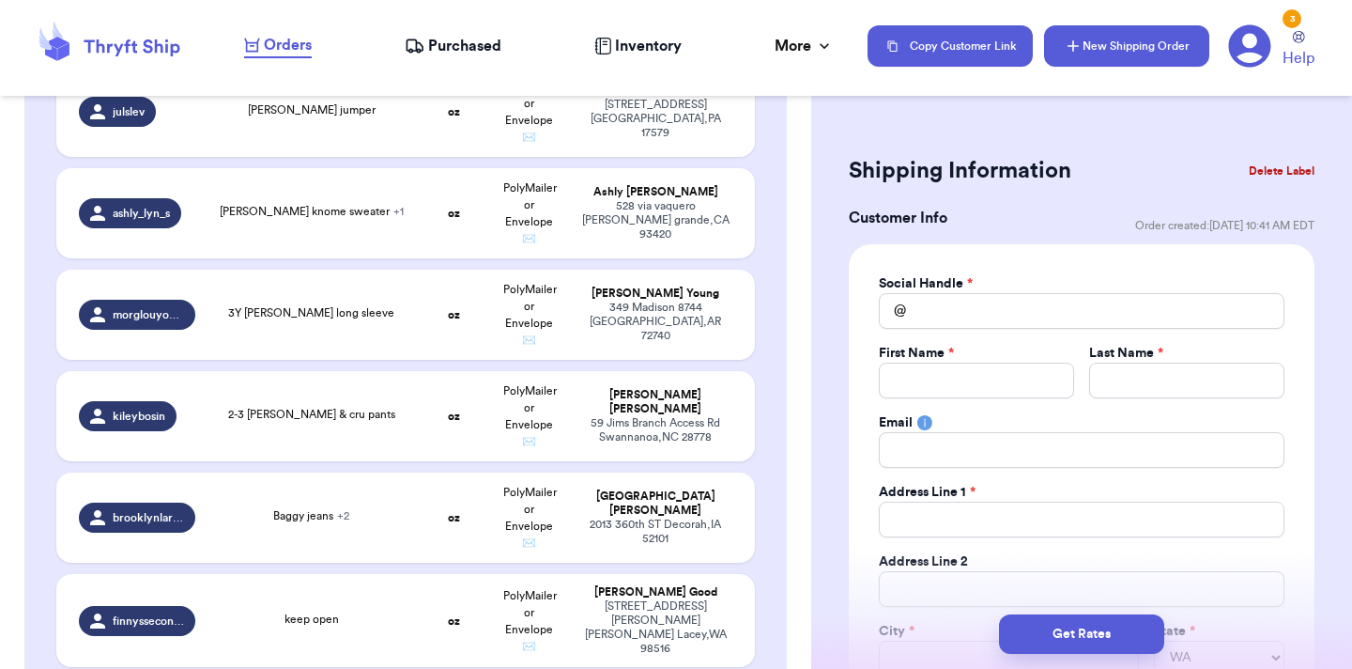
scroll to position [4317, 0]
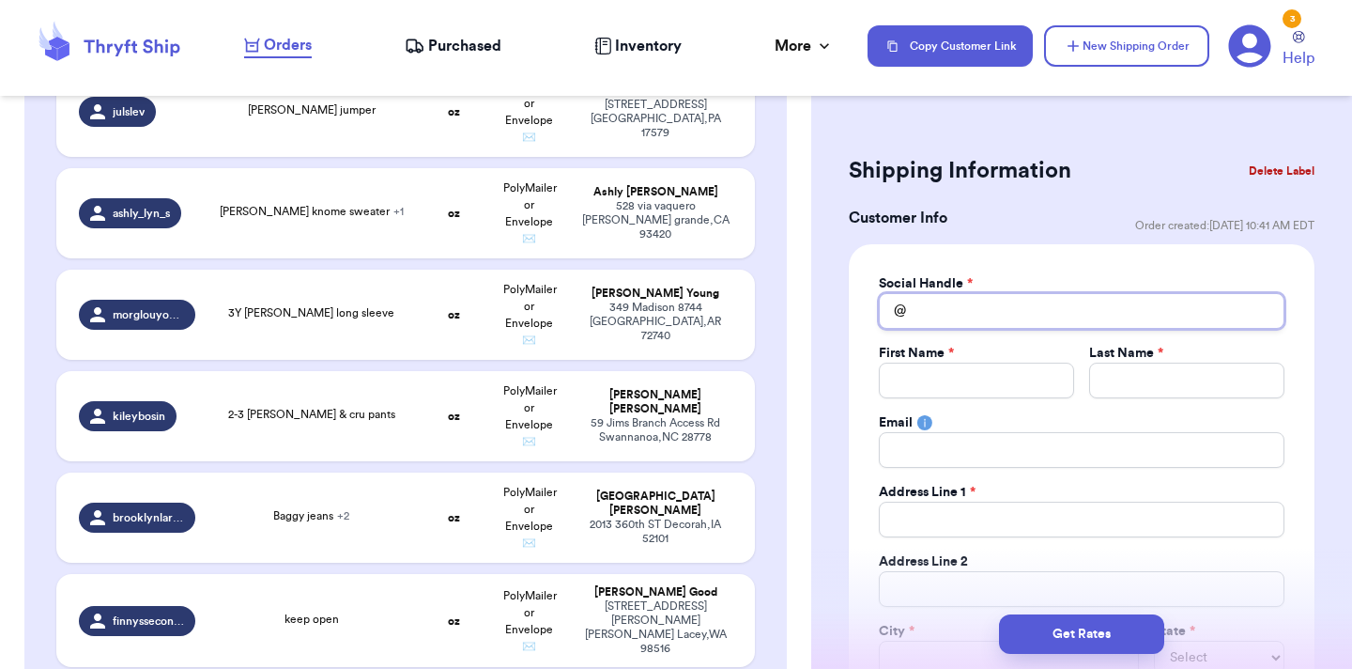
click at [1001, 307] on input "Total Amount Paid" at bounding box center [1082, 311] width 406 height 36
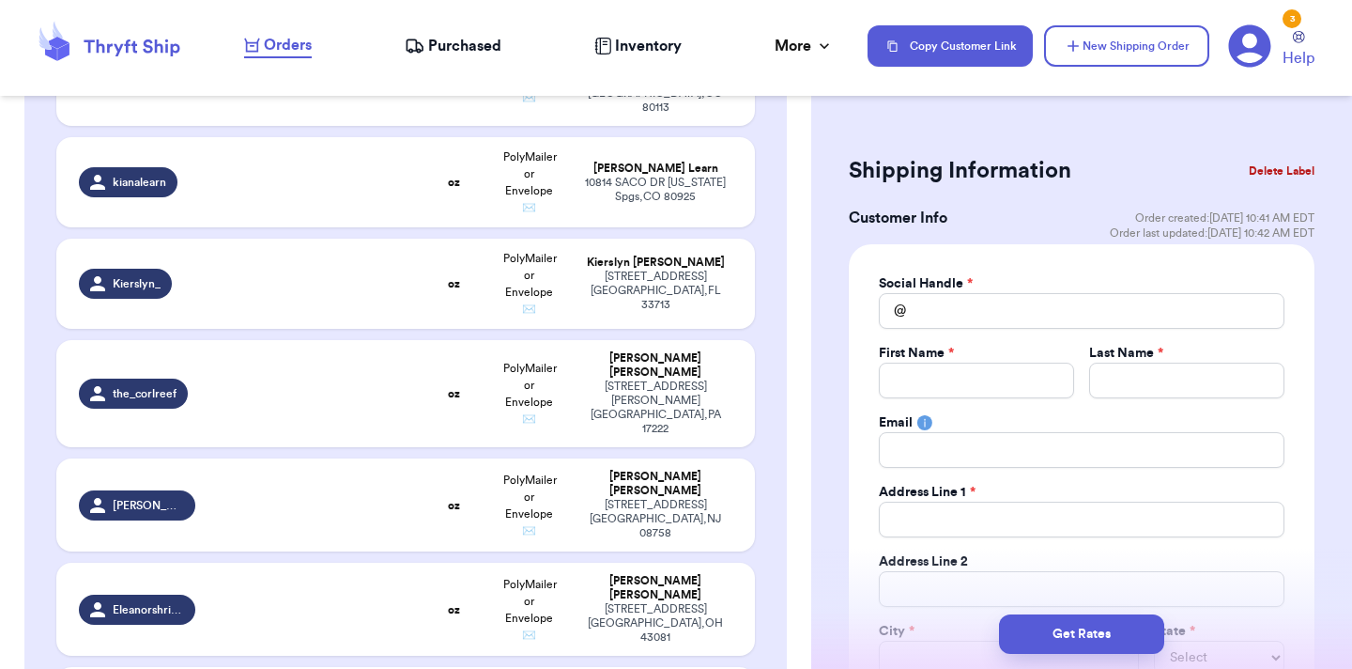
scroll to position [2796, 0]
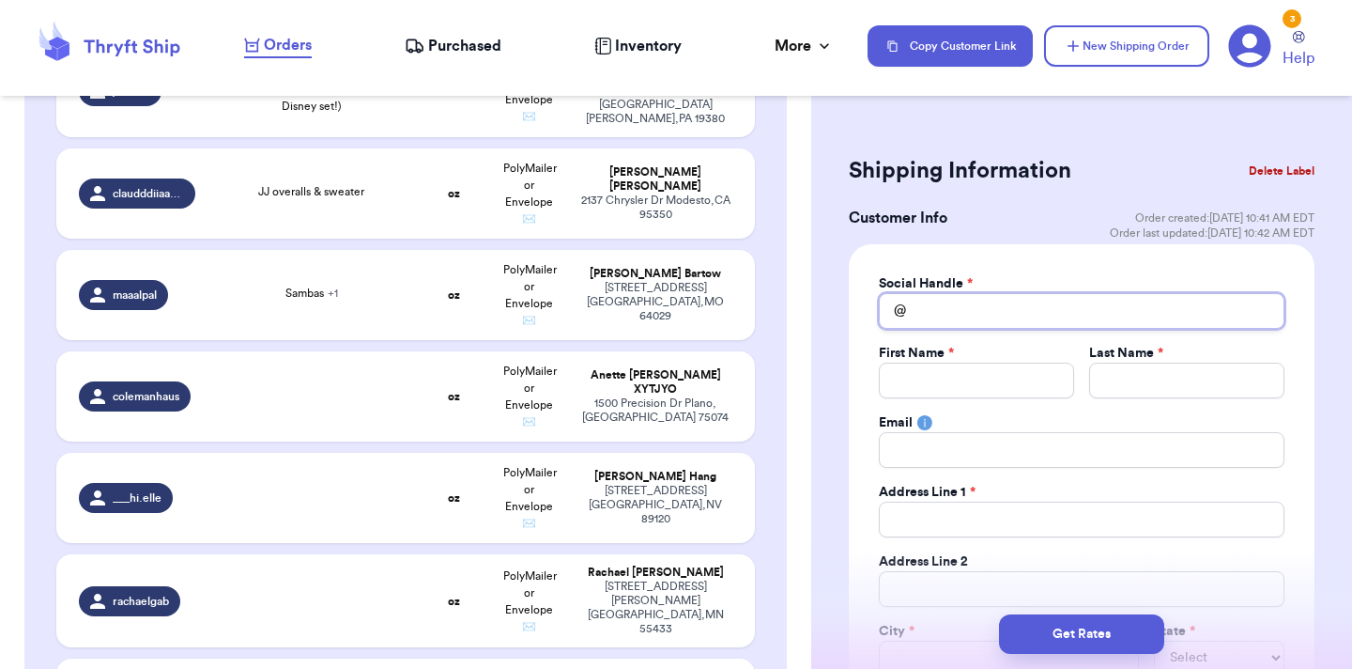
click at [1001, 307] on input "Total Amount Paid" at bounding box center [1082, 311] width 406 height 36
click at [966, 310] on input "sill" at bounding box center [1082, 311] width 406 height 36
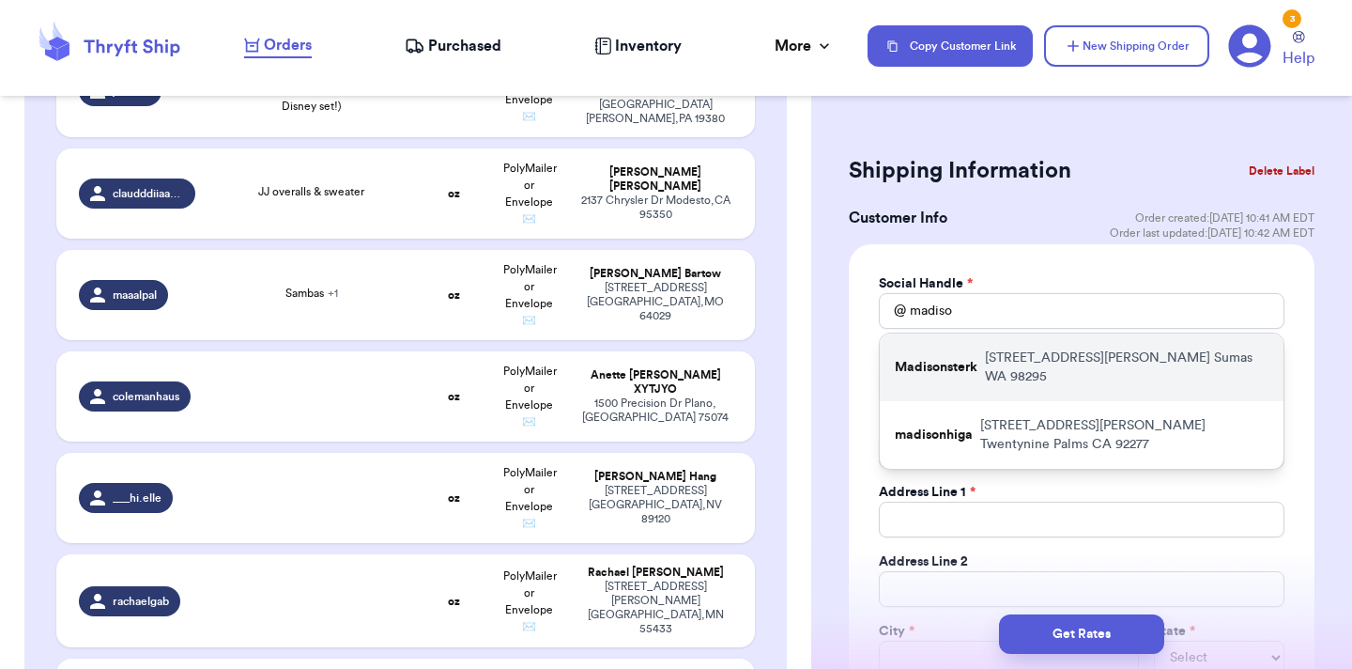
click at [956, 361] on p "Madisonsterk" at bounding box center [936, 367] width 83 height 19
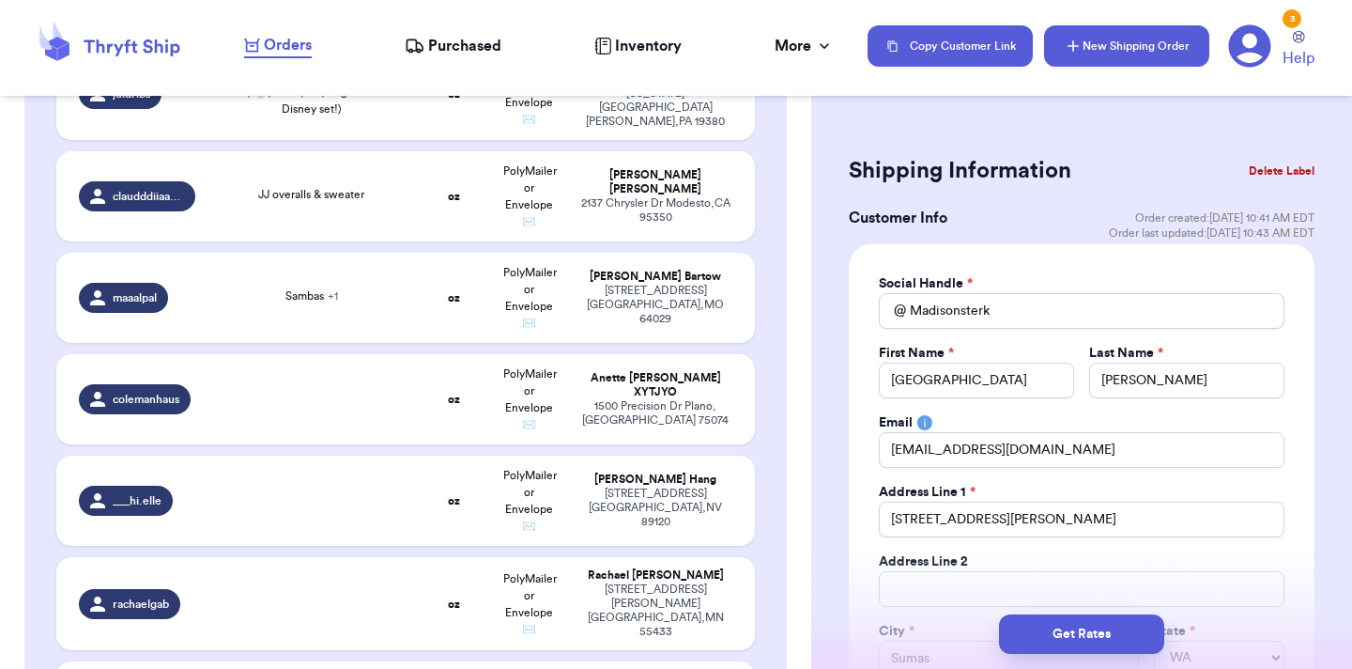
click at [1113, 46] on button "New Shipping Order" at bounding box center [1126, 45] width 165 height 41
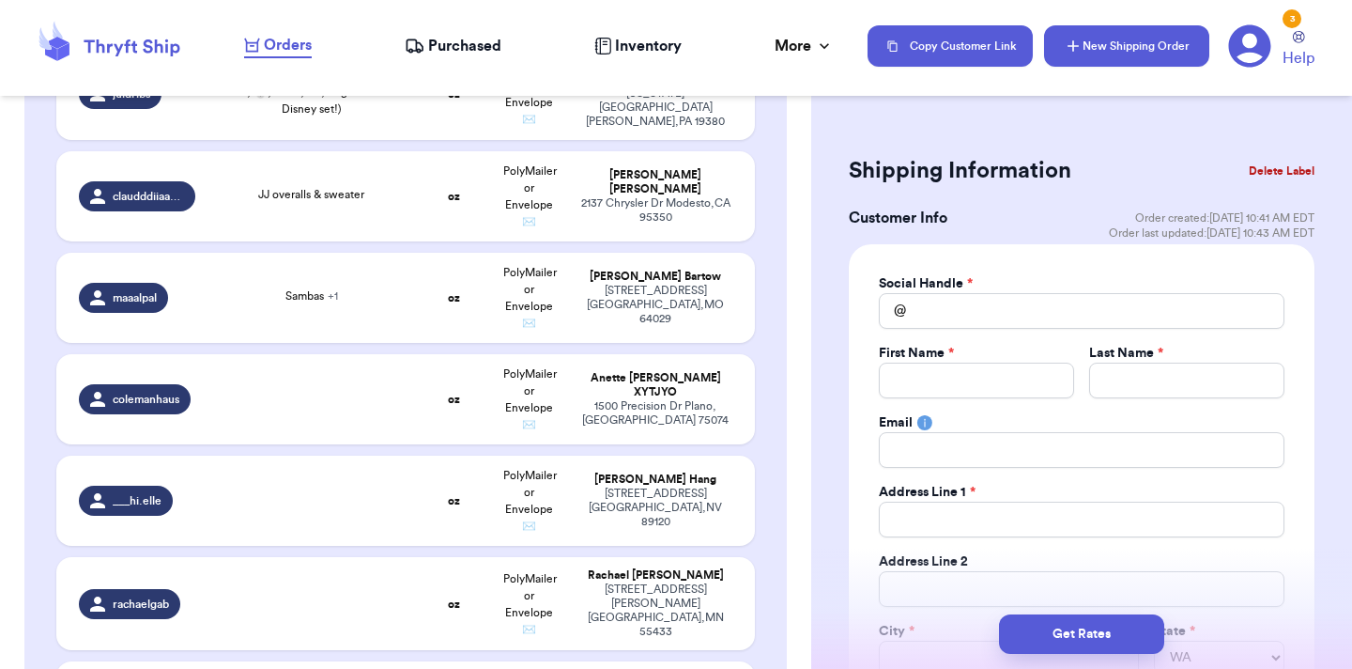
scroll to position [2897, 0]
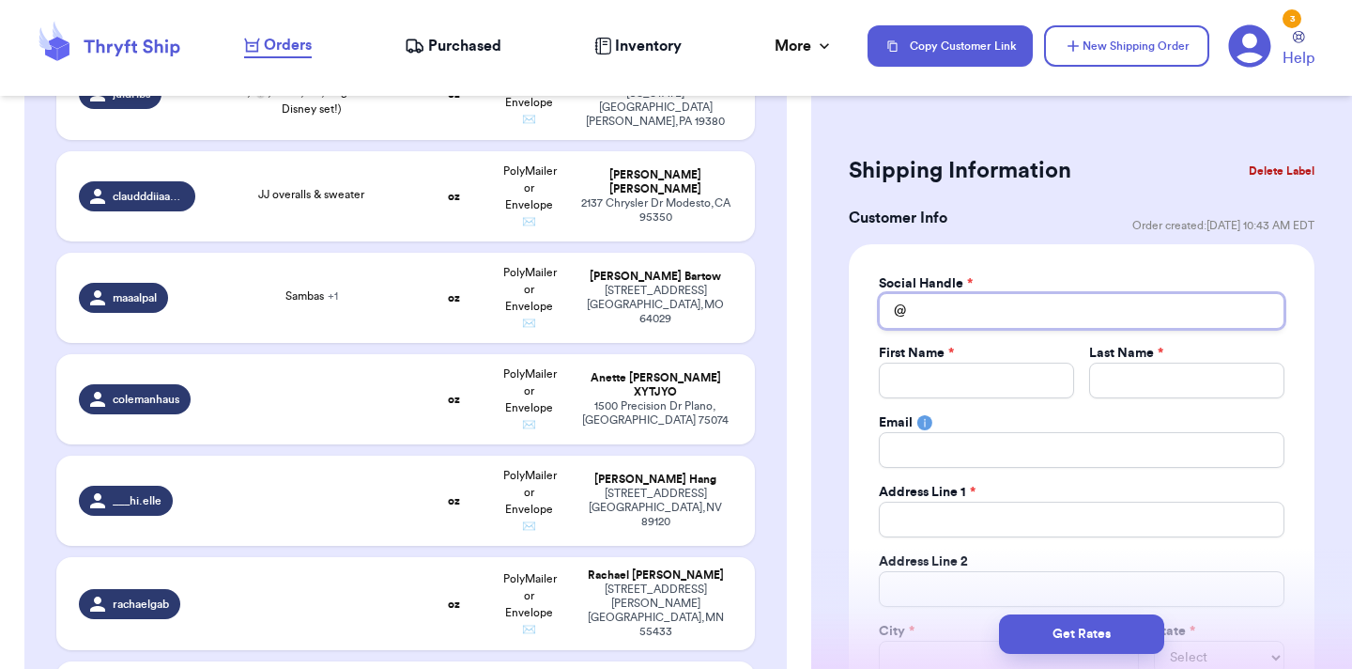
click at [1076, 300] on input "Total Amount Paid" at bounding box center [1082, 311] width 406 height 36
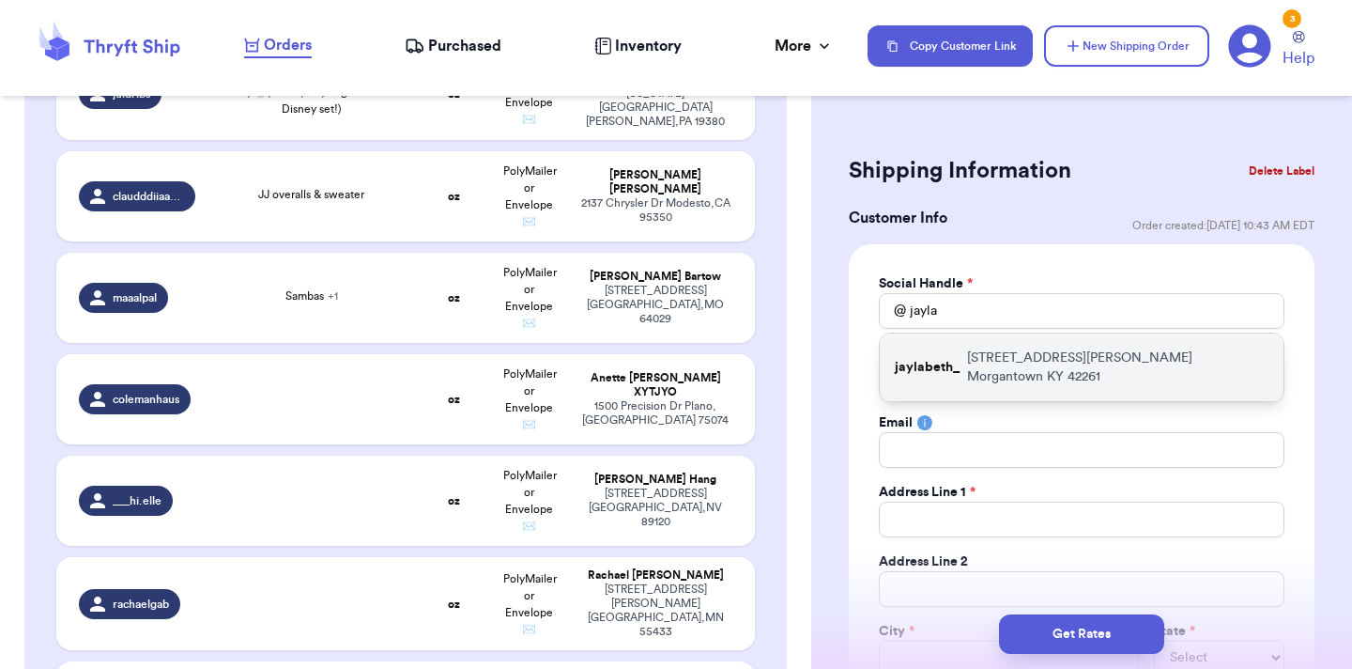
click at [1036, 361] on p "206 Clark street Morgantown KY 42261" at bounding box center [1117, 367] width 301 height 38
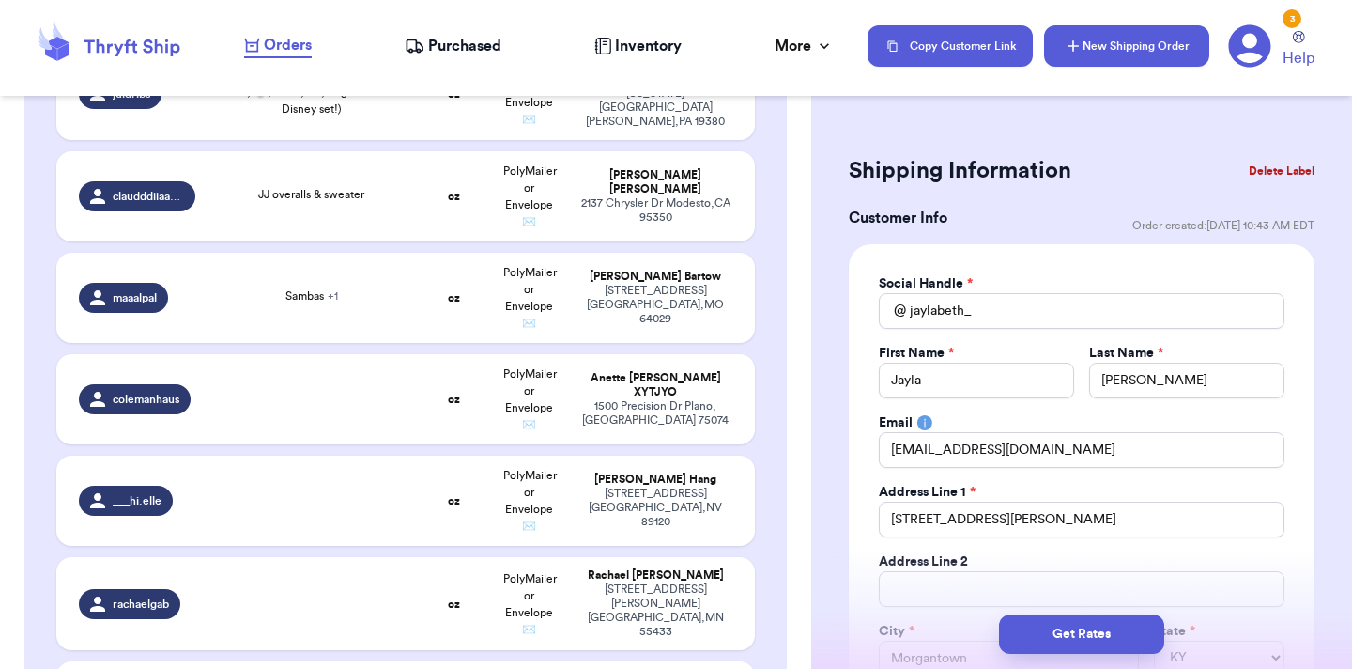
click at [1114, 50] on button "New Shipping Order" at bounding box center [1126, 45] width 165 height 41
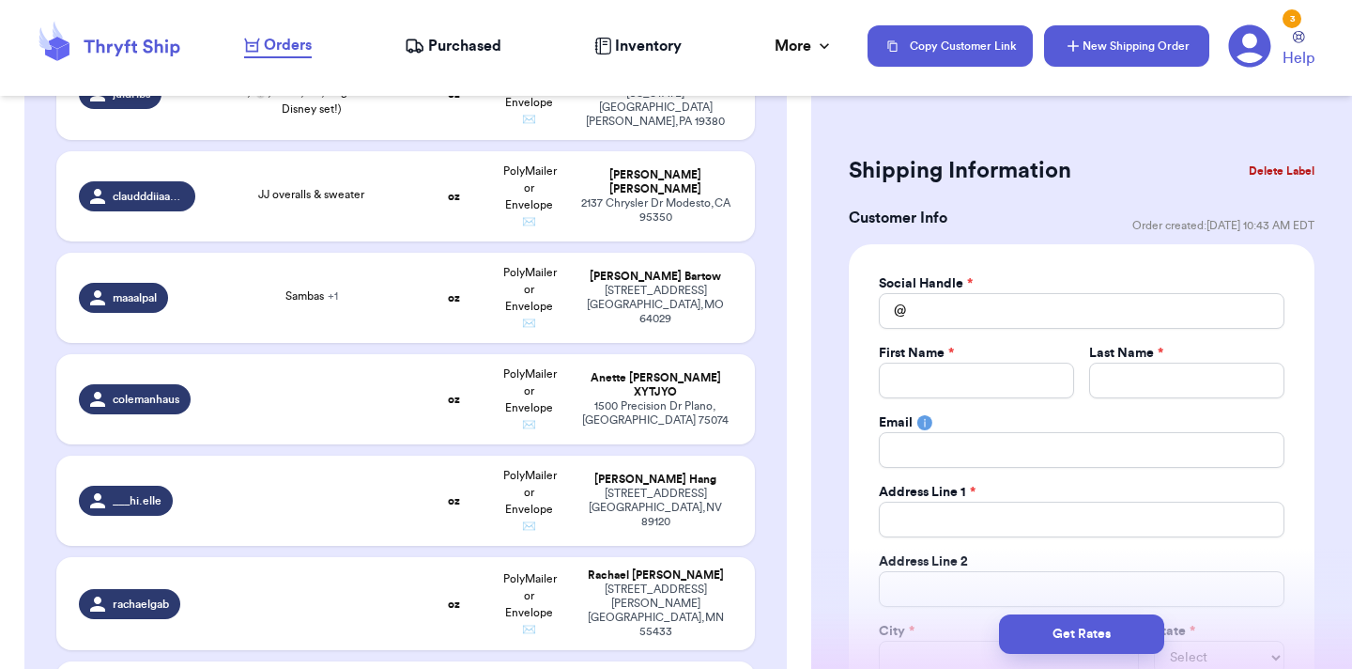
scroll to position [3506, 0]
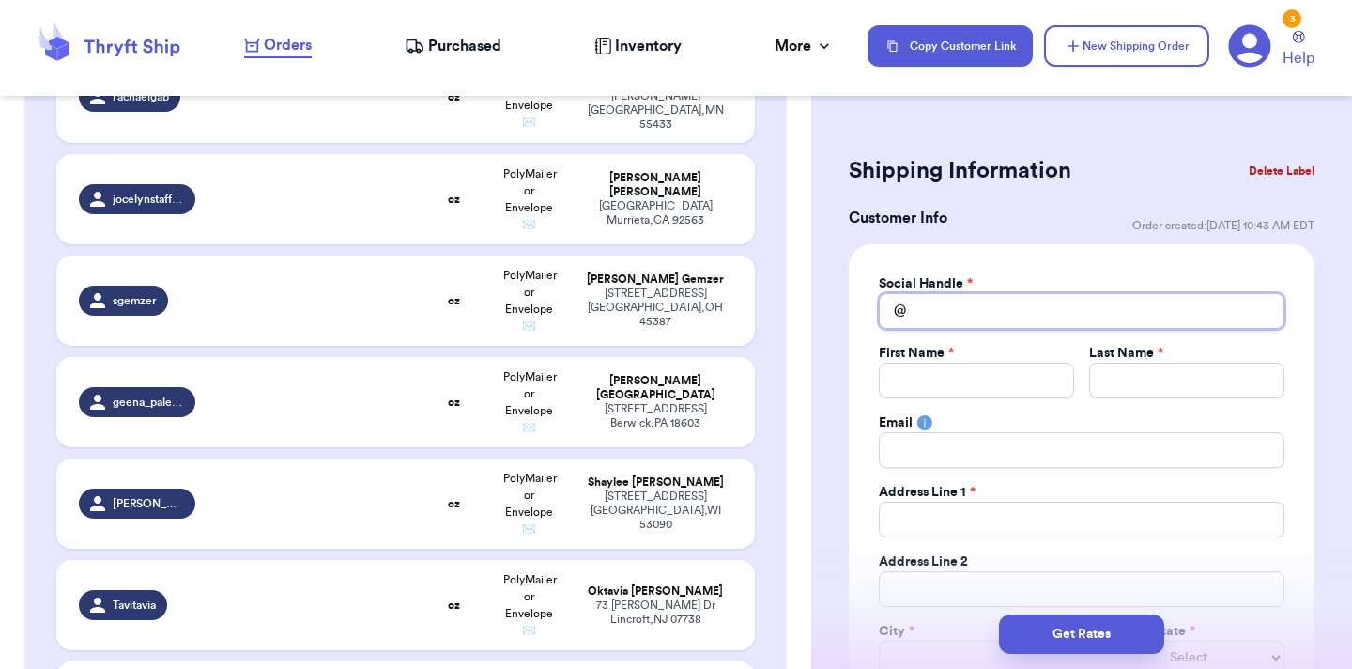
click at [943, 310] on input "Total Amount Paid" at bounding box center [1082, 311] width 406 height 36
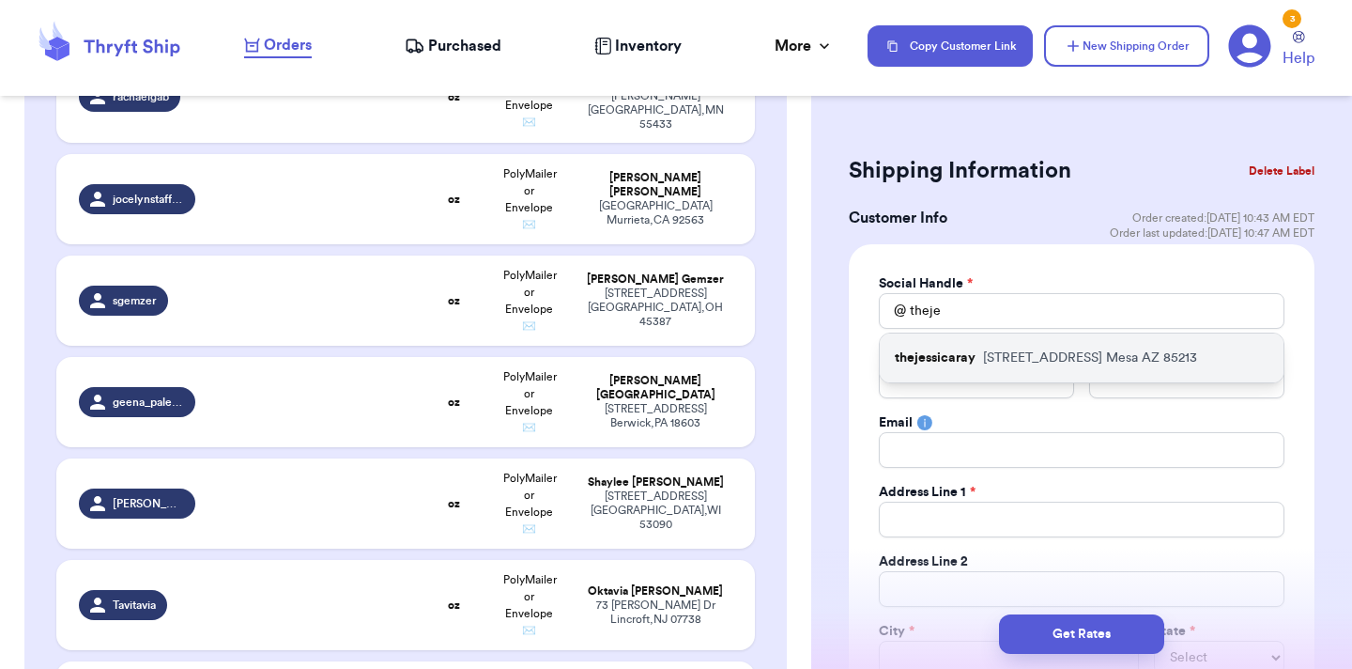
click at [945, 368] on div "thejessicaray 2853 E Fairfield St Mesa AZ 85213" at bounding box center [1082, 357] width 404 height 49
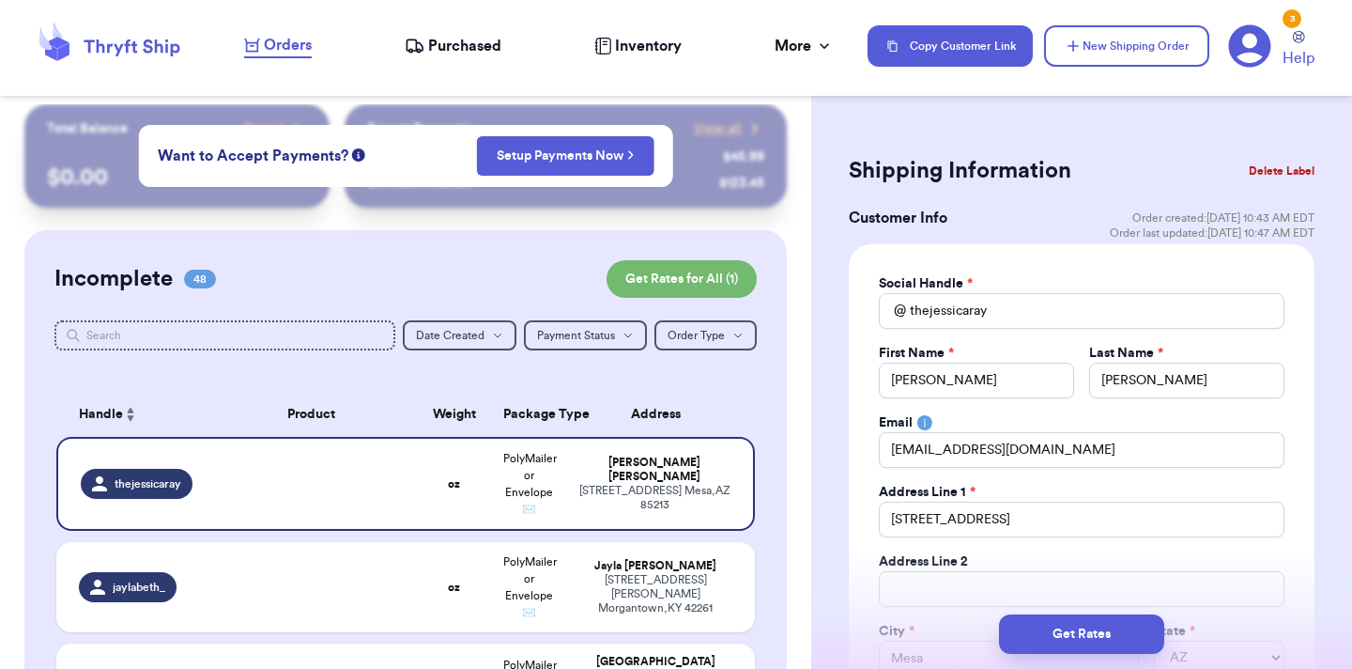
scroll to position [0, 0]
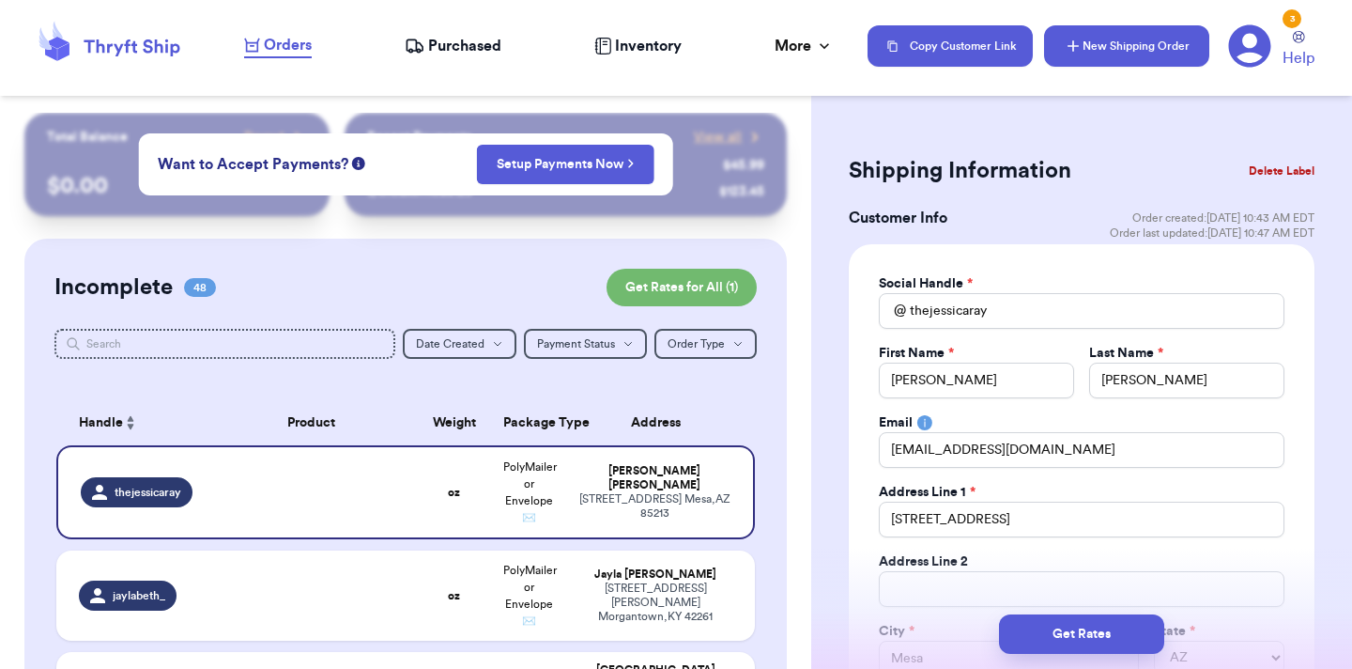
click at [1150, 44] on button "New Shipping Order" at bounding box center [1126, 45] width 165 height 41
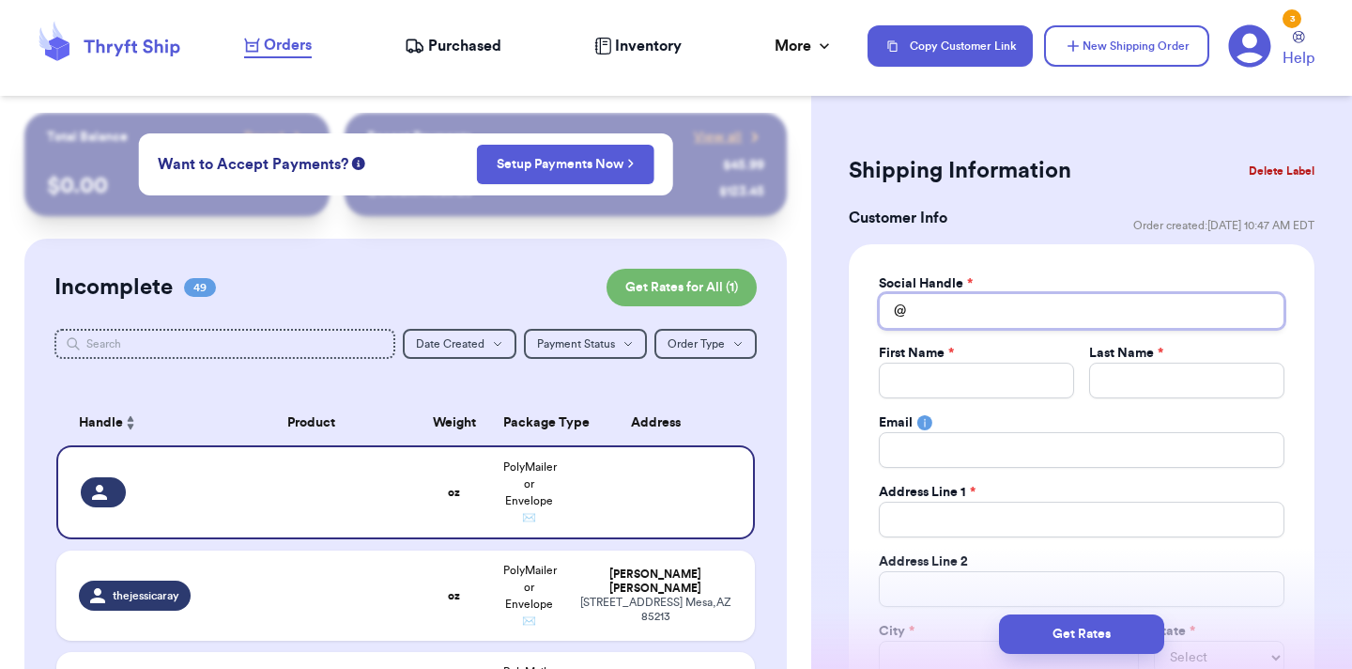
click at [991, 300] on input "Total Amount Paid" at bounding box center [1082, 311] width 406 height 36
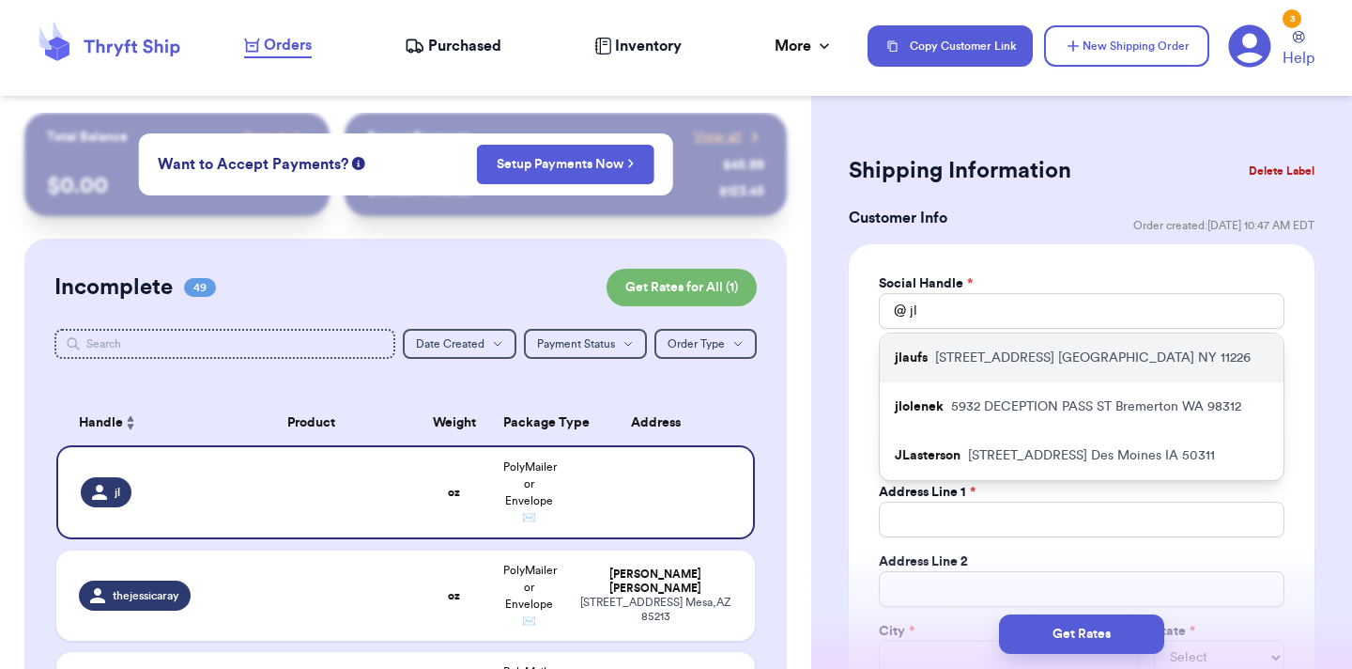
click at [1025, 366] on p "352 Parkside Ave Brooklyn NY 11226" at bounding box center [1092, 357] width 315 height 19
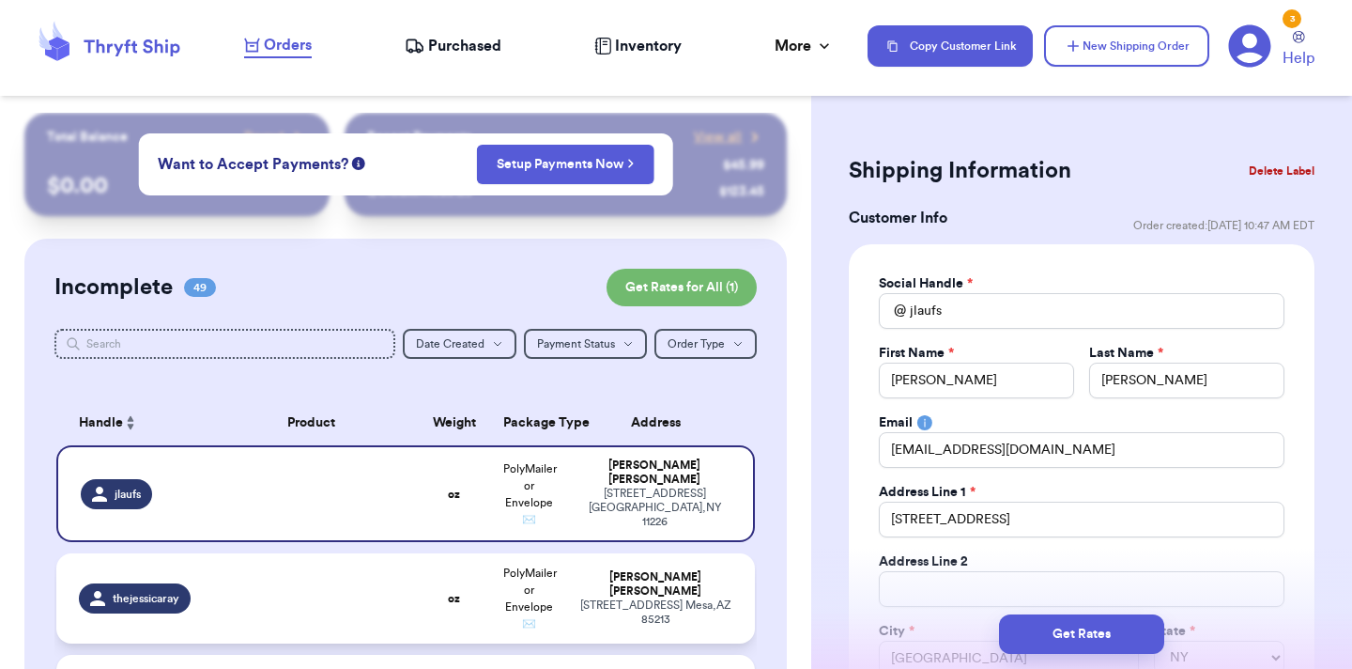
click at [628, 627] on td "Jessica Ray 2853 E Fairfield St Mesa , AZ 85213" at bounding box center [661, 598] width 188 height 90
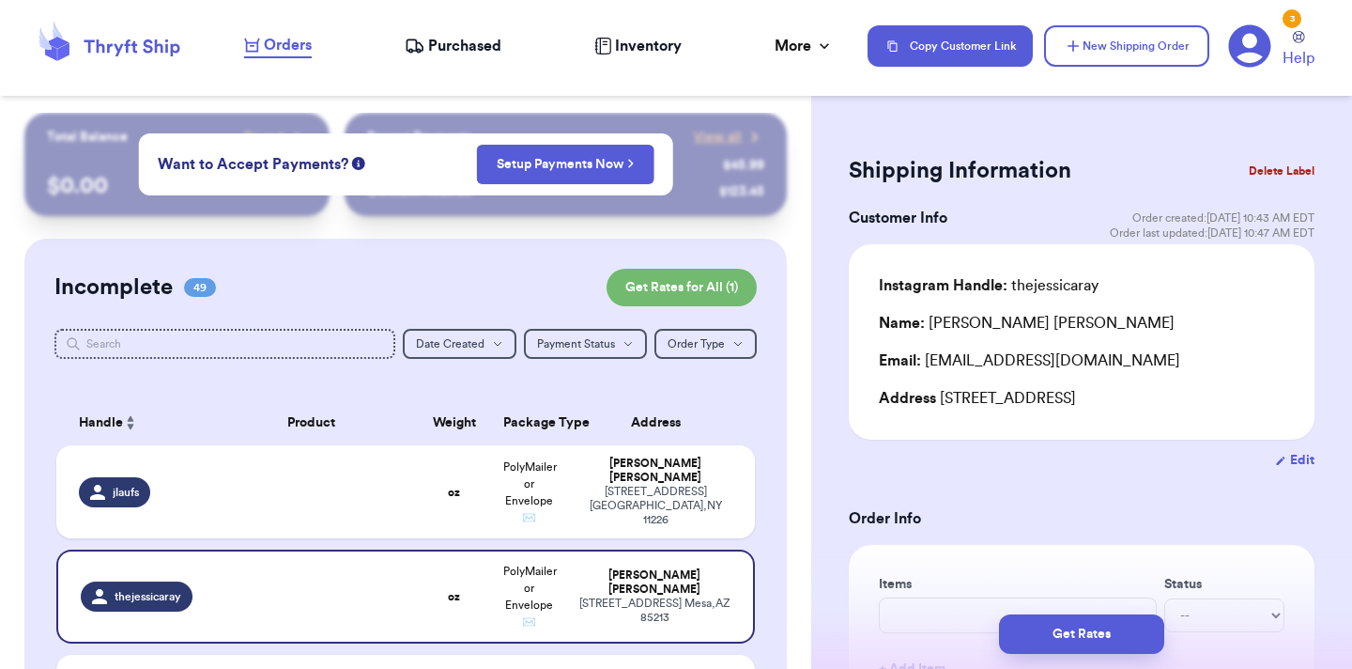
click at [1288, 175] on button "Delete Label" at bounding box center [1281, 170] width 81 height 41
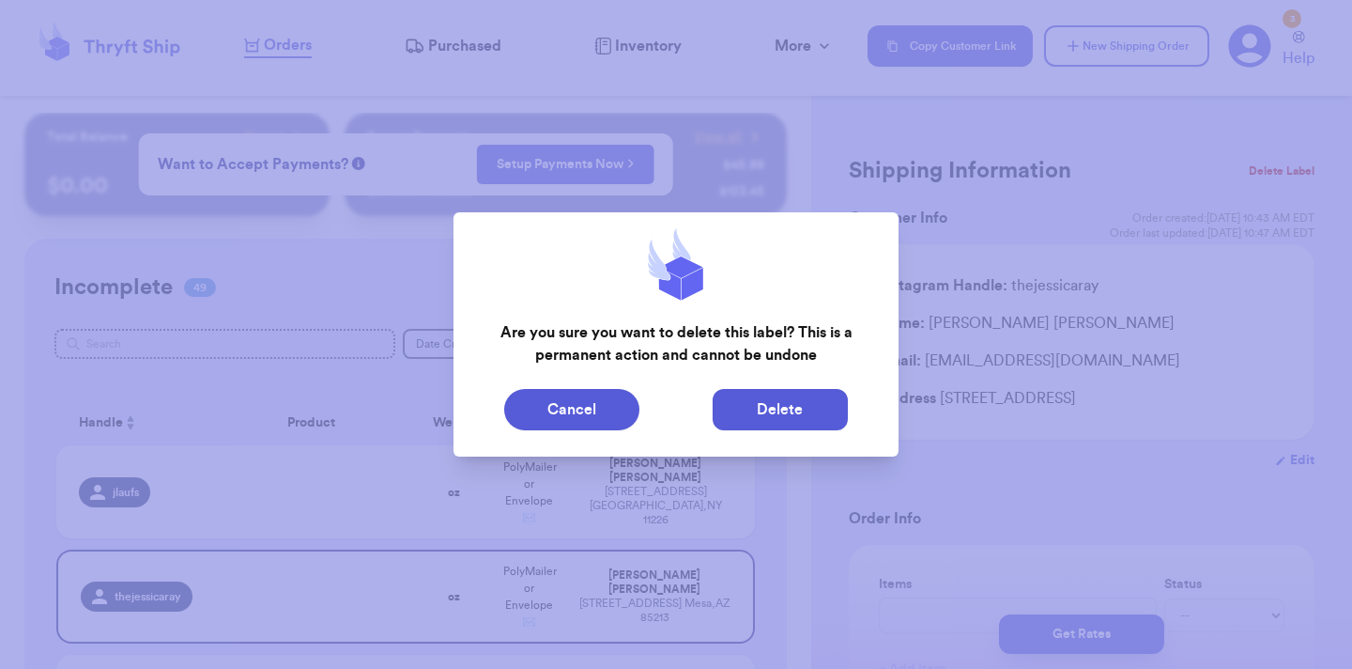
click at [749, 417] on button "Delete" at bounding box center [780, 409] width 135 height 41
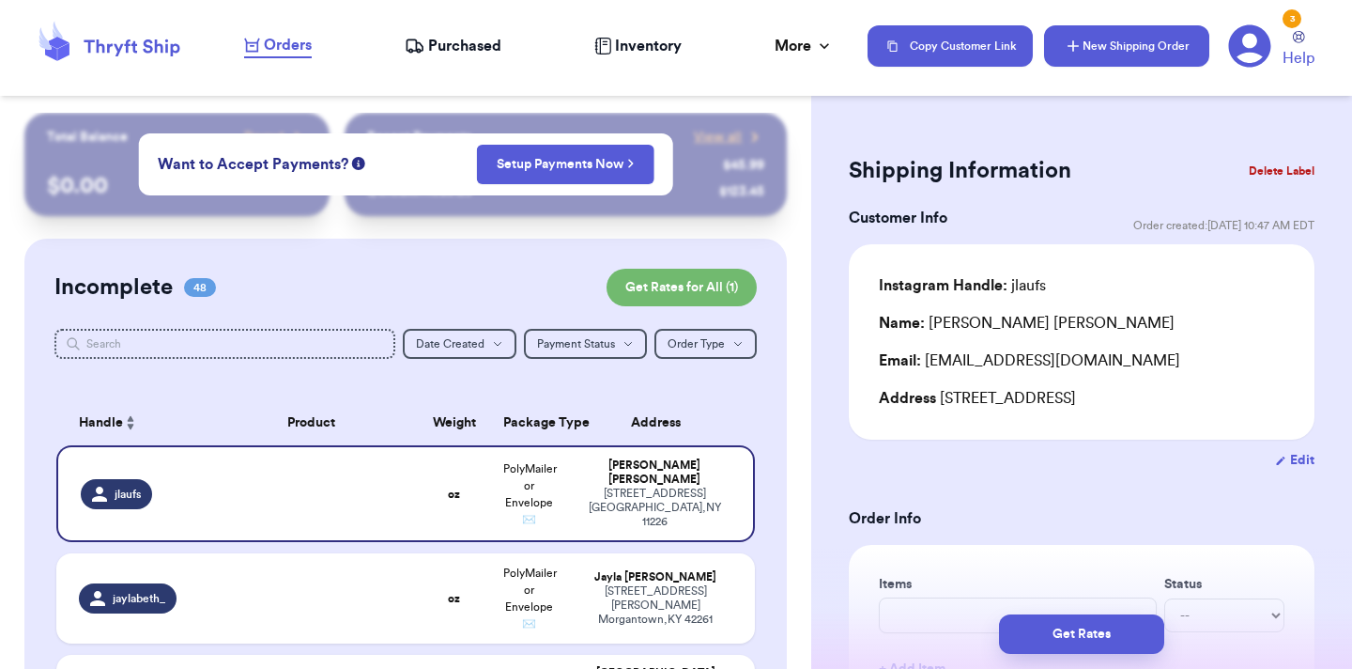
click at [1100, 50] on button "New Shipping Order" at bounding box center [1126, 45] width 165 height 41
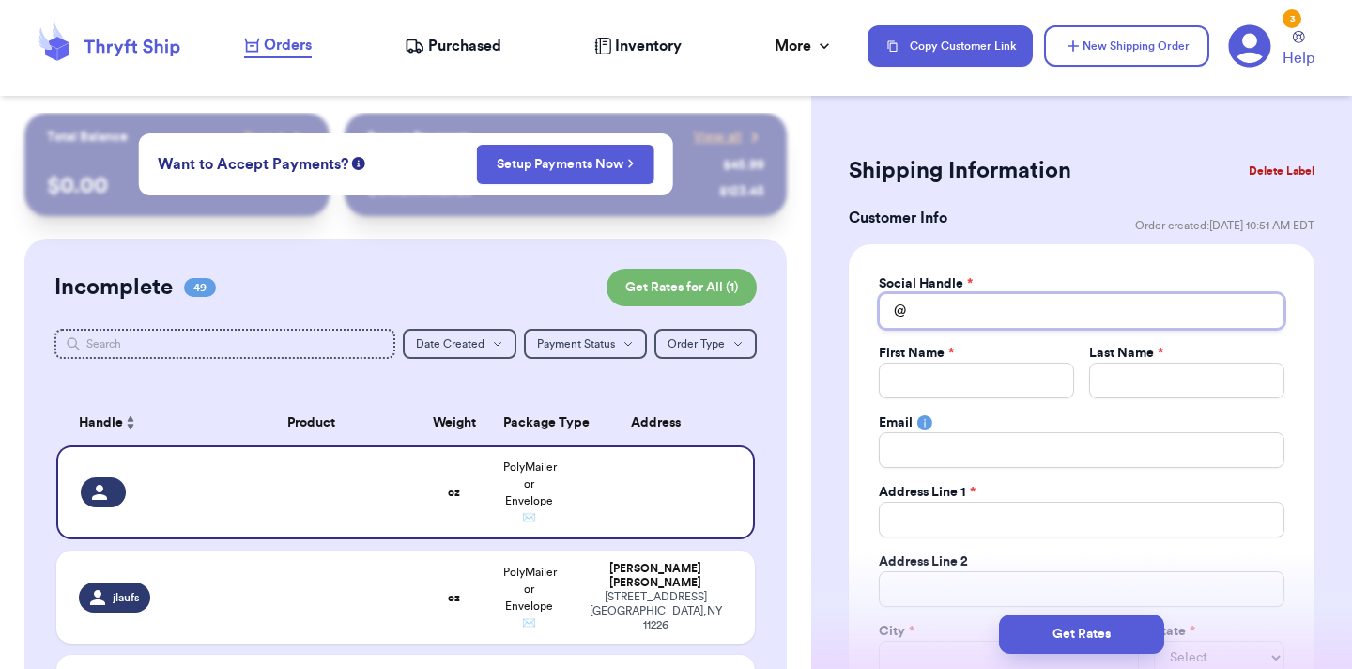
click at [996, 315] on input "Total Amount Paid" at bounding box center [1082, 311] width 406 height 36
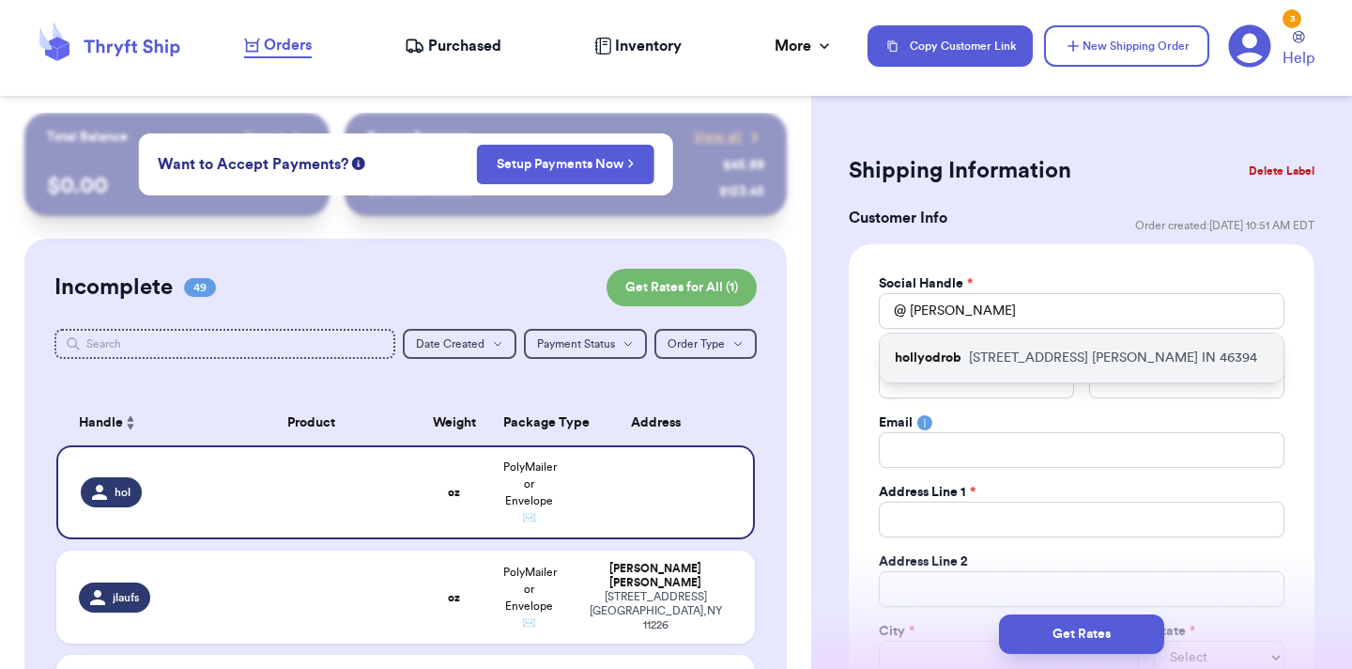
click at [1010, 361] on p "1709 Sheridan Ave Whiting IN 46394" at bounding box center [1113, 357] width 288 height 19
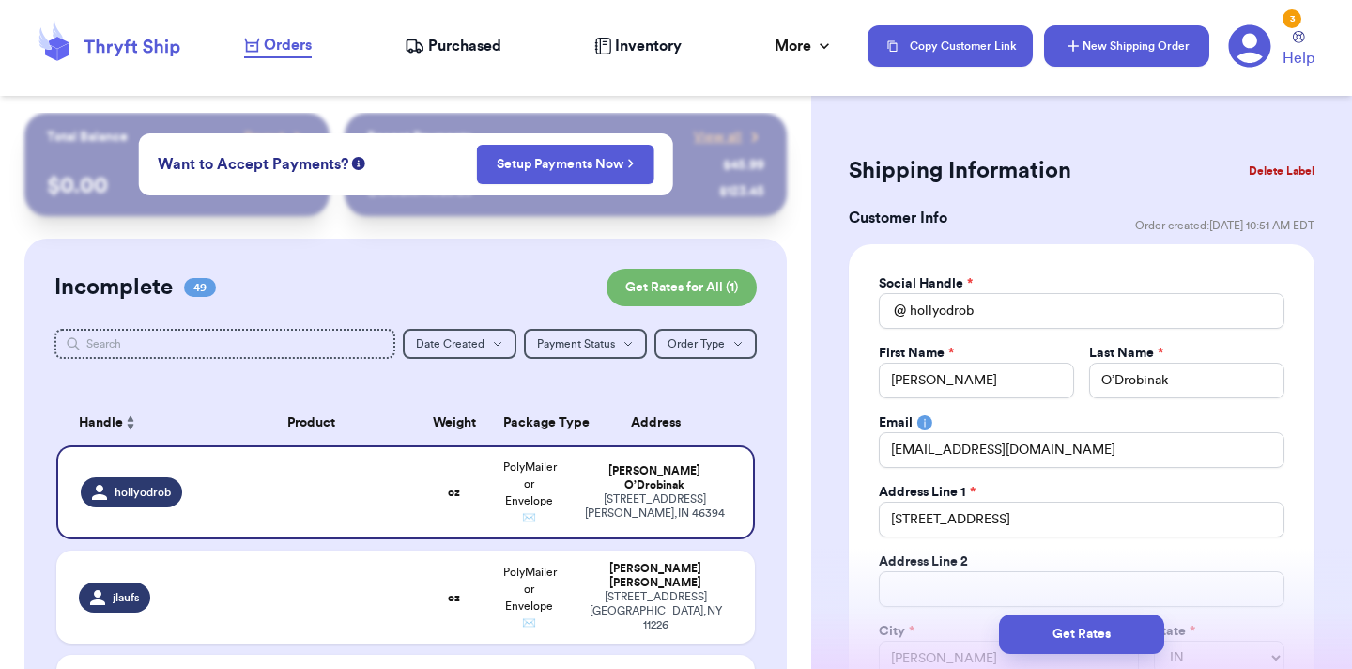
click at [1113, 54] on button "New Shipping Order" at bounding box center [1126, 45] width 165 height 41
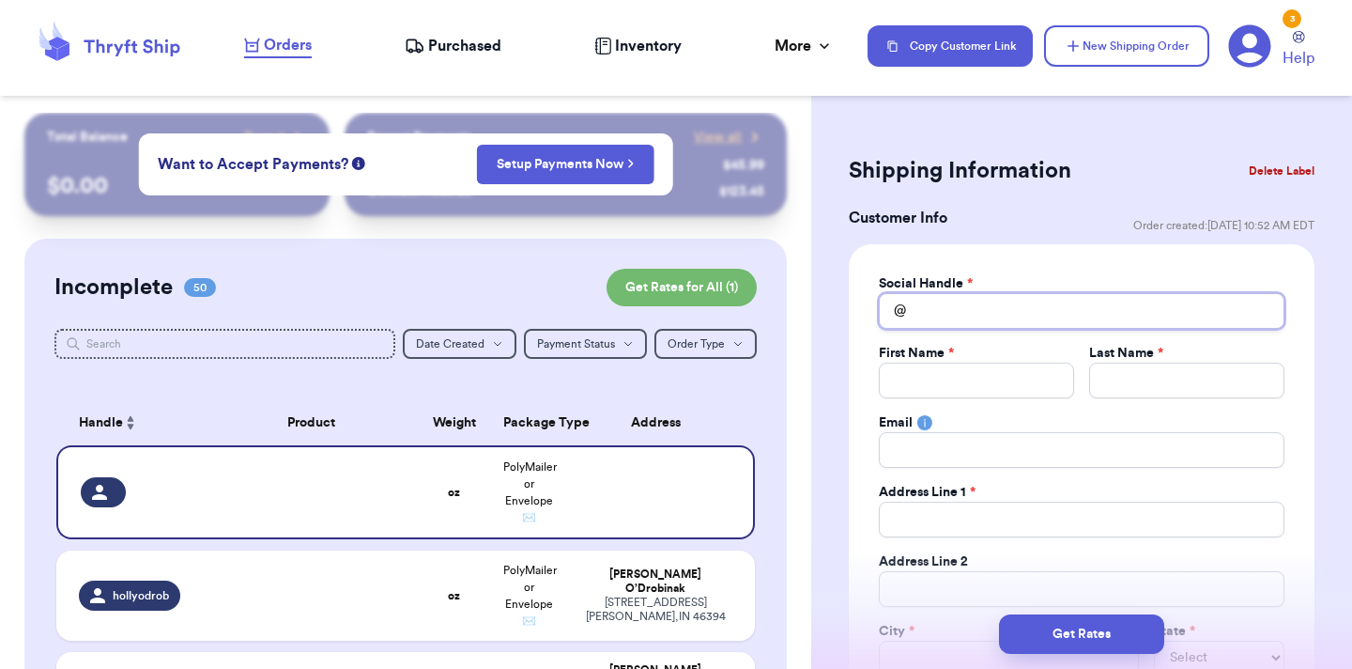
click at [998, 308] on input "Total Amount Paid" at bounding box center [1082, 311] width 406 height 36
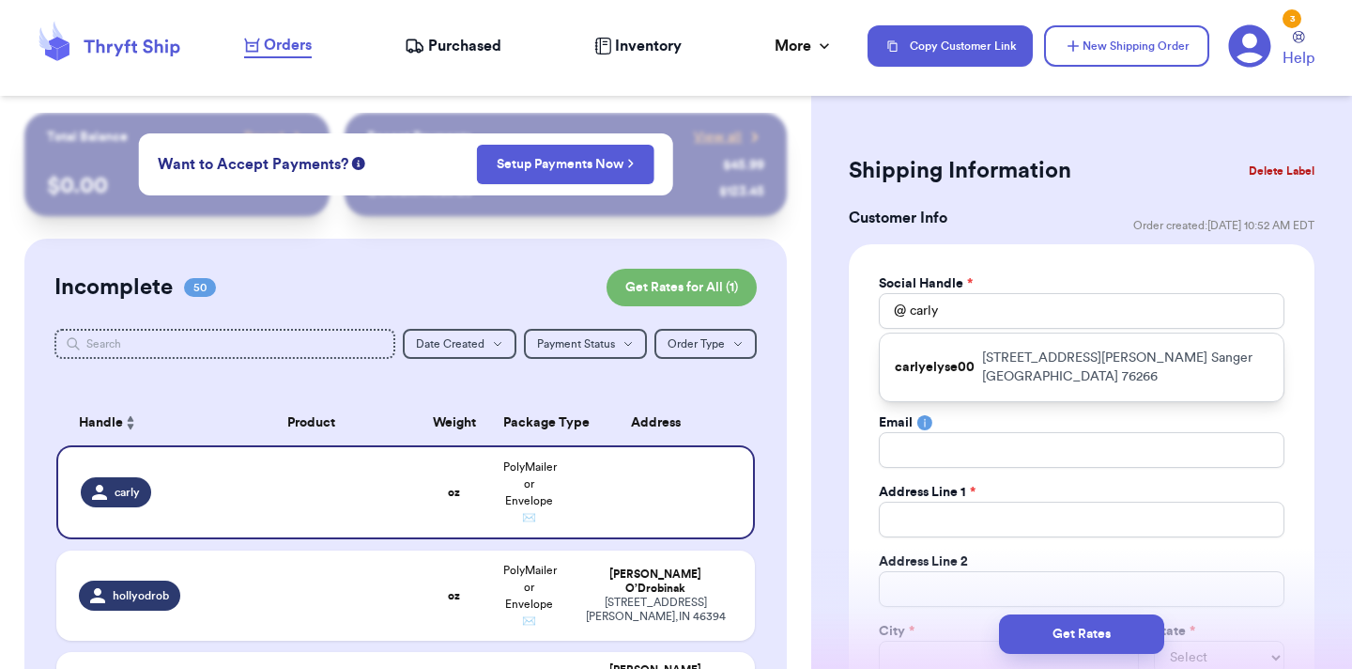
click at [986, 355] on p "10978 Gregory rd Sanger TX 76266" at bounding box center [1125, 367] width 286 height 38
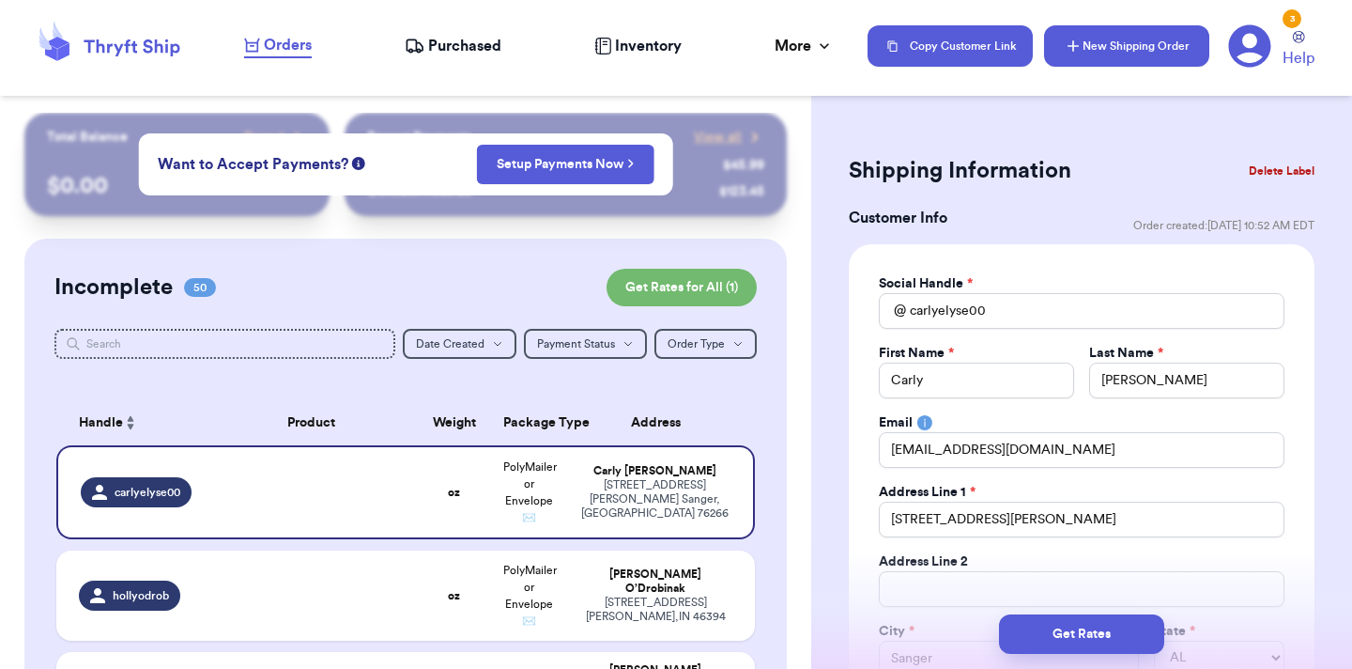
click at [1113, 47] on button "New Shipping Order" at bounding box center [1126, 45] width 165 height 41
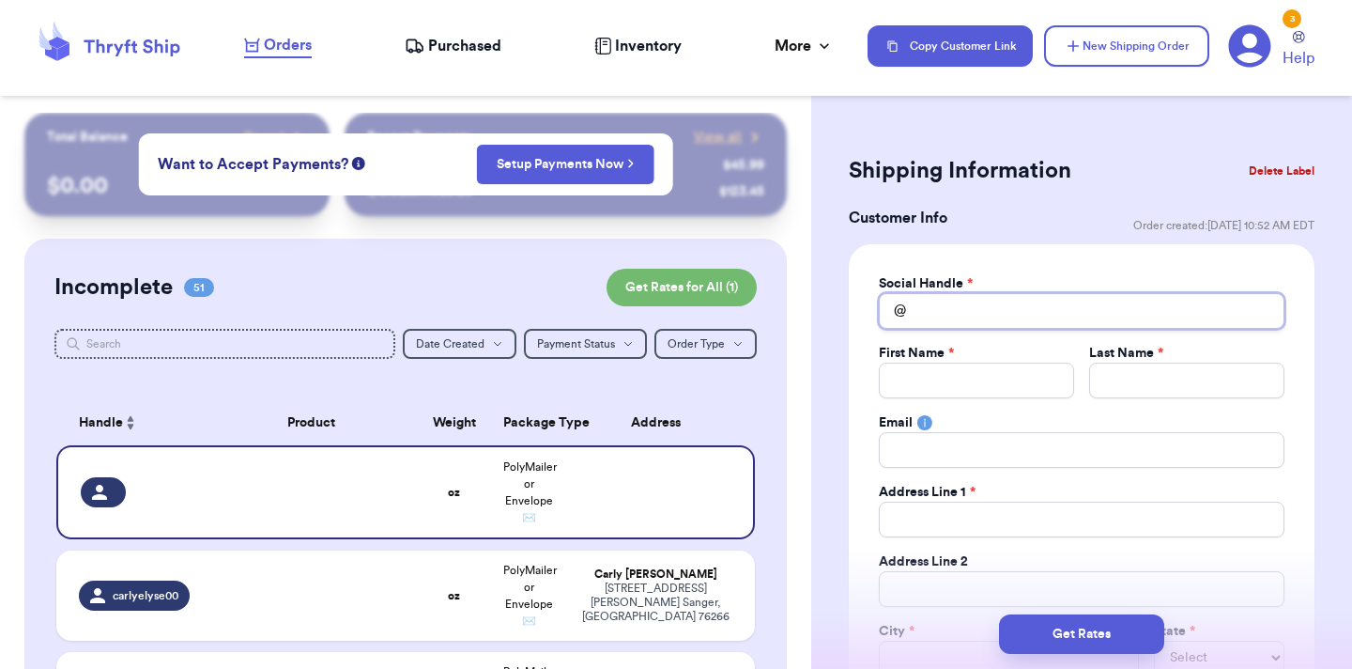
click at [963, 308] on input "Total Amount Paid" at bounding box center [1082, 311] width 406 height 36
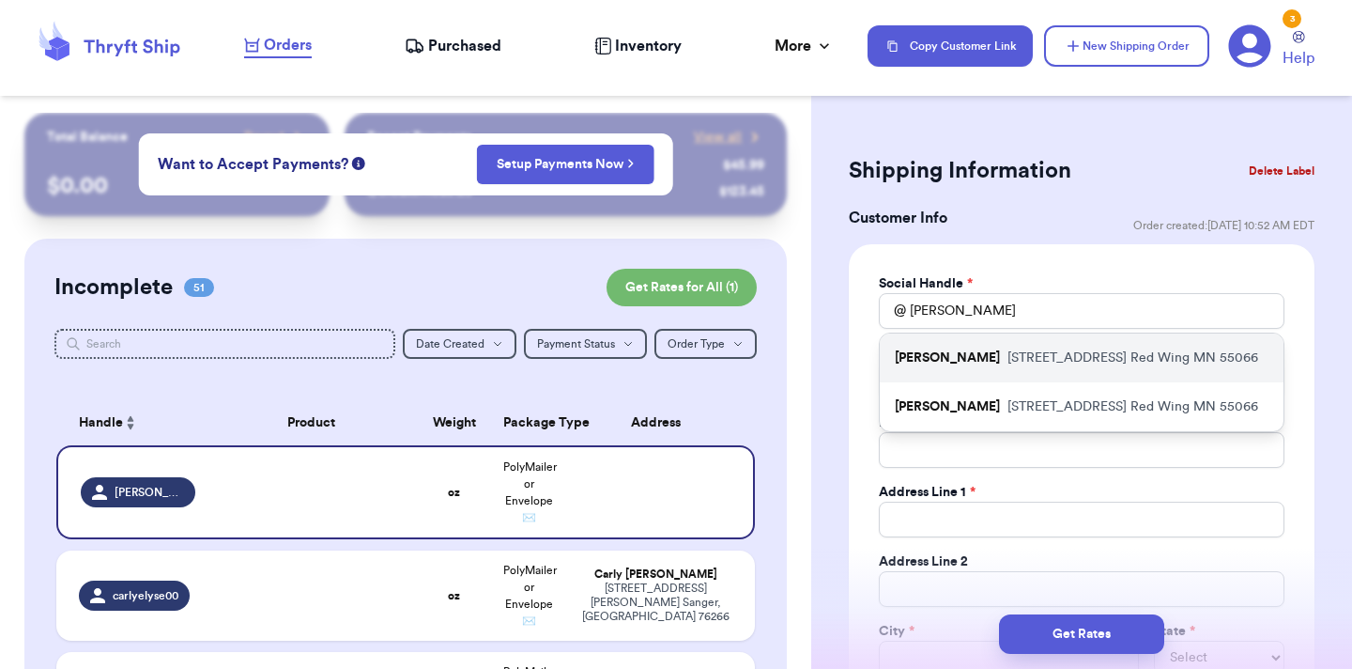
click at [961, 363] on p "emily_plein" at bounding box center [947, 357] width 105 height 19
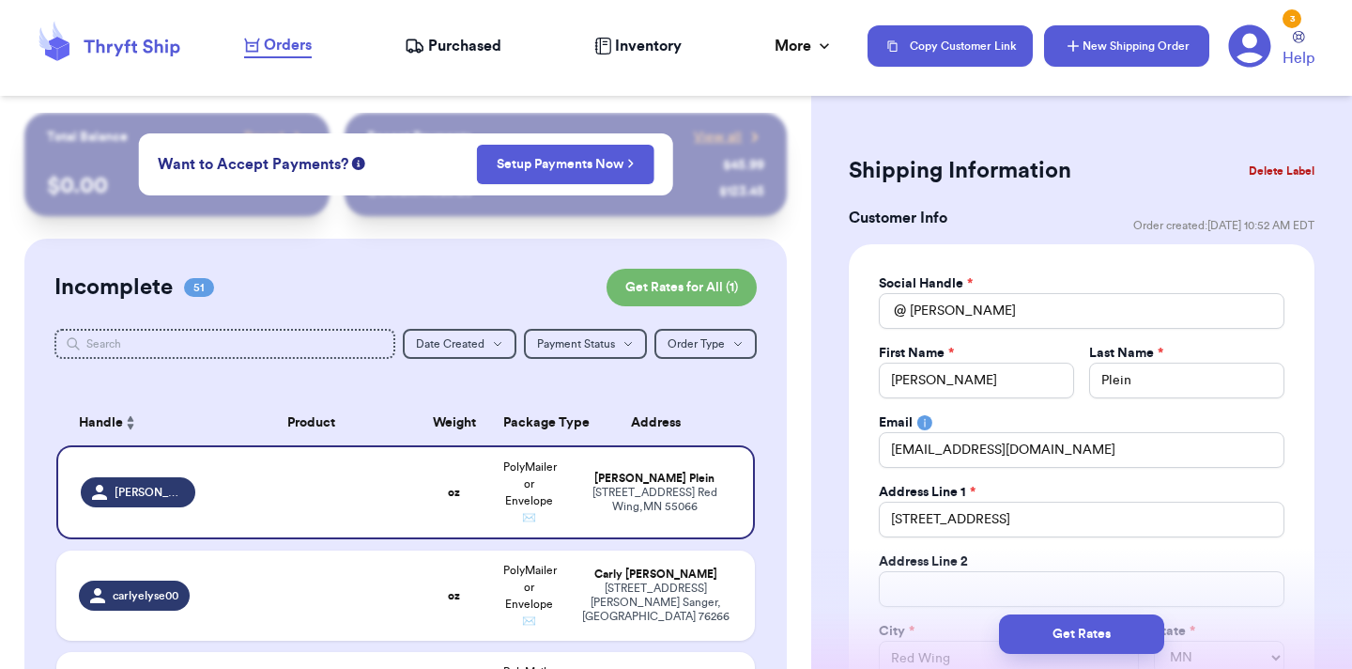
click at [1095, 56] on button "New Shipping Order" at bounding box center [1126, 45] width 165 height 41
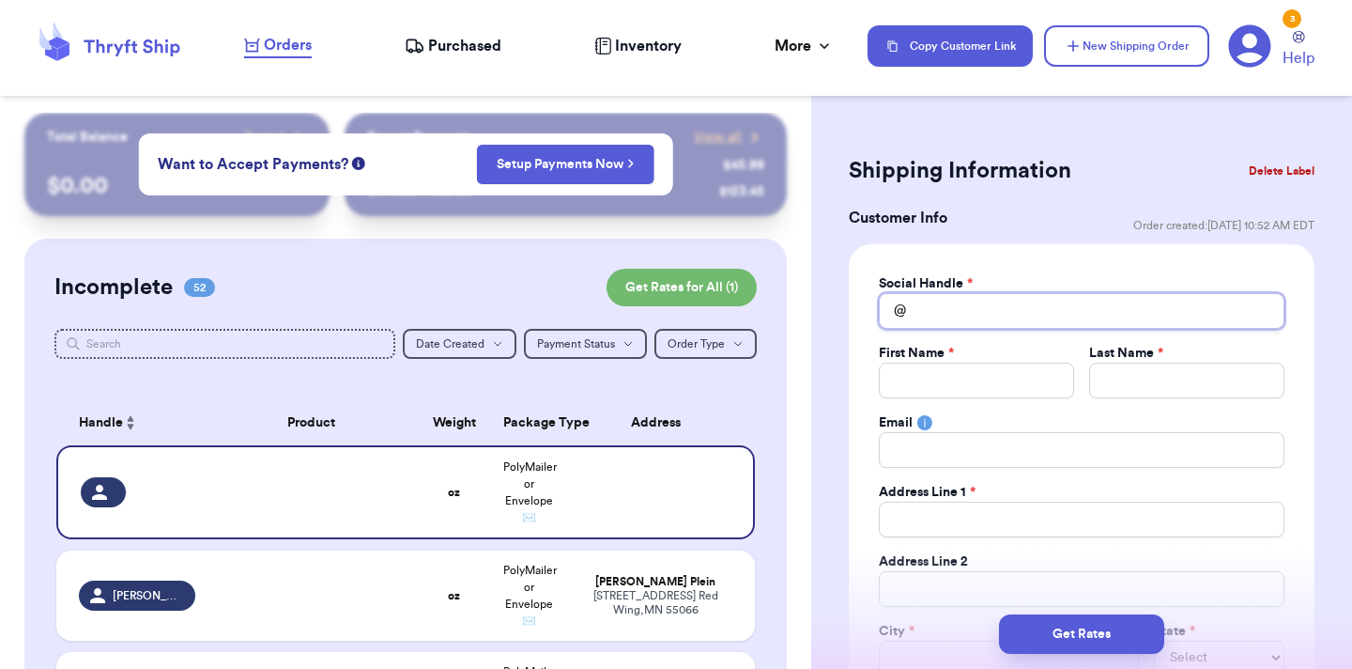
click at [976, 314] on input "Total Amount Paid" at bounding box center [1082, 311] width 406 height 36
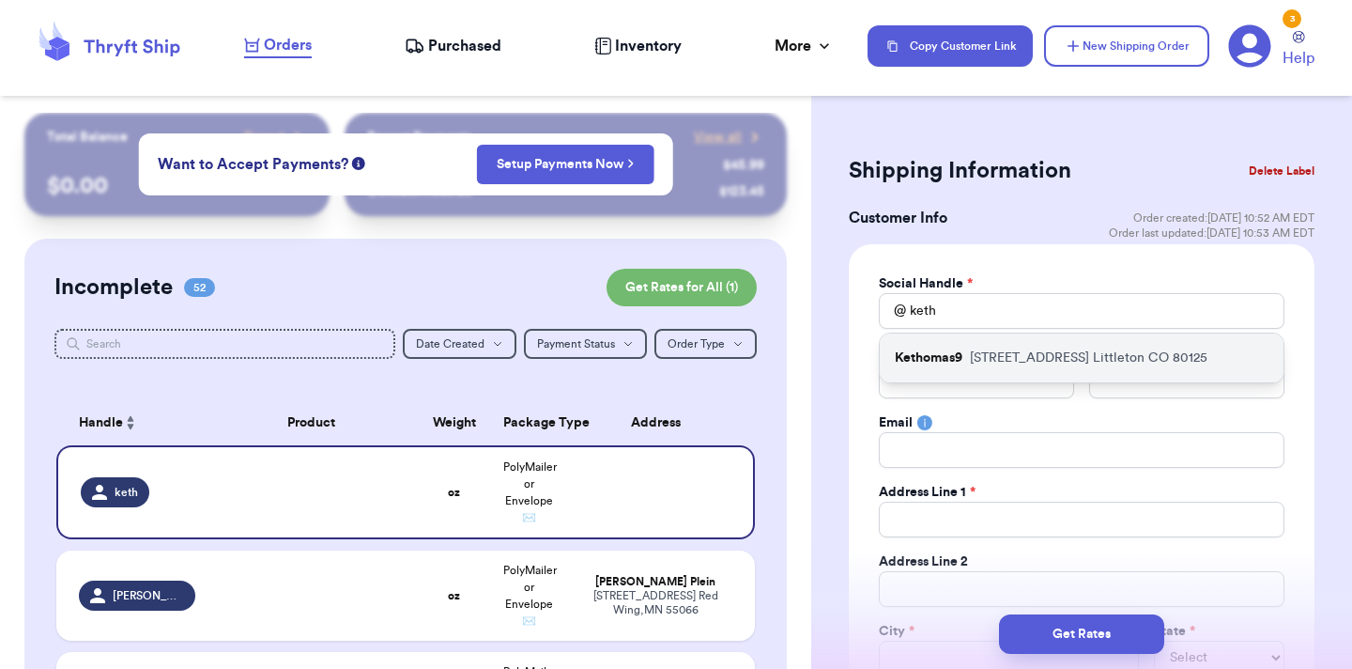
click at [962, 362] on p "Kethomas9" at bounding box center [929, 357] width 68 height 19
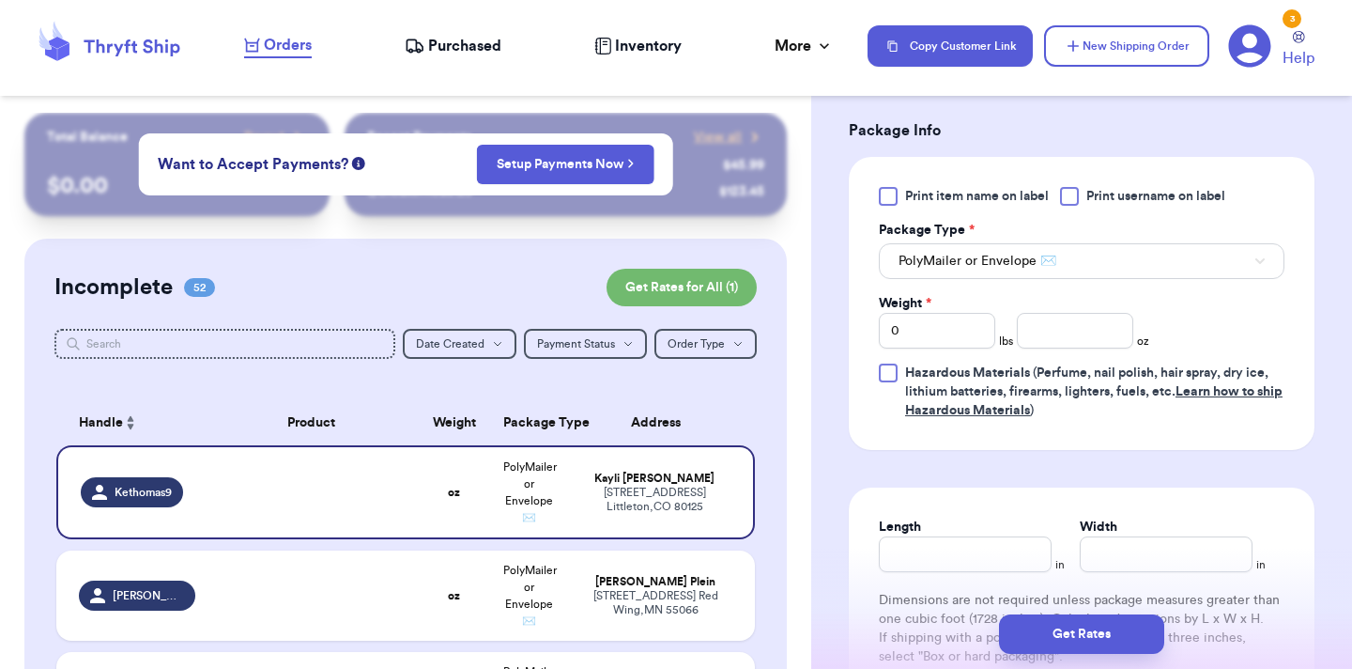
scroll to position [1154, 0]
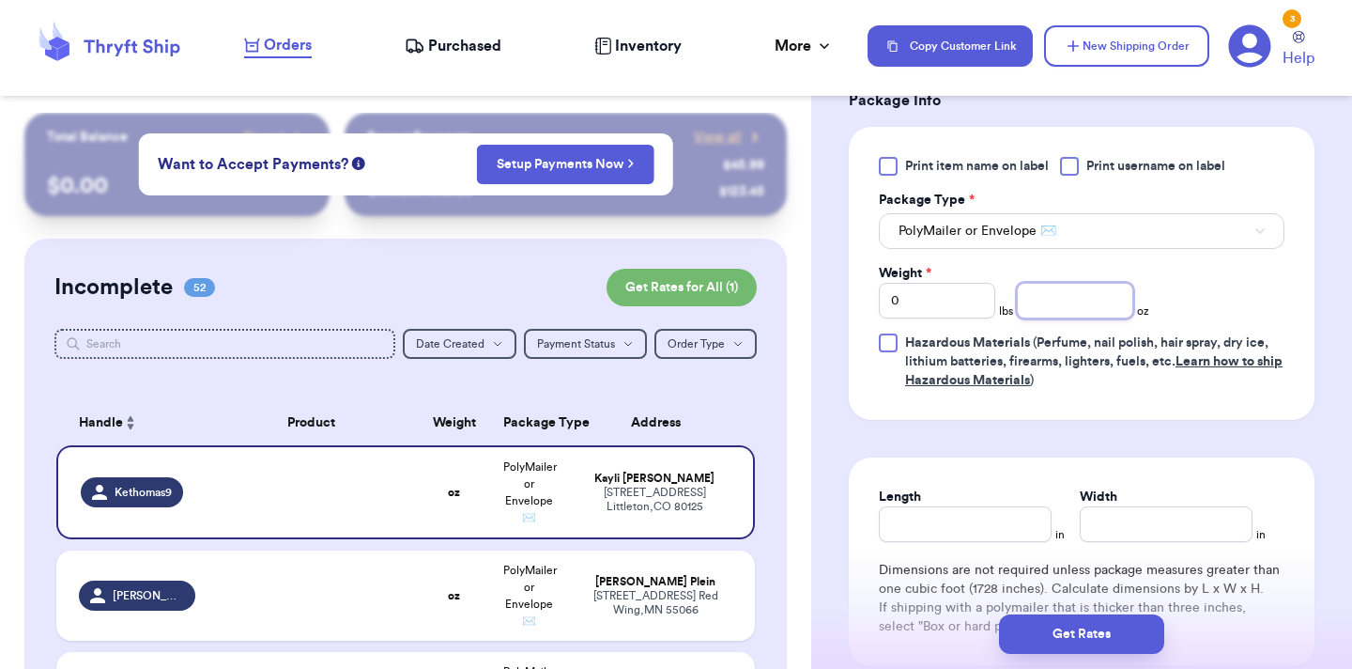
click at [1074, 300] on input "number" at bounding box center [1075, 301] width 116 height 36
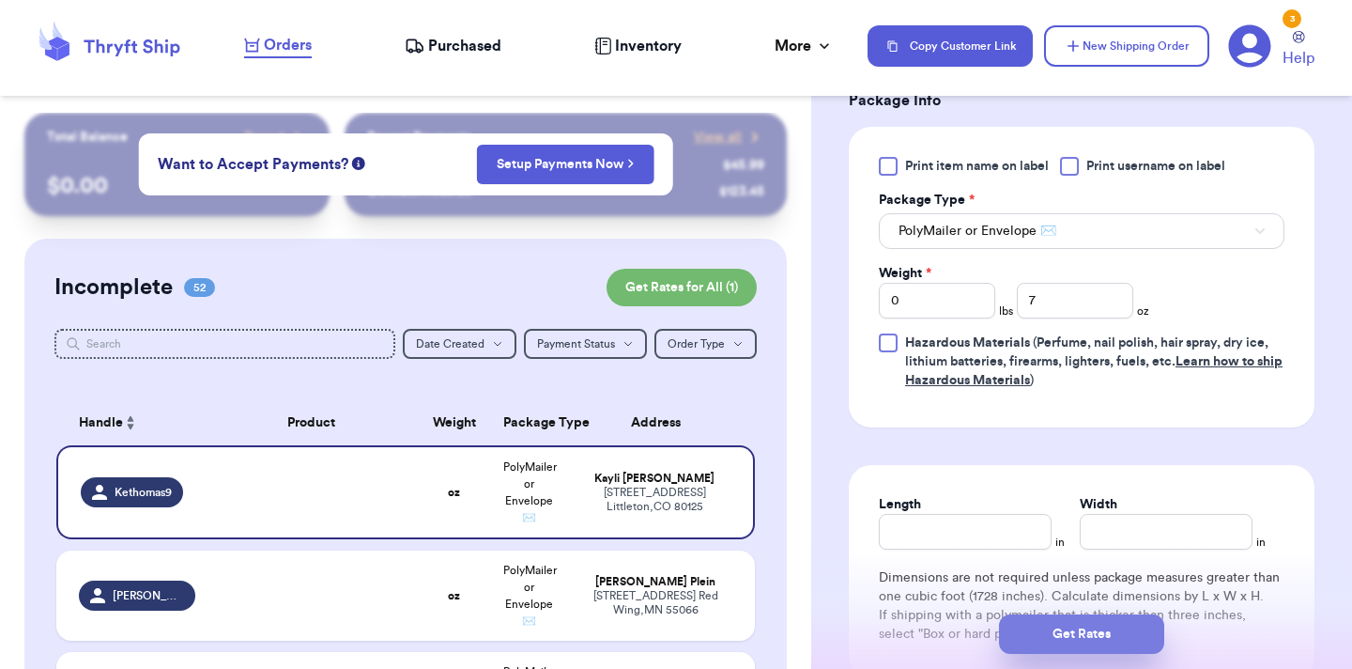
click at [1043, 644] on button "Get Rates" at bounding box center [1081, 633] width 165 height 39
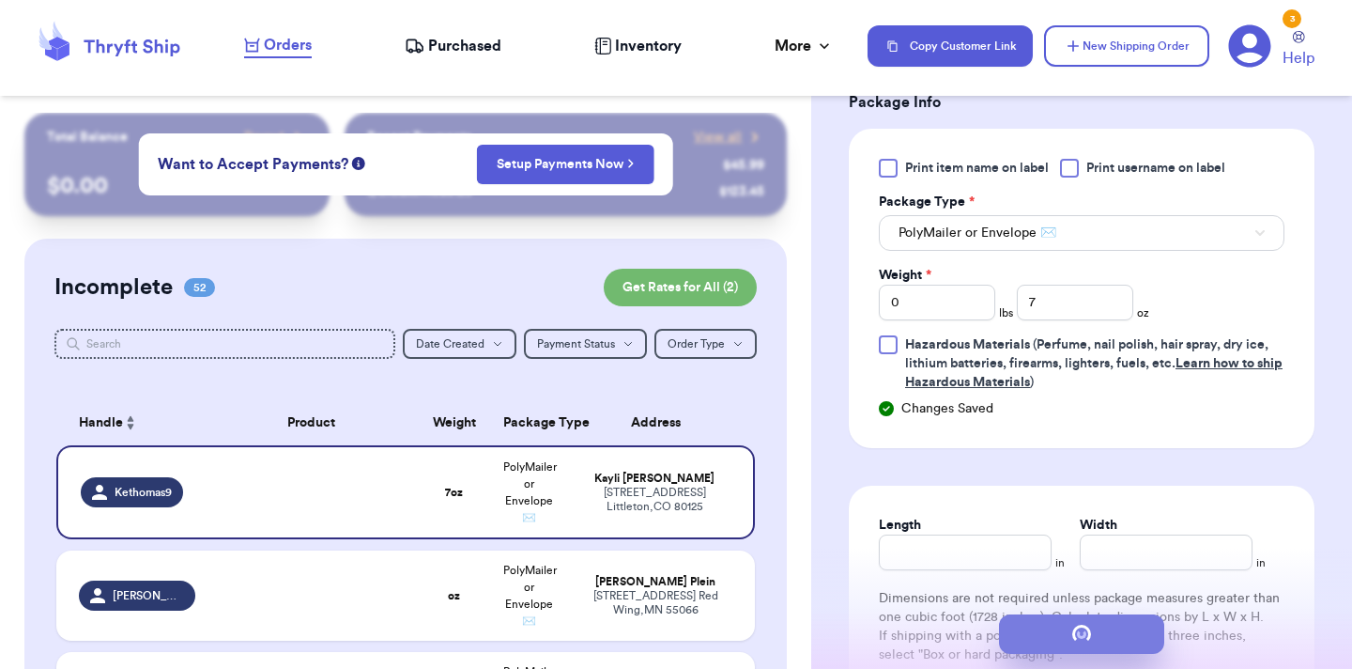
scroll to position [0, 0]
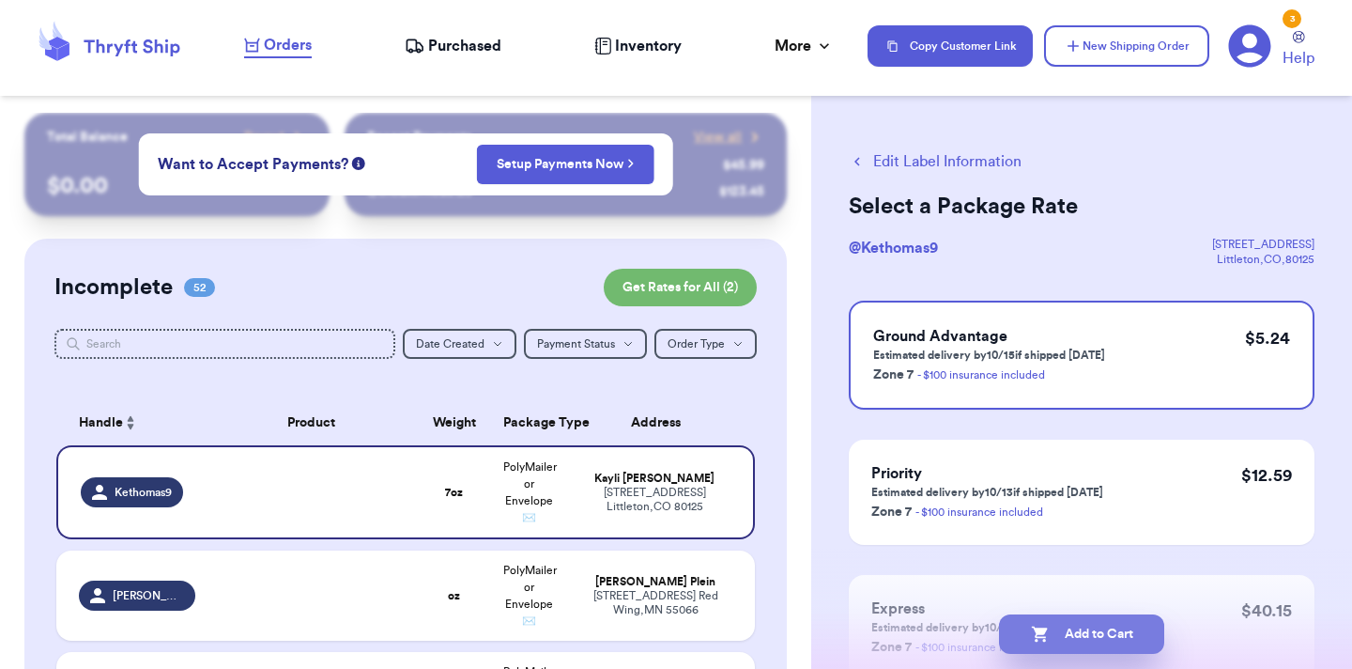
click at [1064, 638] on button "Add to Cart" at bounding box center [1081, 633] width 165 height 39
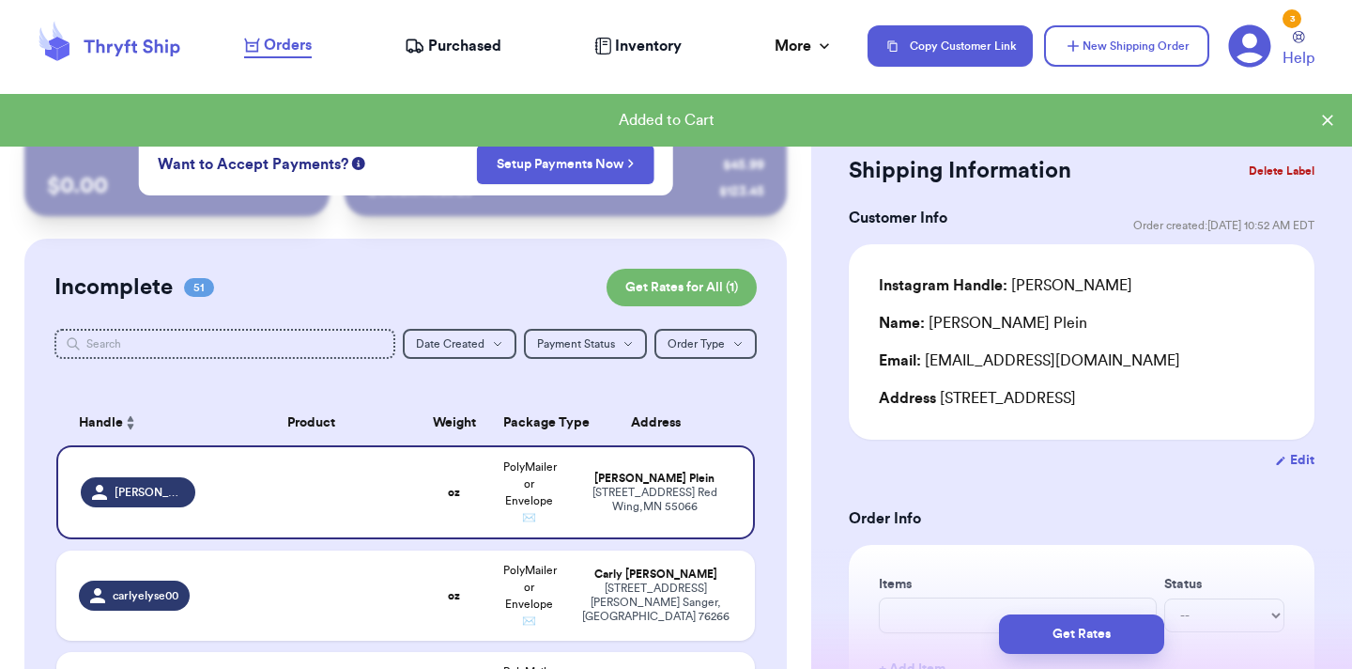
scroll to position [1579, 0]
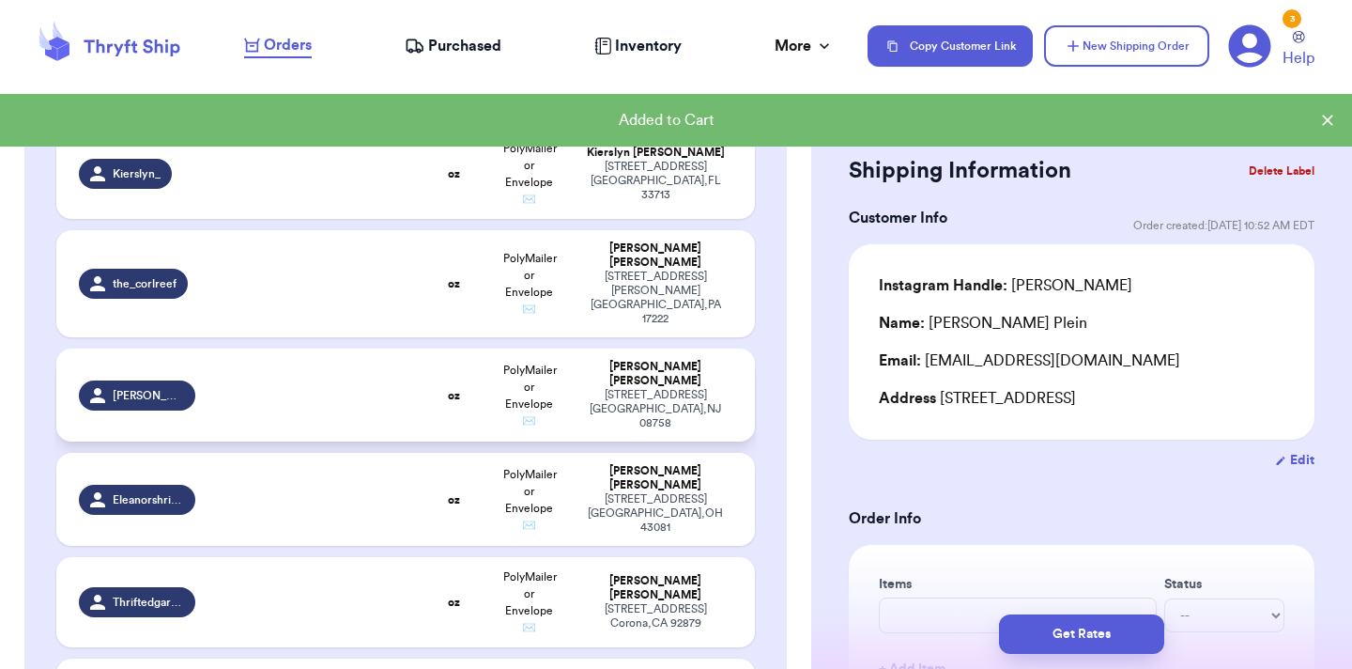
click at [571, 348] on td "Megan Rykowski 303 3rd street Waretown , NJ 08758" at bounding box center [661, 394] width 188 height 93
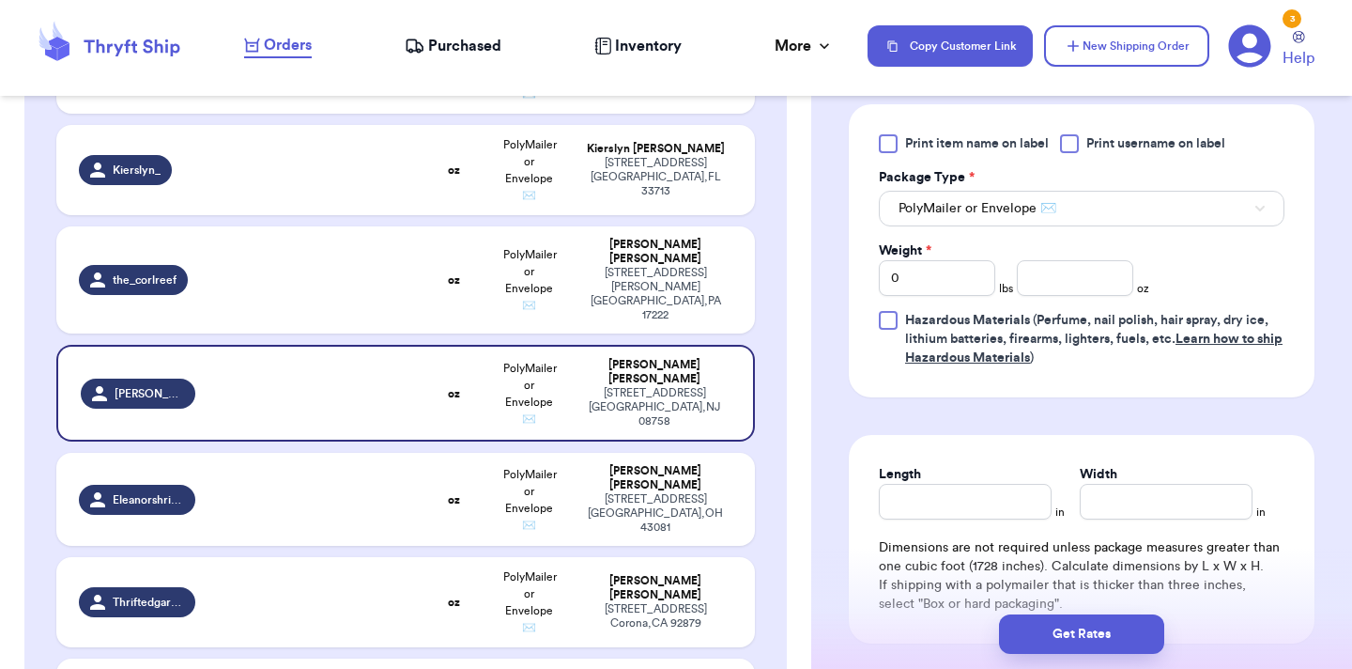
scroll to position [840, 0]
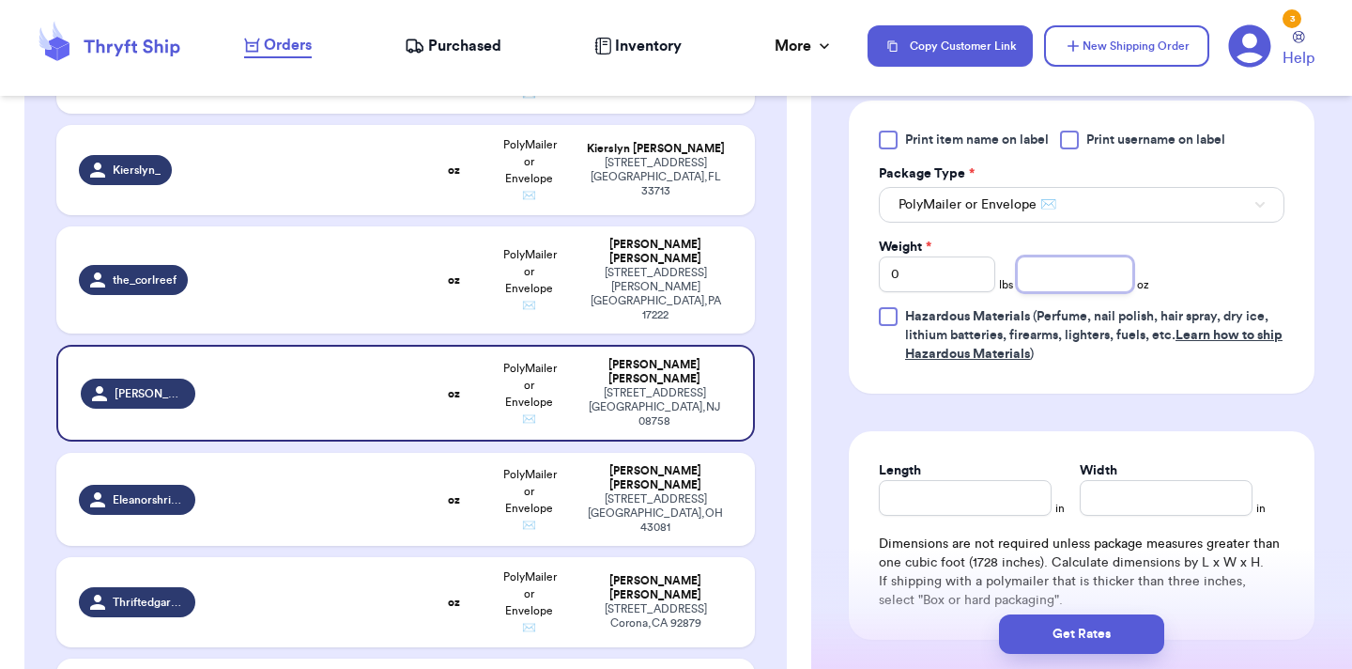
click at [1081, 269] on input "number" at bounding box center [1075, 274] width 116 height 36
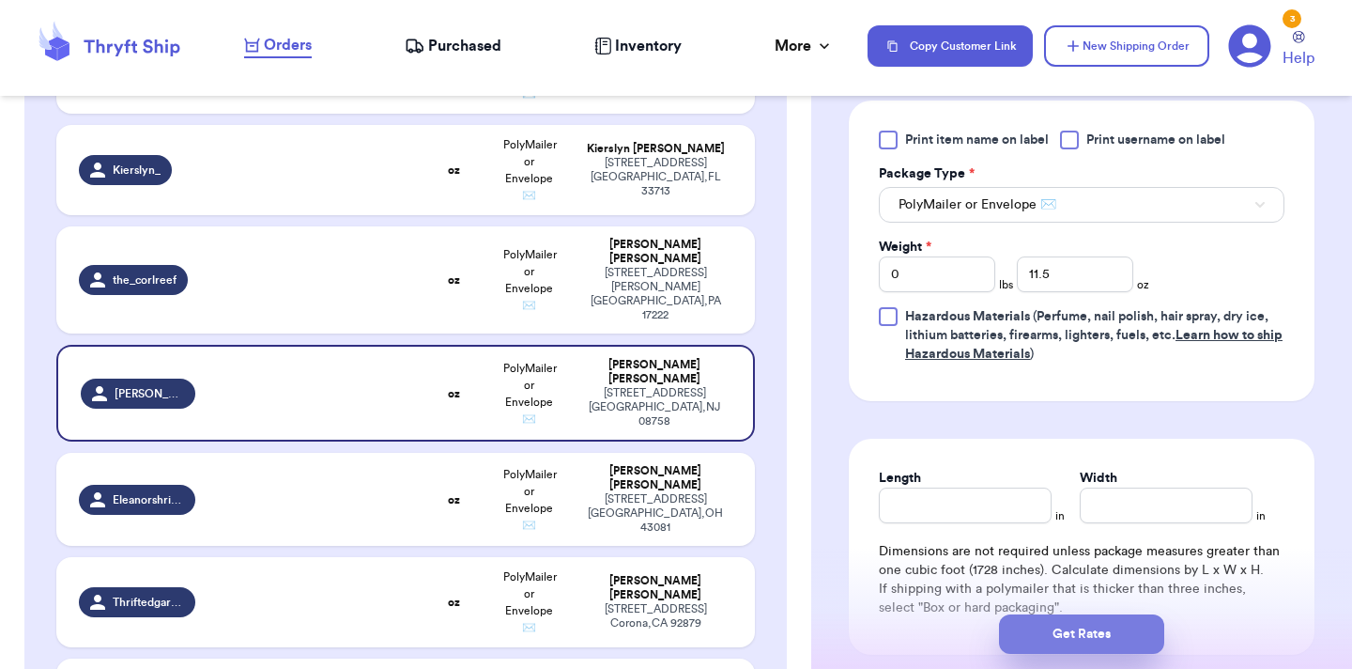
click at [1073, 646] on button "Get Rates" at bounding box center [1081, 633] width 165 height 39
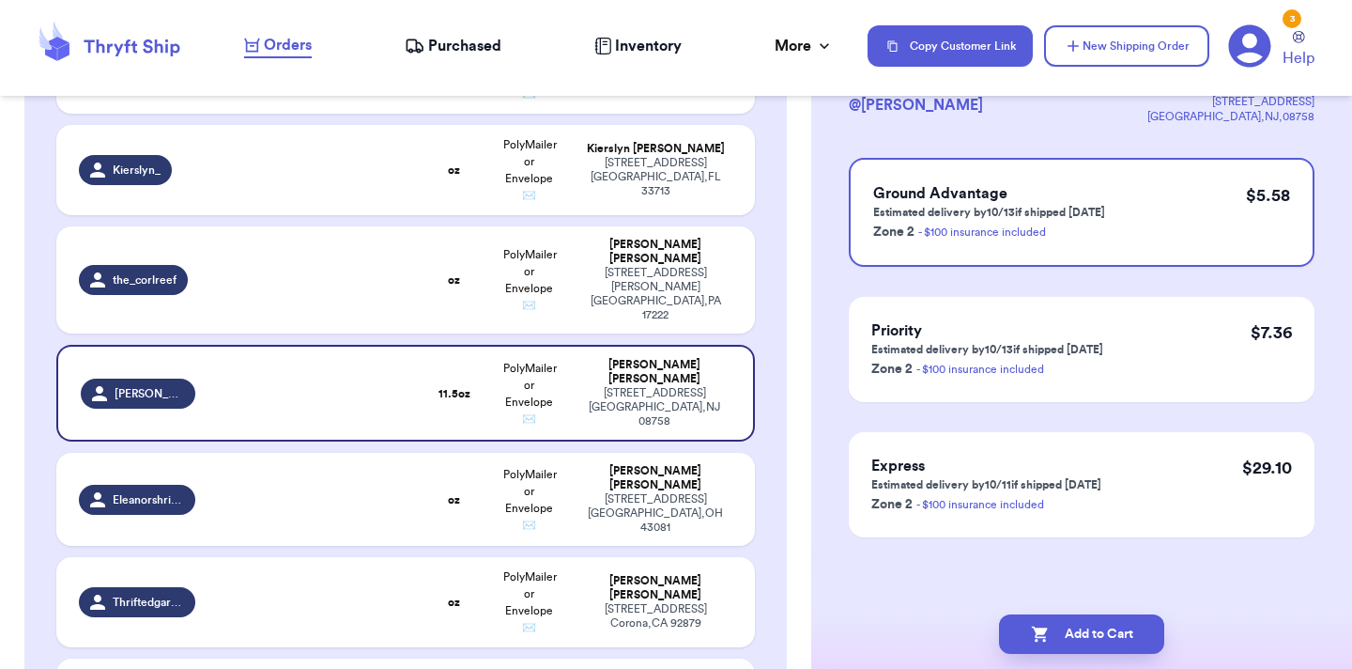
scroll to position [0, 0]
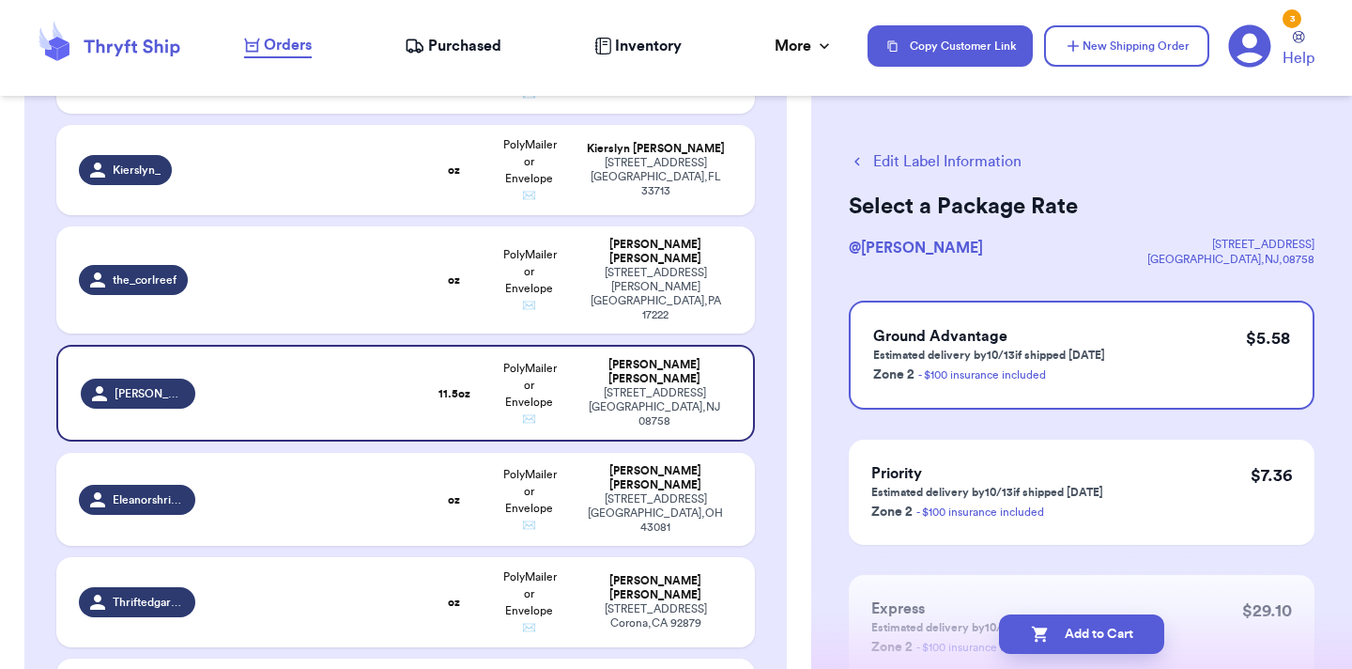
click at [1073, 646] on button "Add to Cart" at bounding box center [1081, 633] width 165 height 39
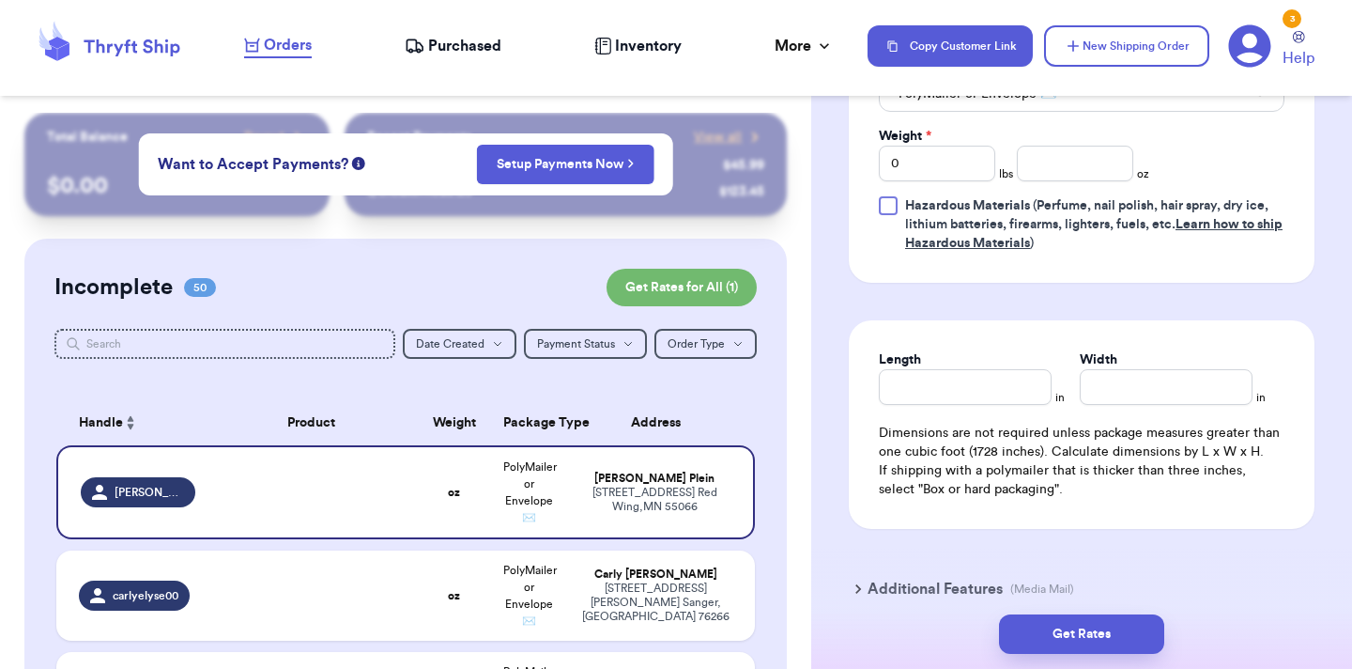
scroll to position [864, 0]
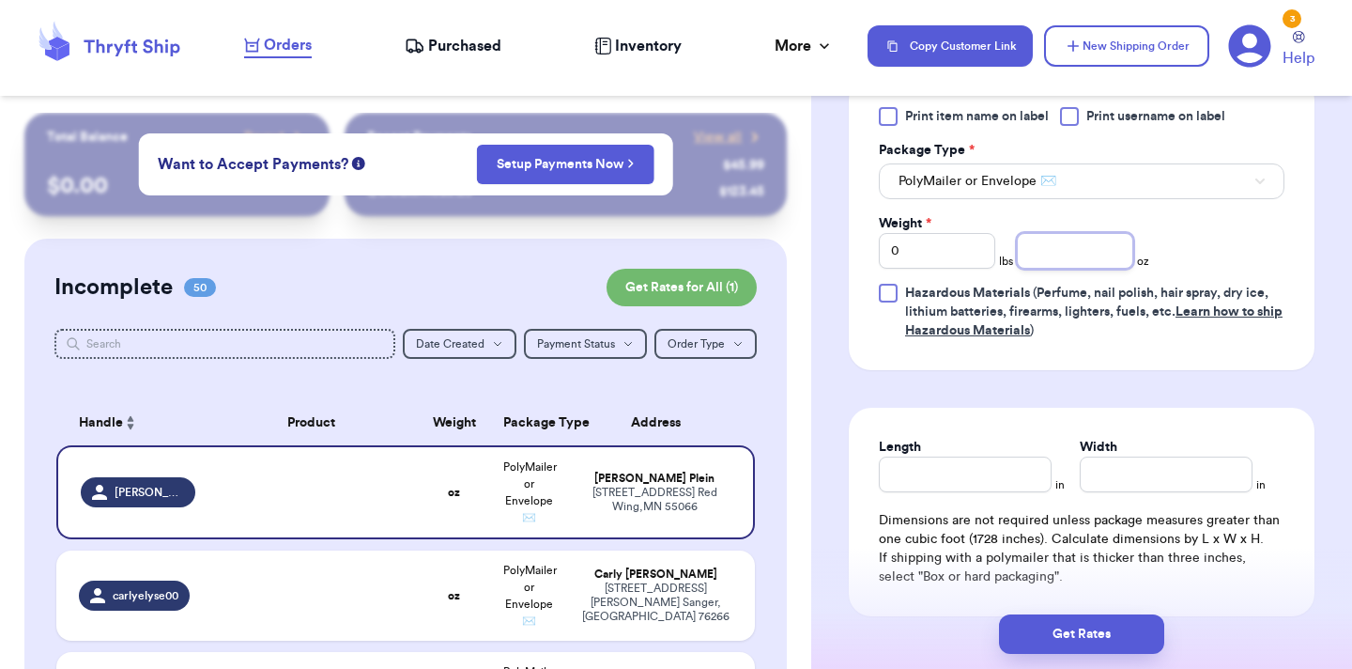
click at [1075, 245] on input "number" at bounding box center [1075, 251] width 116 height 36
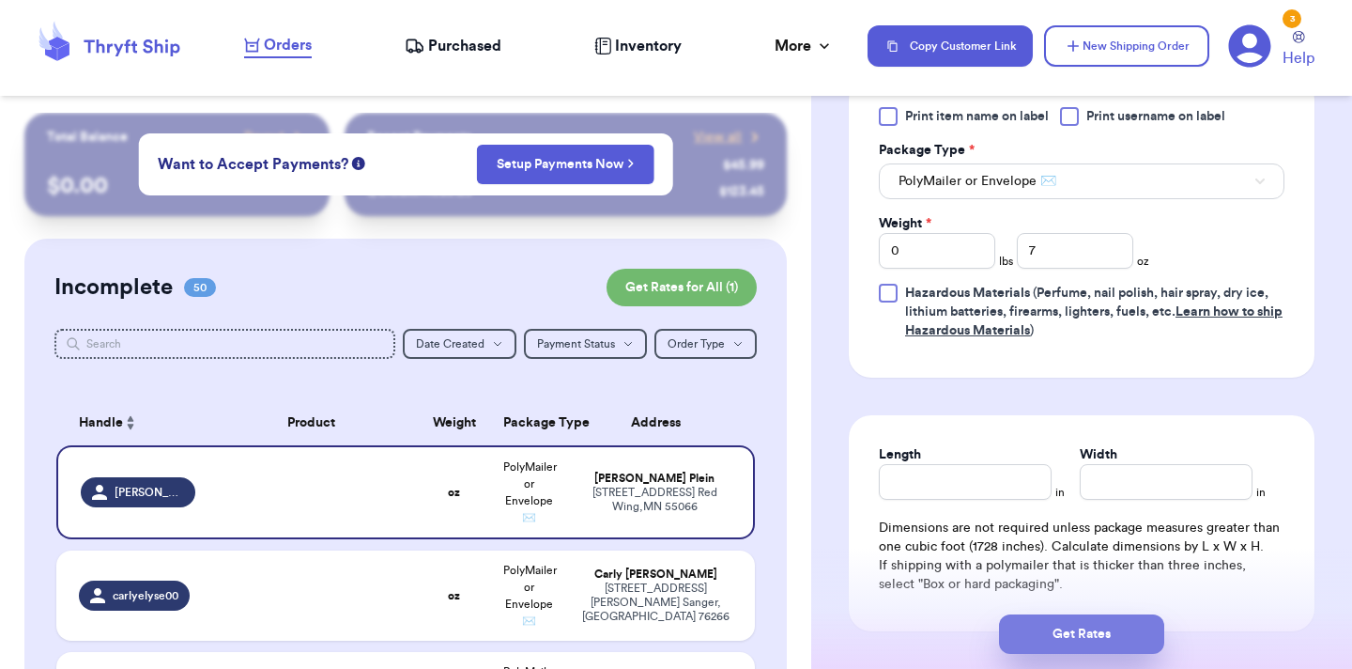
click at [1086, 631] on button "Get Rates" at bounding box center [1081, 633] width 165 height 39
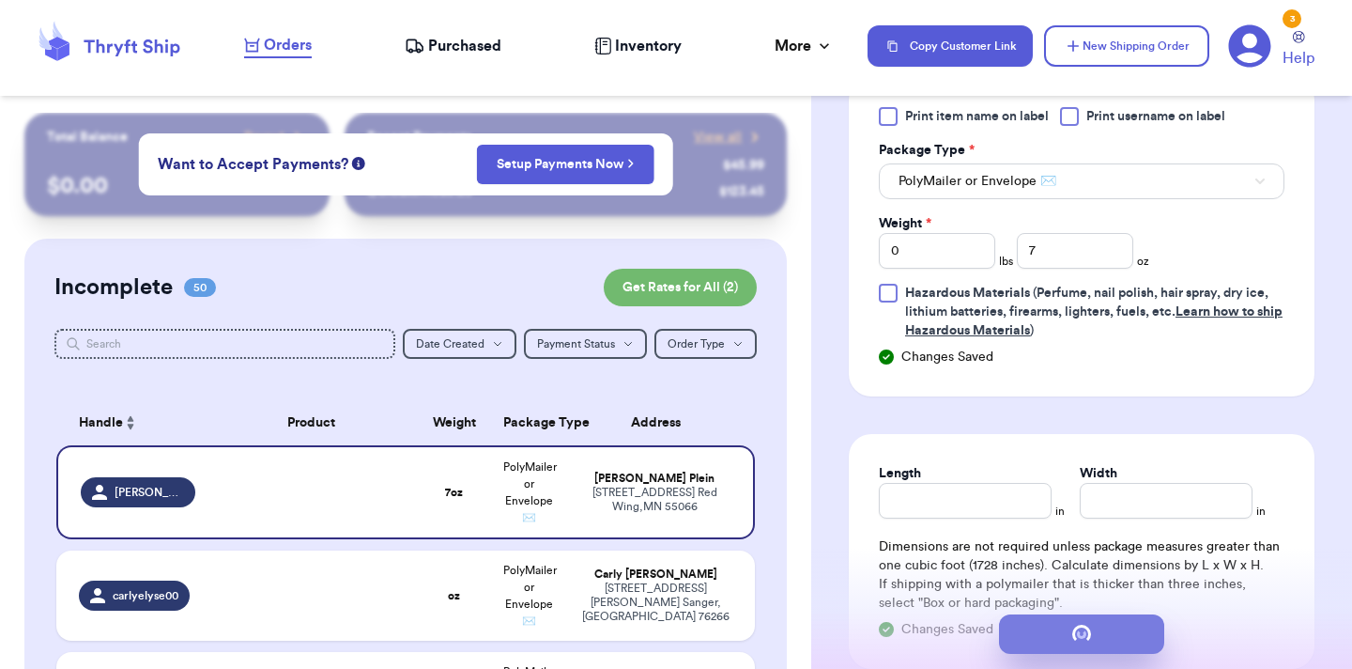
scroll to position [0, 0]
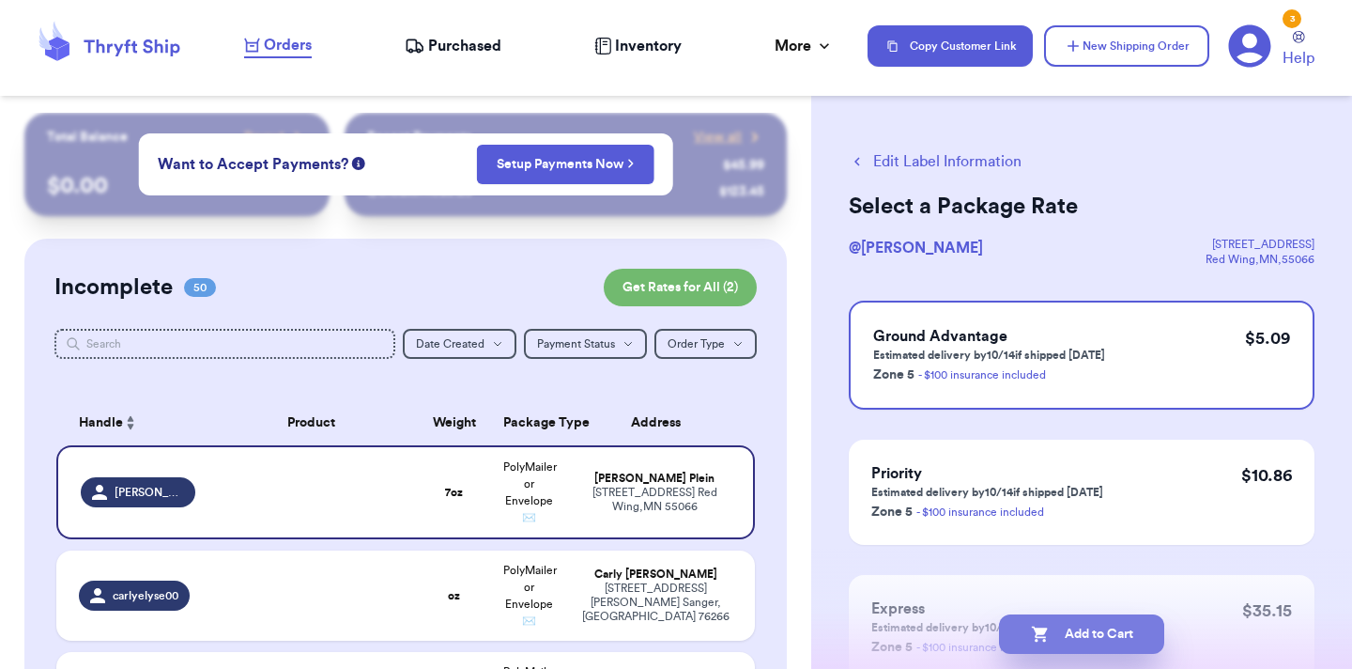
click at [1086, 631] on button "Add to Cart" at bounding box center [1081, 633] width 165 height 39
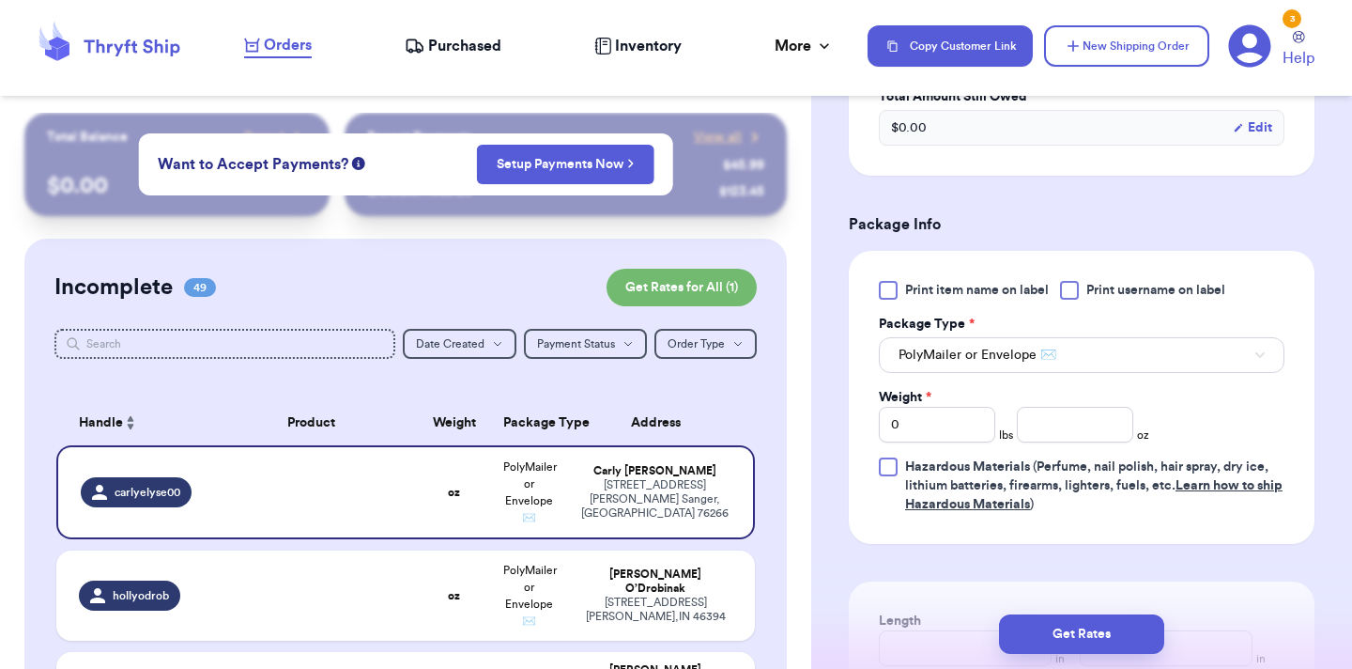
scroll to position [803, 0]
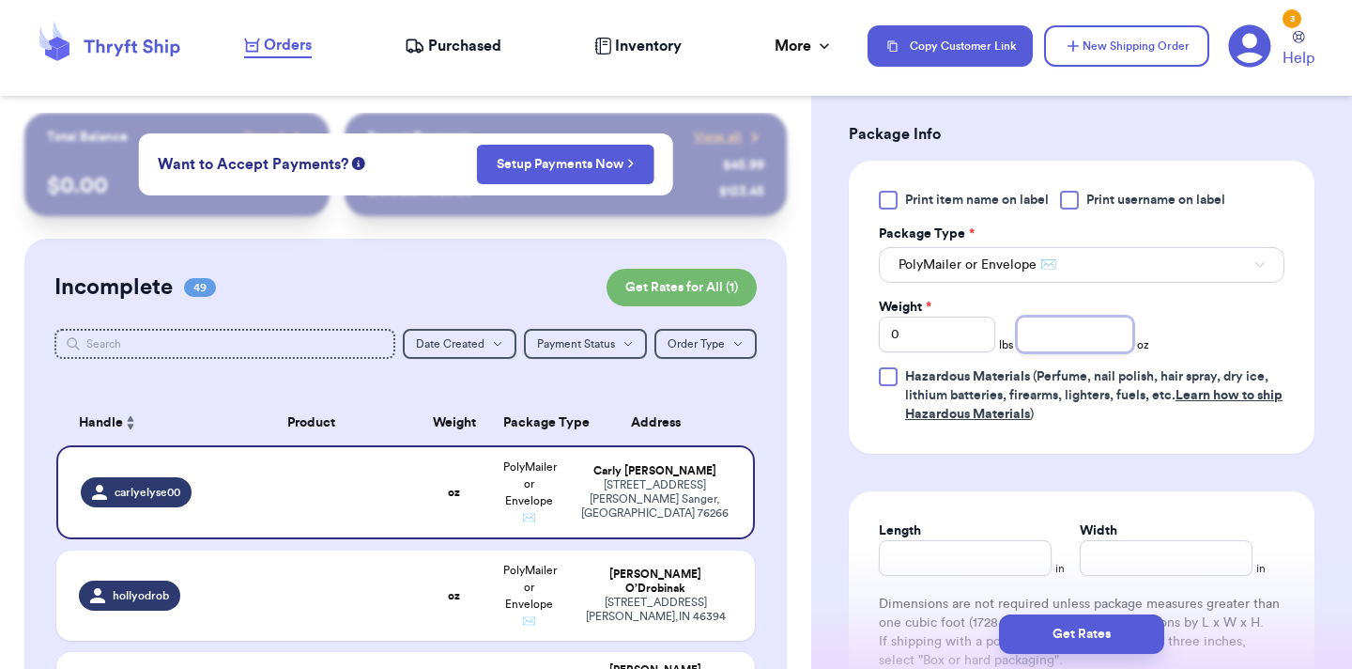
click at [1085, 316] on input "number" at bounding box center [1075, 334] width 116 height 36
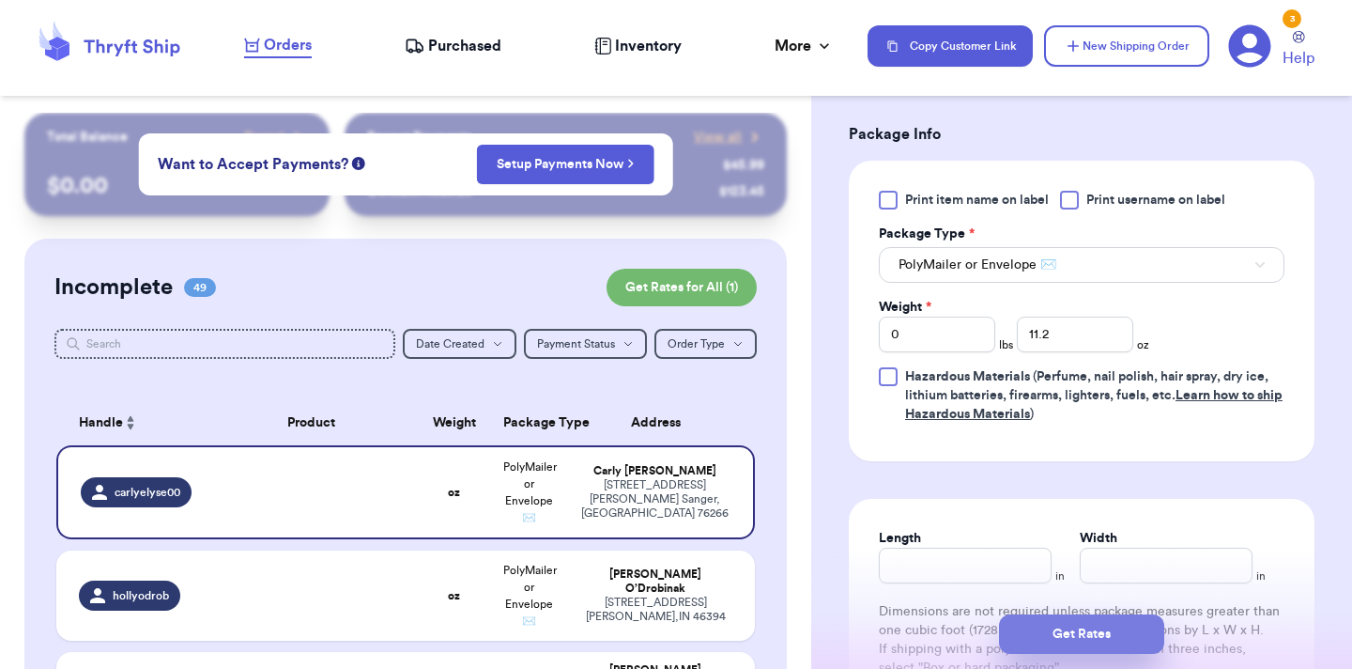
click at [1091, 638] on button "Get Rates" at bounding box center [1081, 633] width 165 height 39
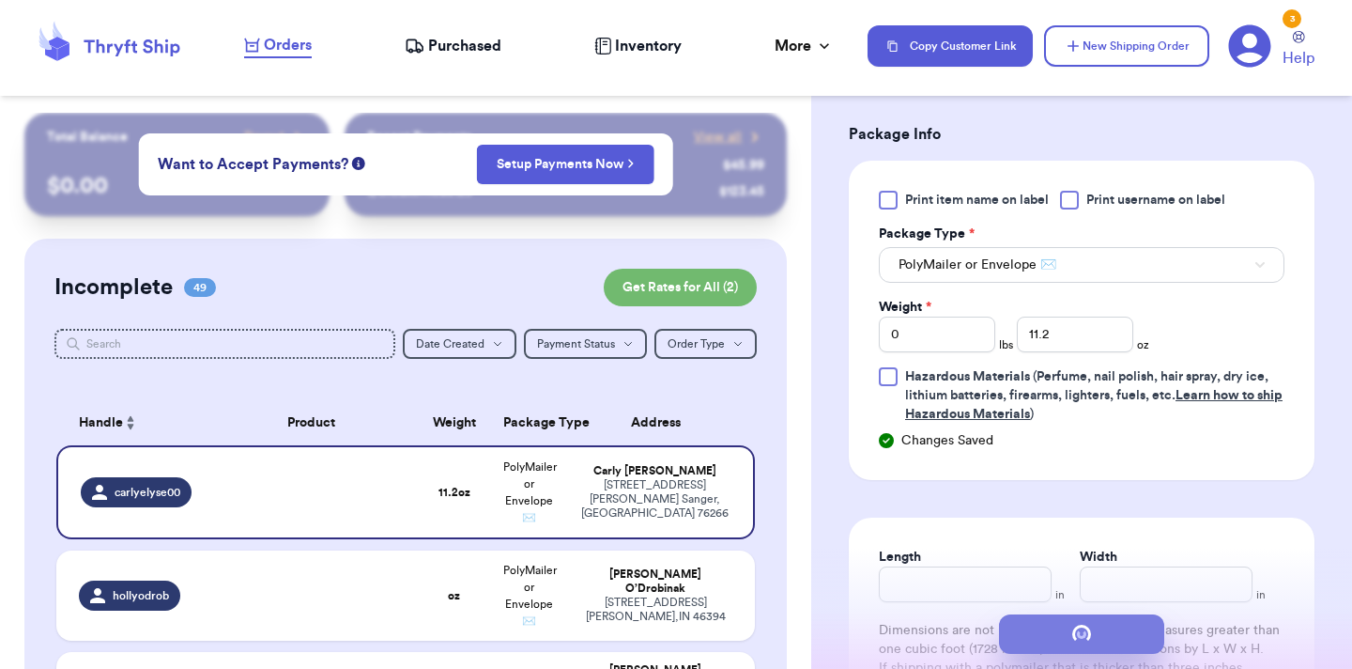
scroll to position [0, 0]
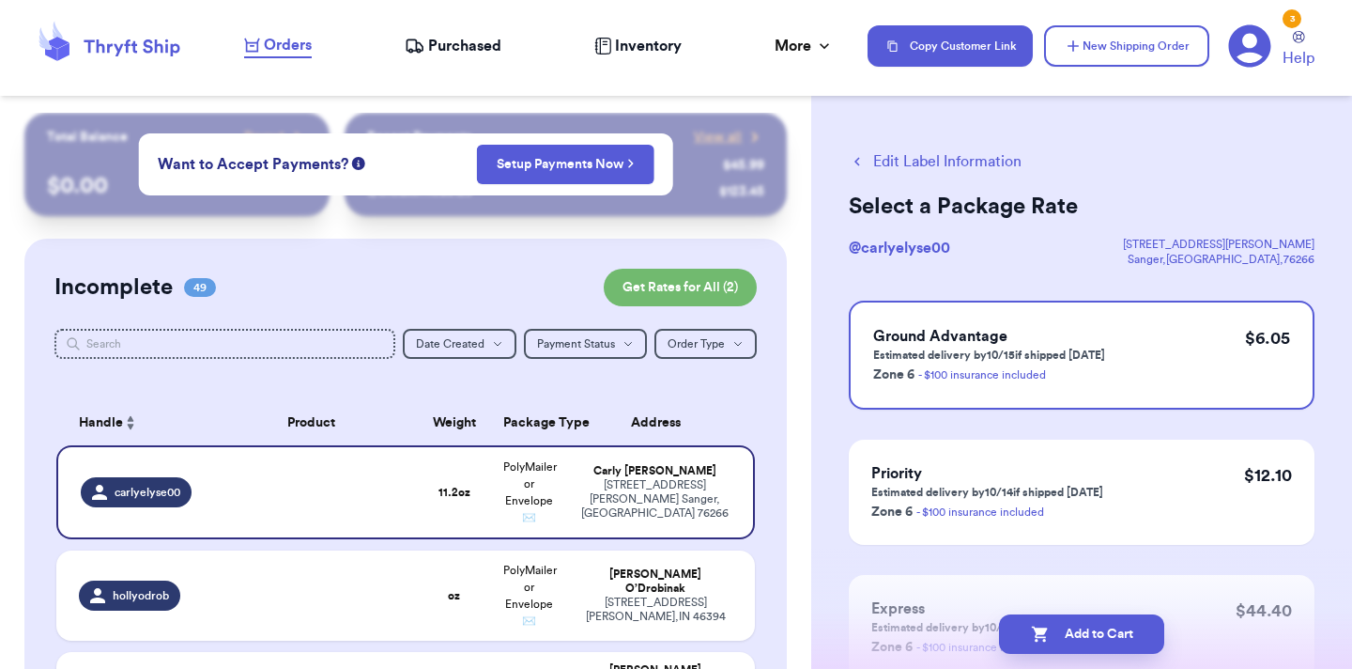
click at [1091, 638] on button "Add to Cart" at bounding box center [1081, 633] width 165 height 39
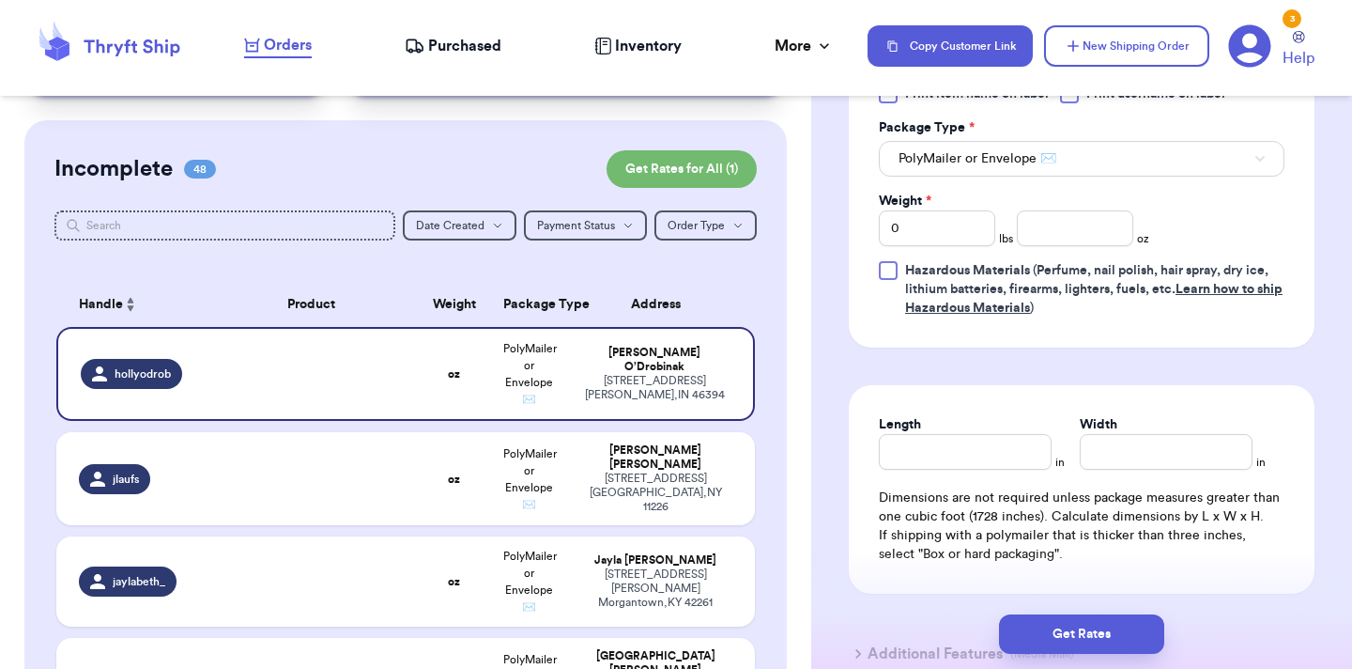
scroll to position [886, 0]
click at [1088, 231] on input "number" at bounding box center [1075, 228] width 116 height 36
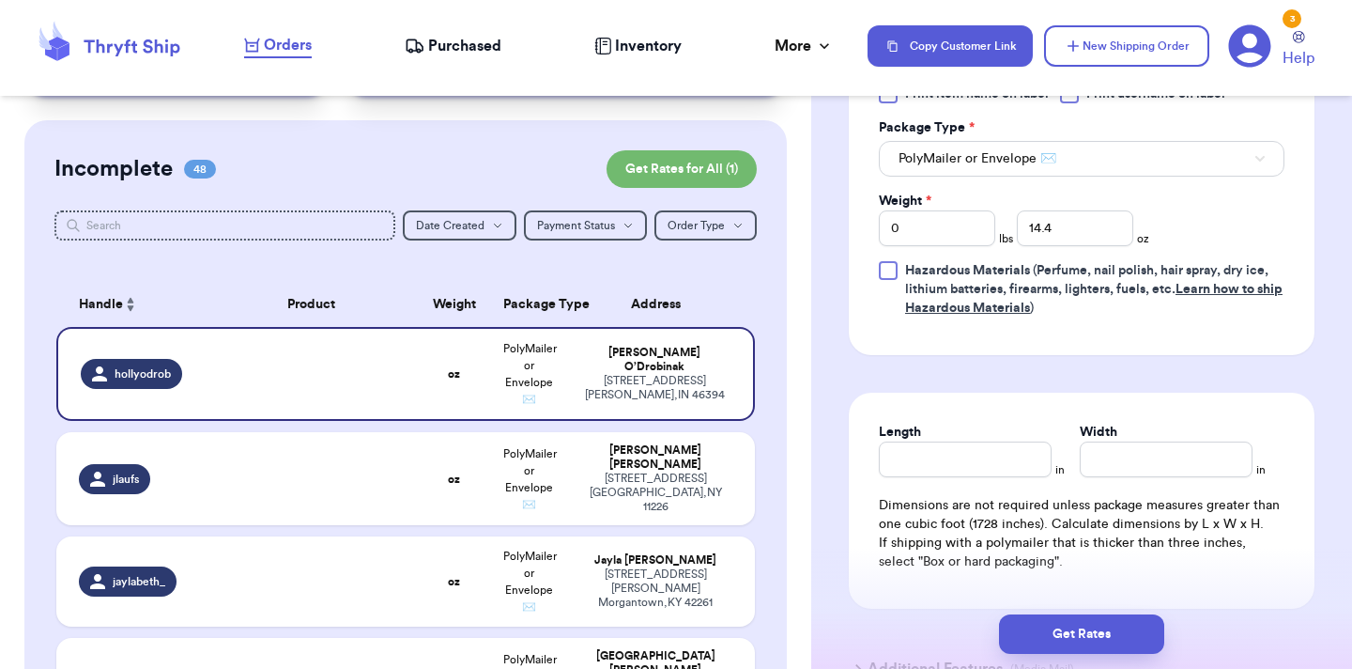
click at [1067, 661] on div "Get Rates" at bounding box center [1081, 633] width 541 height 69
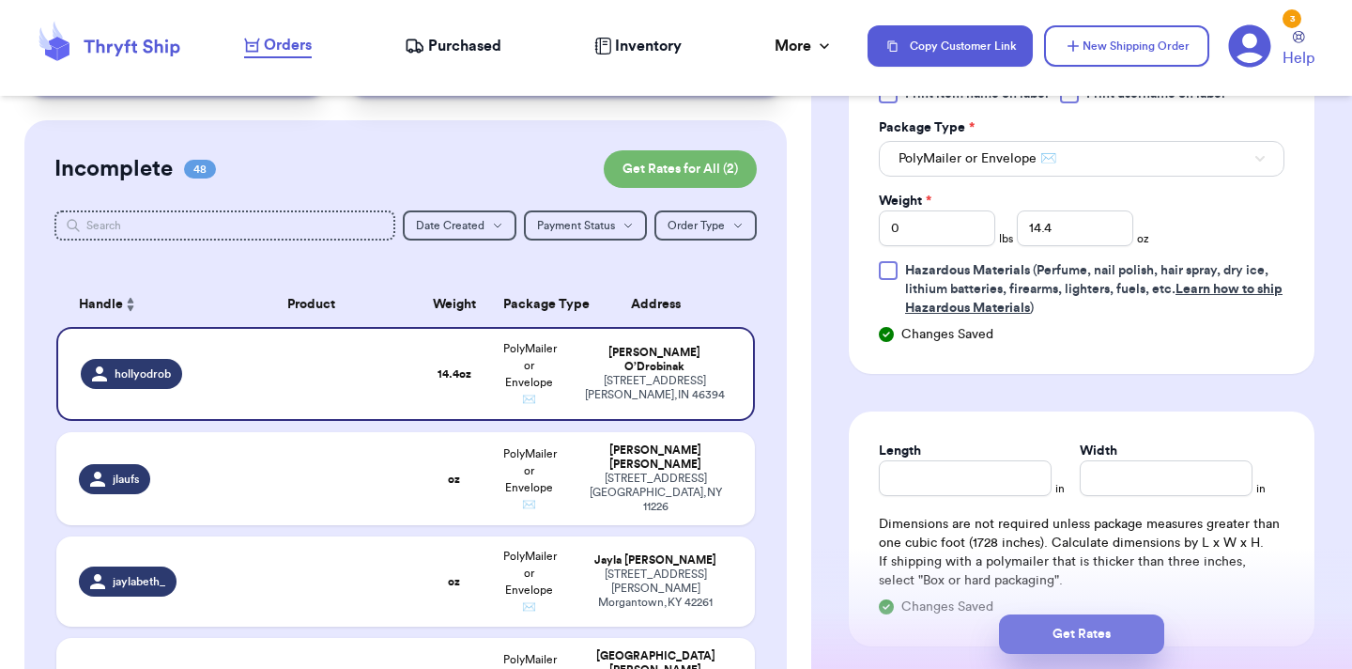
click at [1067, 638] on button "Get Rates" at bounding box center [1081, 633] width 165 height 39
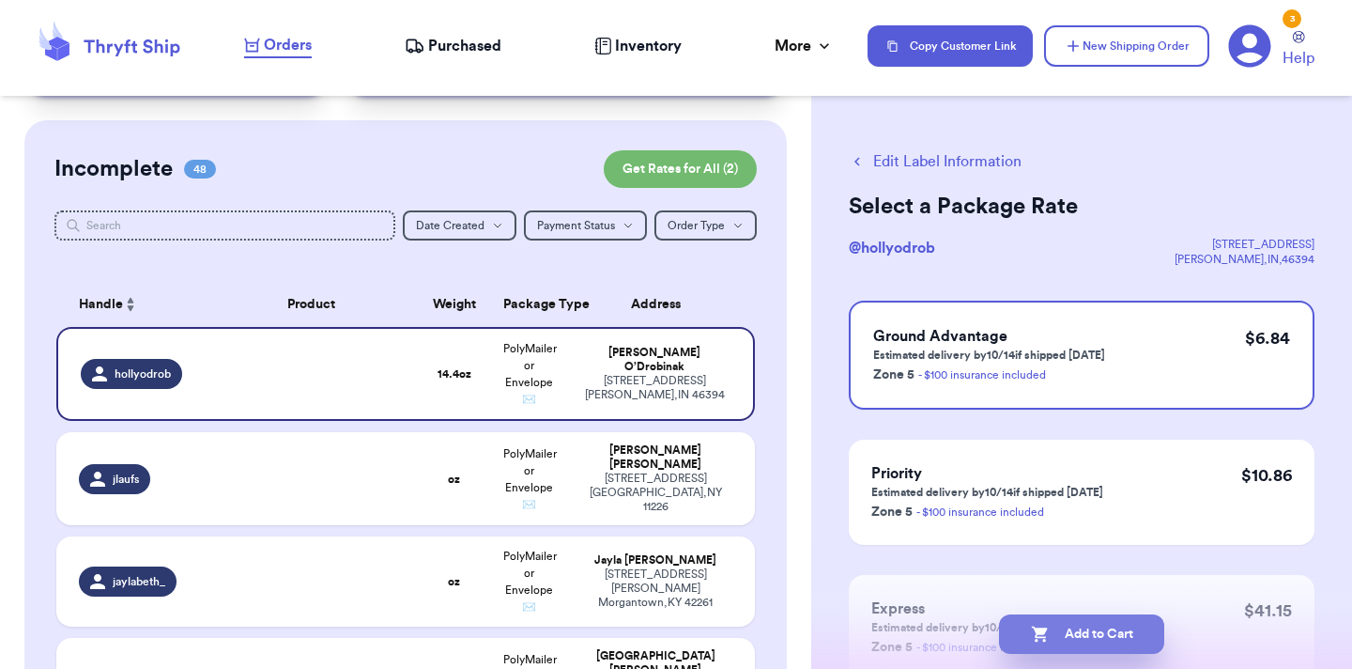
click at [1036, 646] on button "Add to Cart" at bounding box center [1081, 633] width 165 height 39
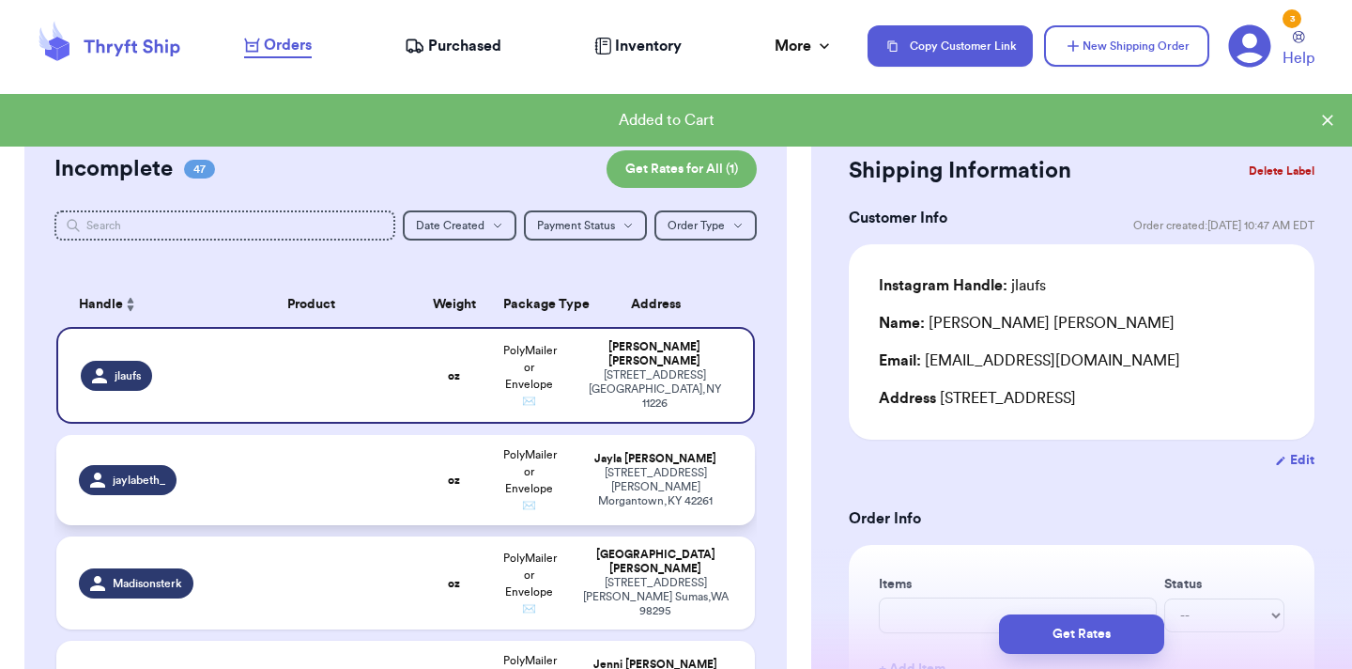
click at [698, 494] on div "206 Clark street Morgantown , KY 42261" at bounding box center [655, 487] width 154 height 42
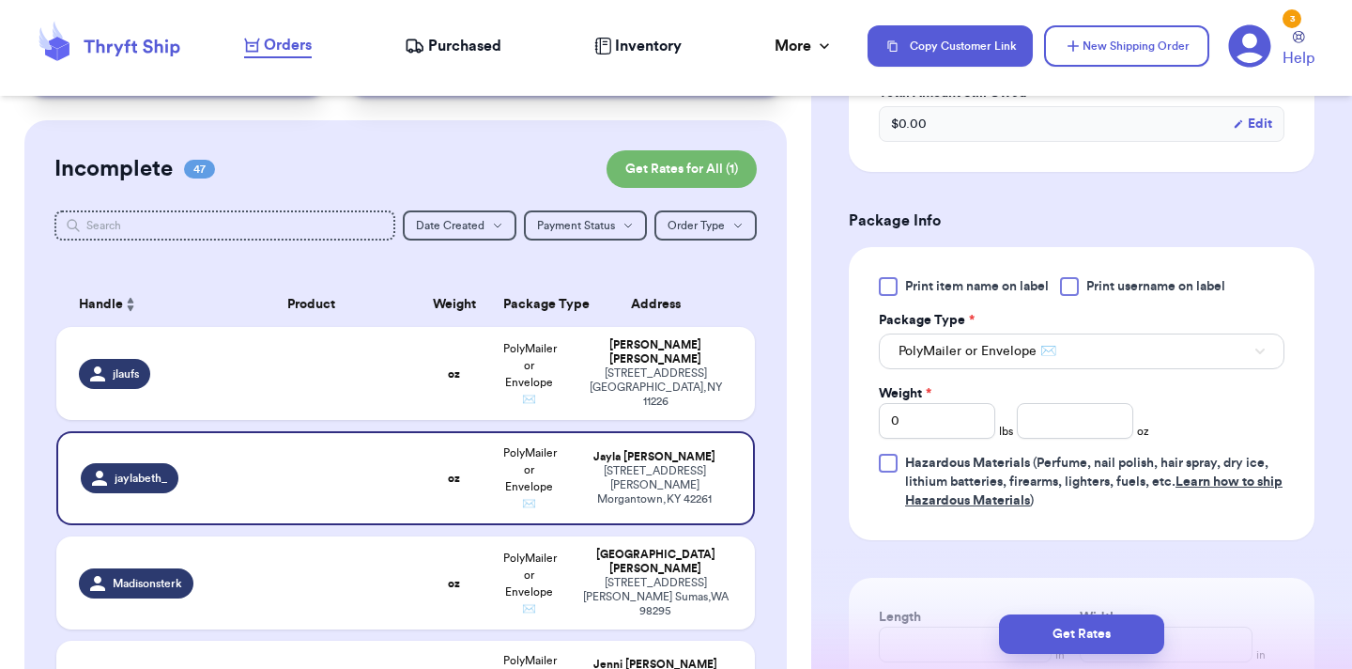
scroll to position [739, 0]
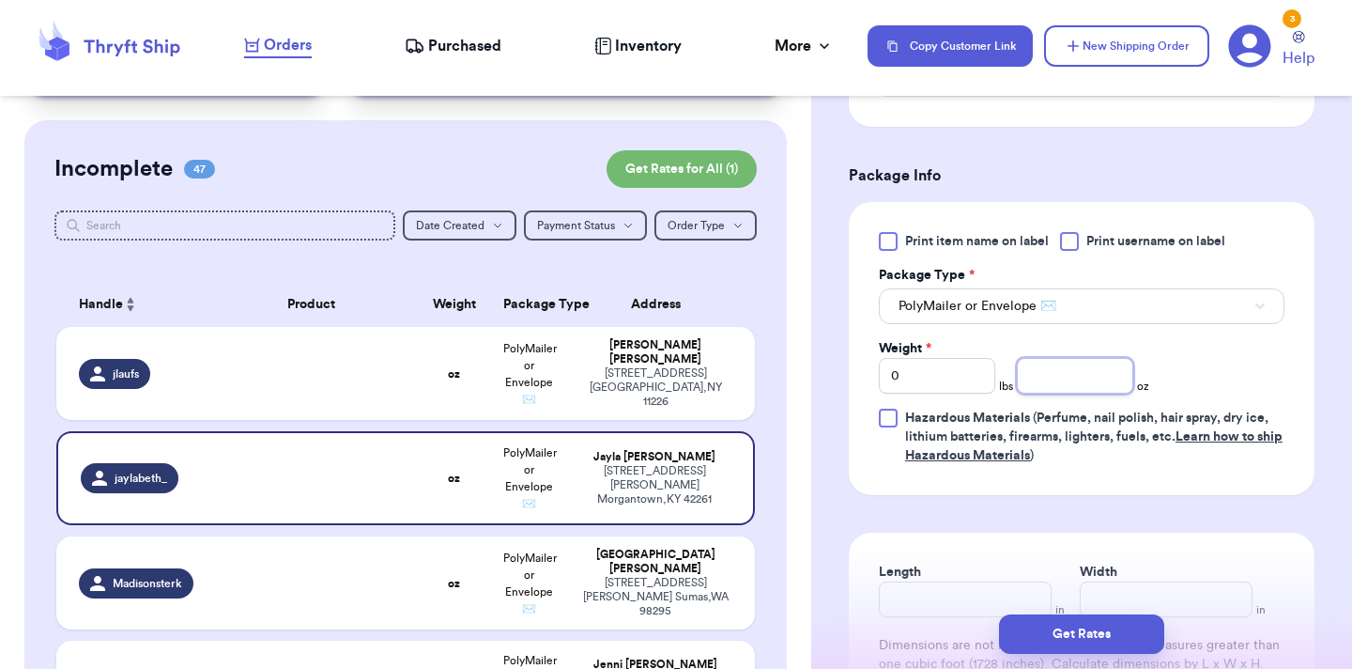
click at [1068, 384] on input "number" at bounding box center [1075, 376] width 116 height 36
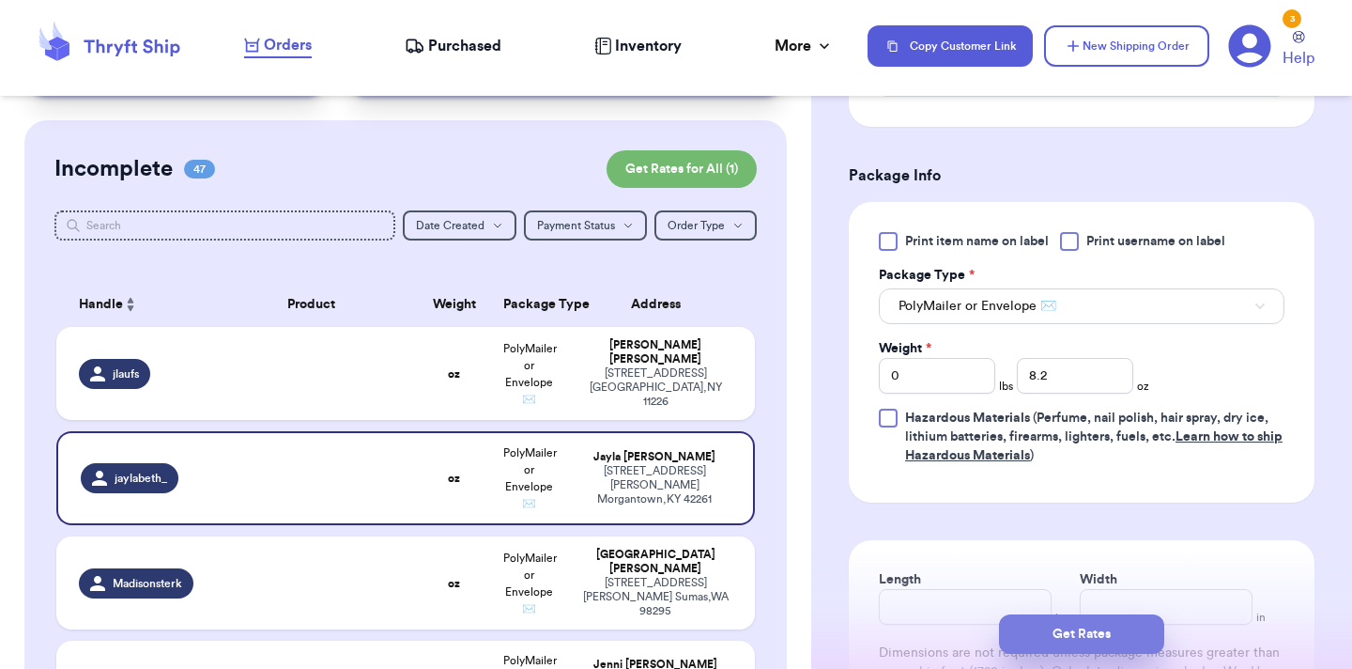
click at [1101, 633] on button "Get Rates" at bounding box center [1081, 633] width 165 height 39
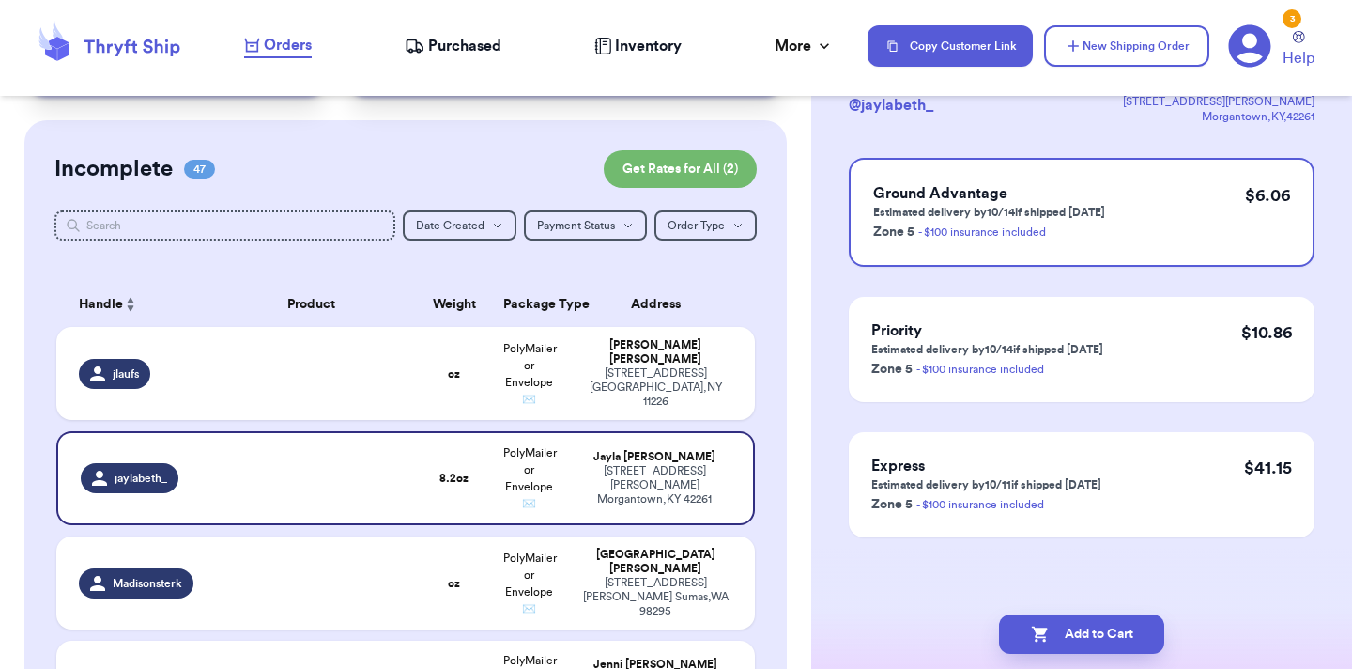
scroll to position [0, 0]
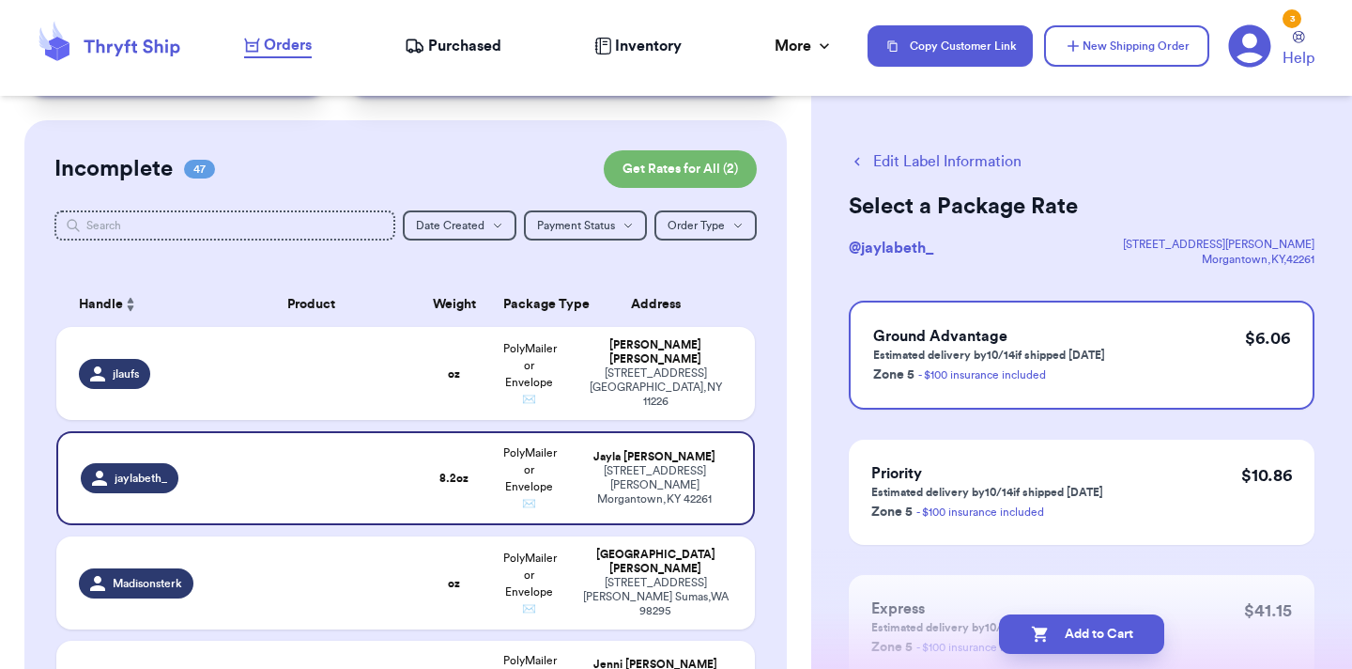
click at [1101, 633] on button "Add to Cart" at bounding box center [1081, 633] width 165 height 39
